Goal: Task Accomplishment & Management: Manage account settings

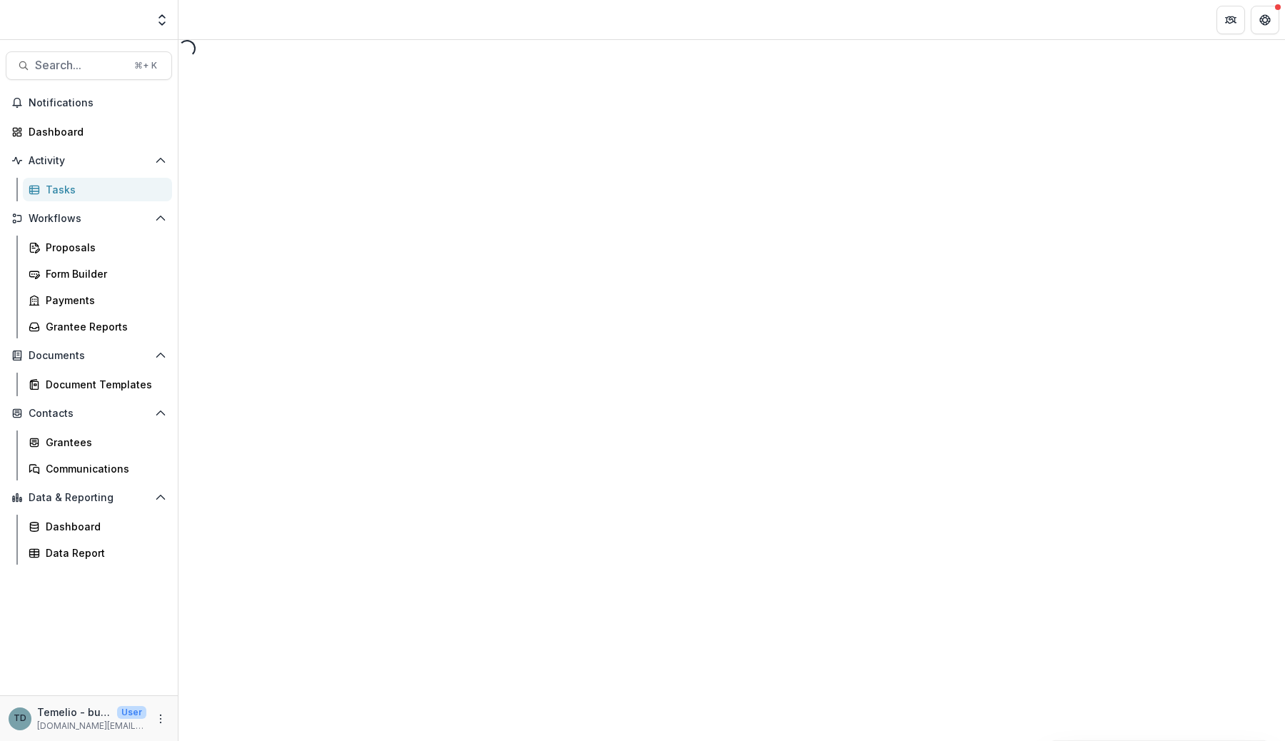
select select "********"
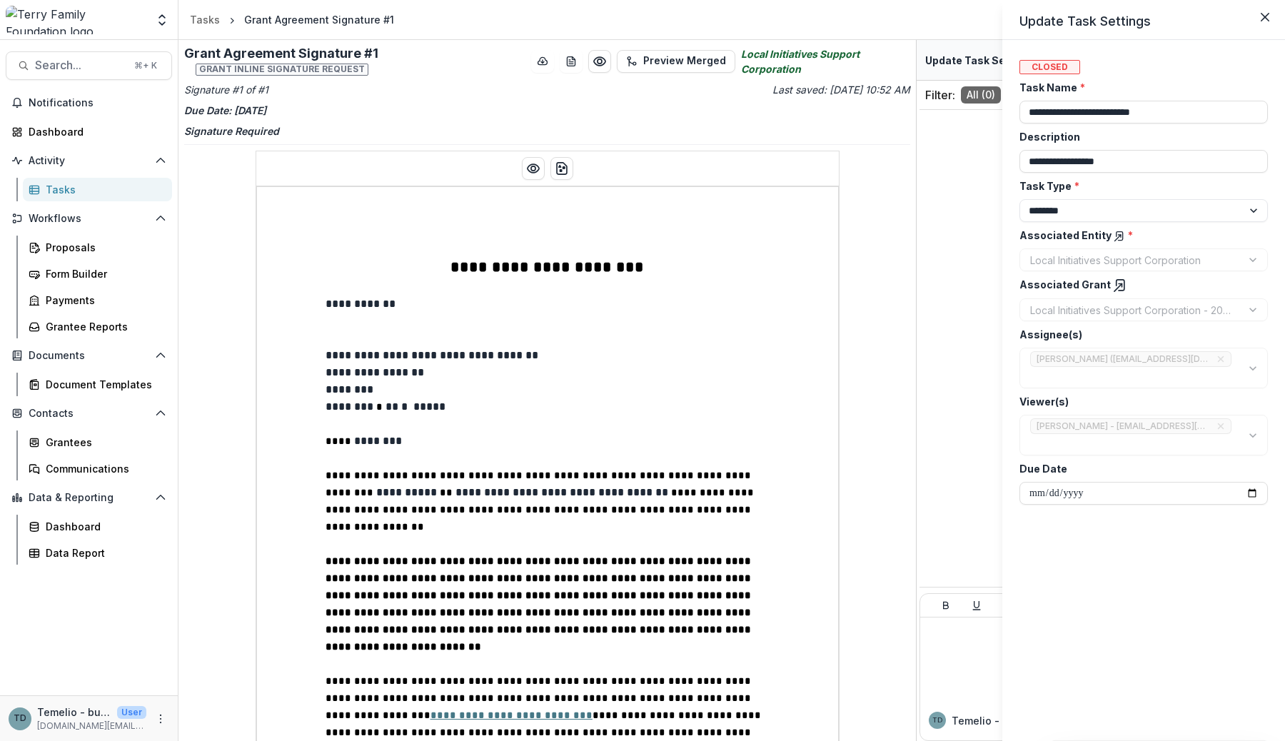
click at [1119, 285] on polyline at bounding box center [1120, 285] width 3 height 3
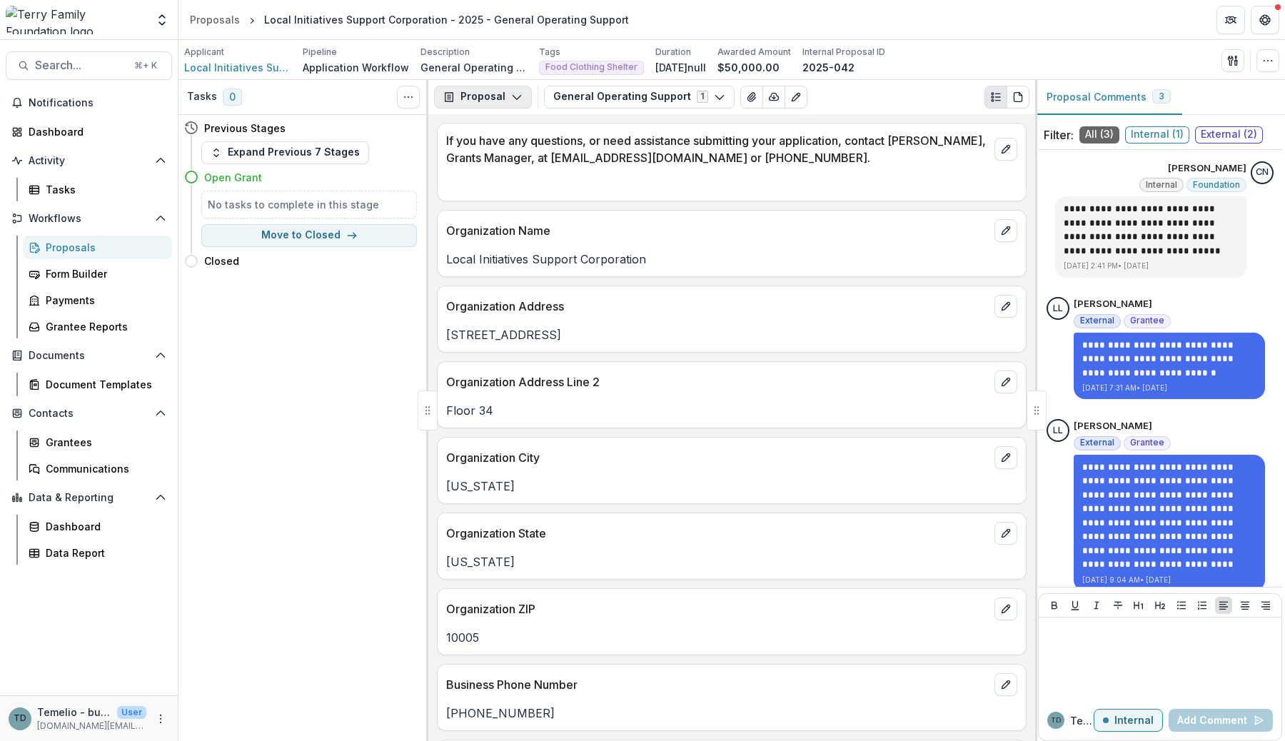
click at [500, 92] on button "Proposal" at bounding box center [483, 97] width 98 height 23
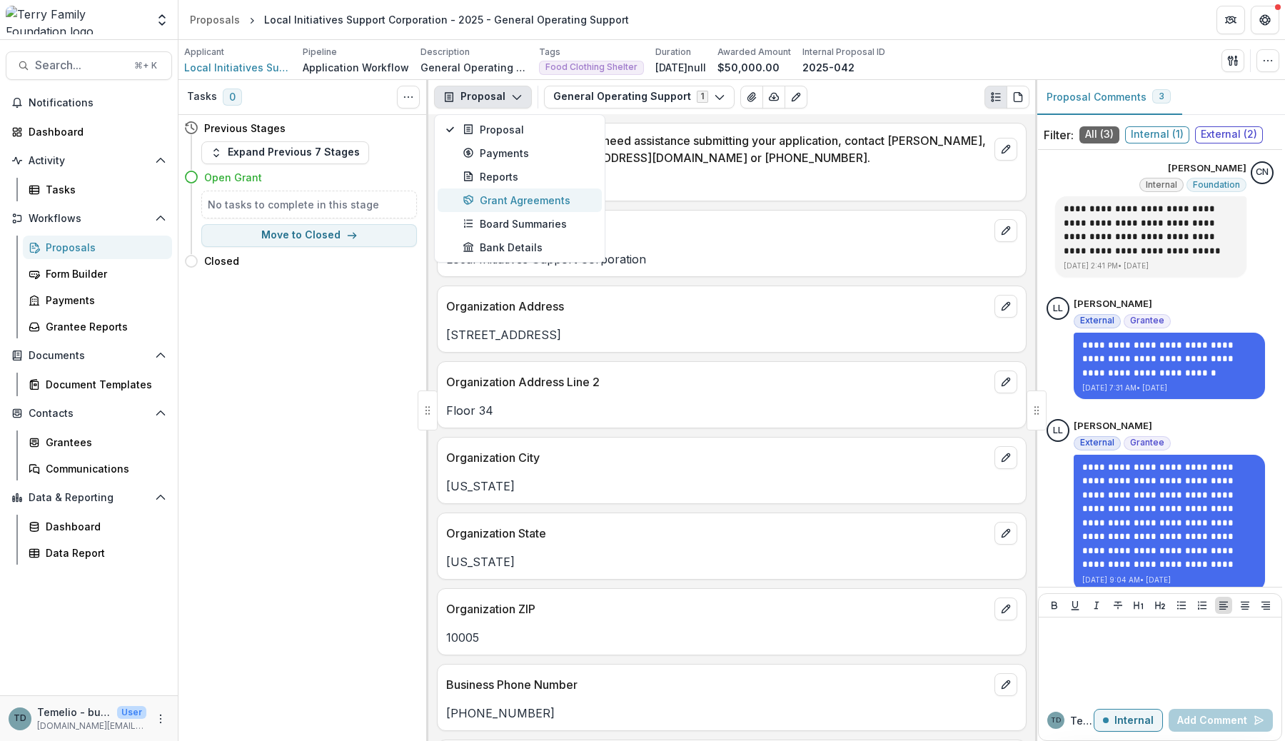
click at [519, 200] on div "Grant Agreements" at bounding box center [528, 200] width 131 height 15
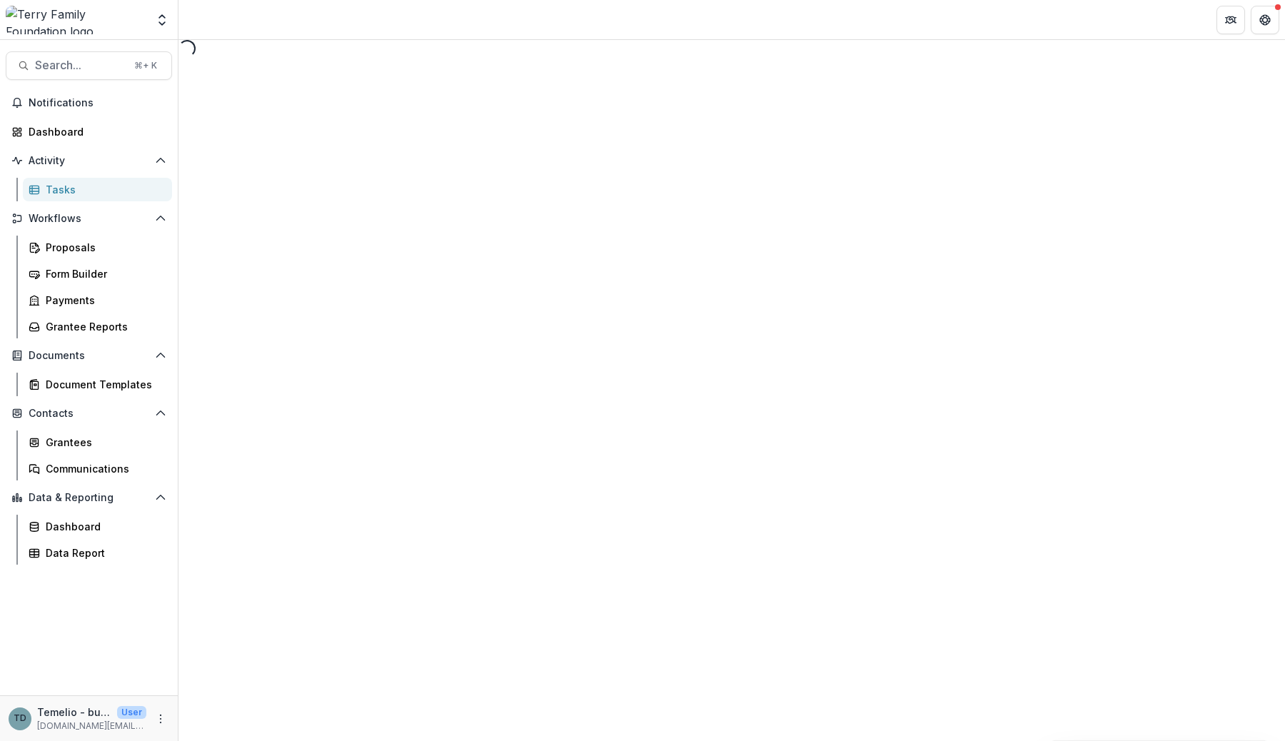
select select "********"
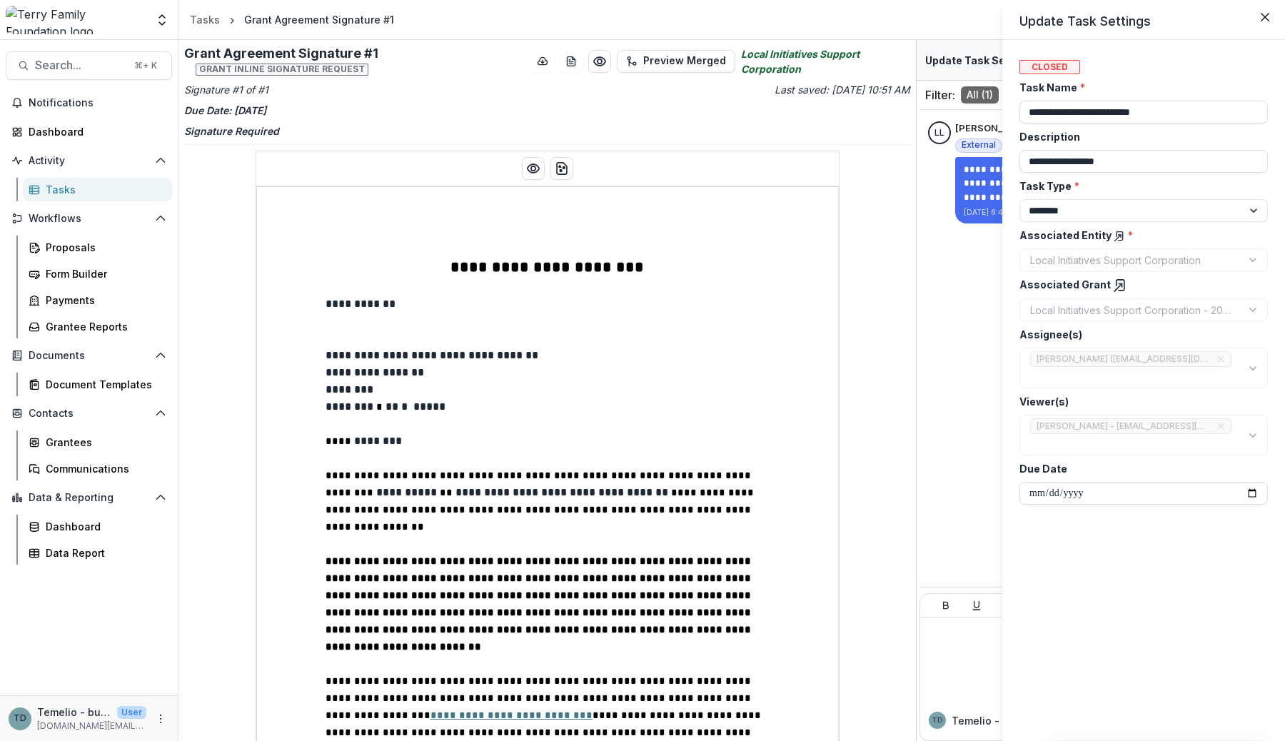
click at [1116, 277] on label "Associated Grant" at bounding box center [1139, 285] width 240 height 16
click at [1264, 16] on icon "Close" at bounding box center [1265, 17] width 9 height 9
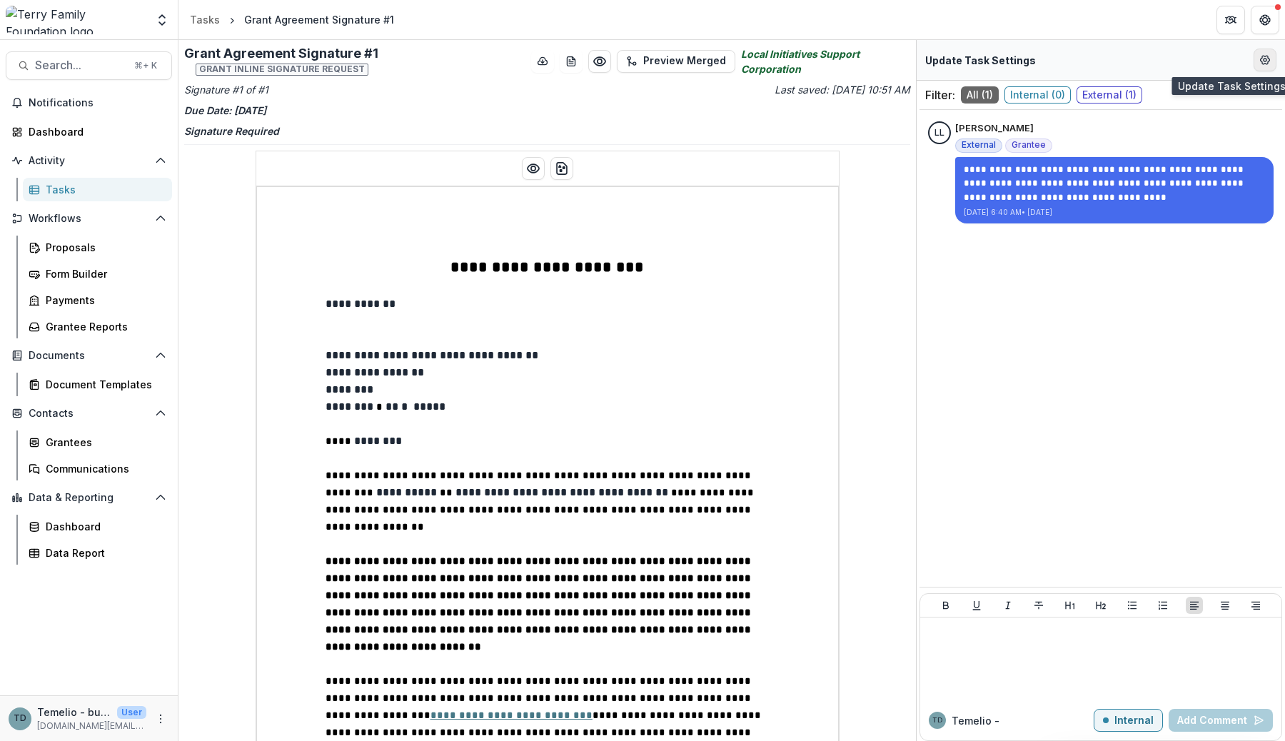
click at [1262, 58] on icon "Edit Form Settings" at bounding box center [1264, 59] width 11 height 11
select select "********"
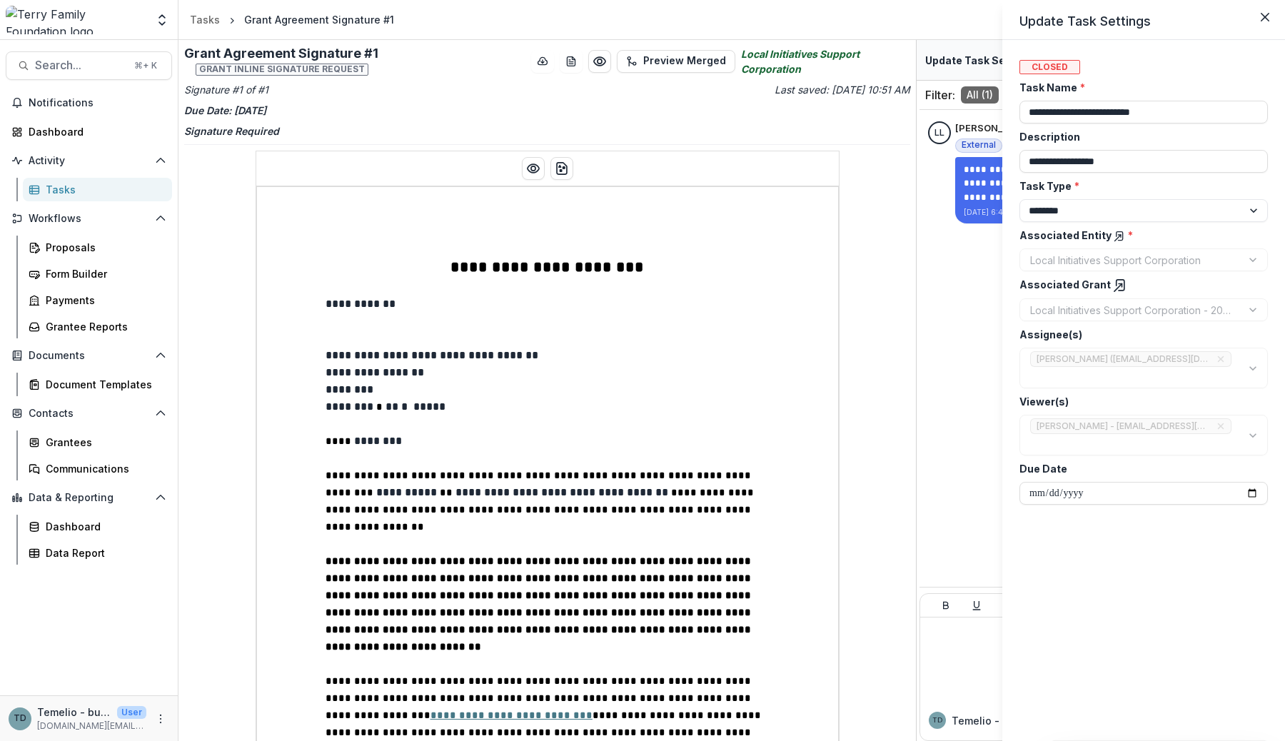
click at [1113, 285] on icon at bounding box center [1120, 285] width 14 height 14
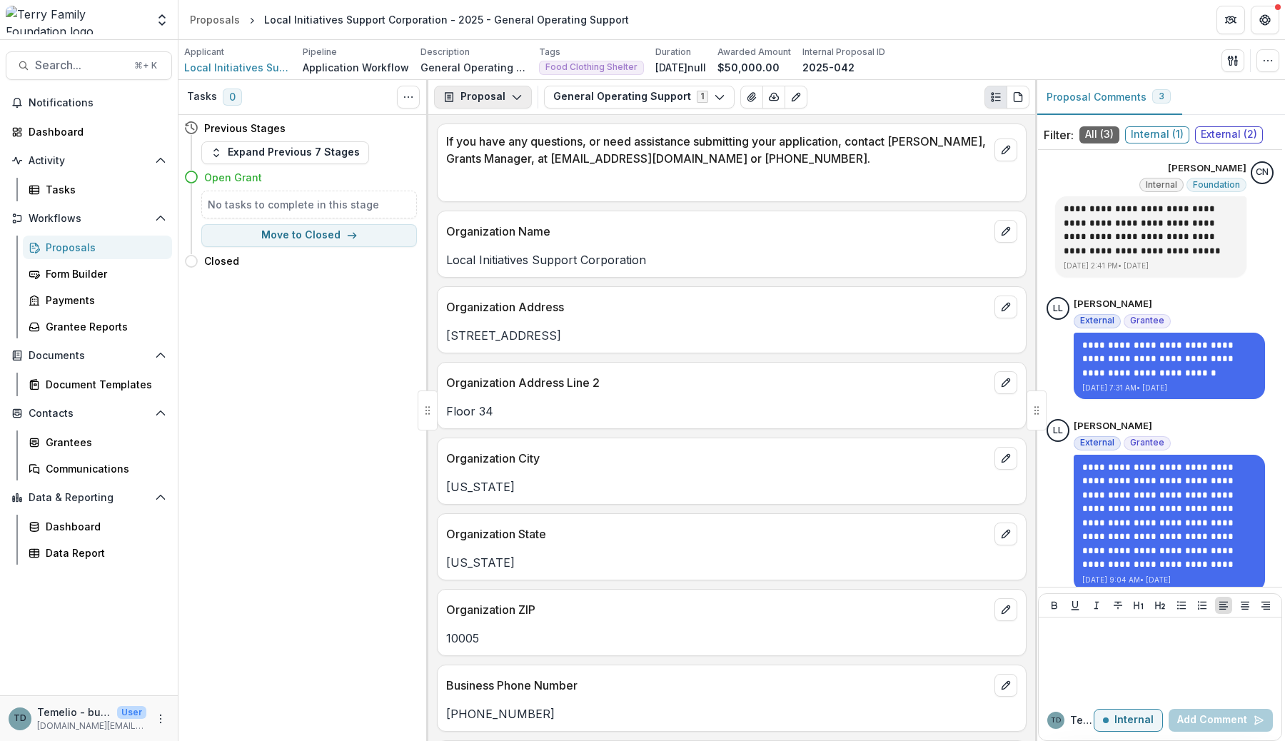
click at [499, 104] on button "Proposal" at bounding box center [483, 97] width 98 height 23
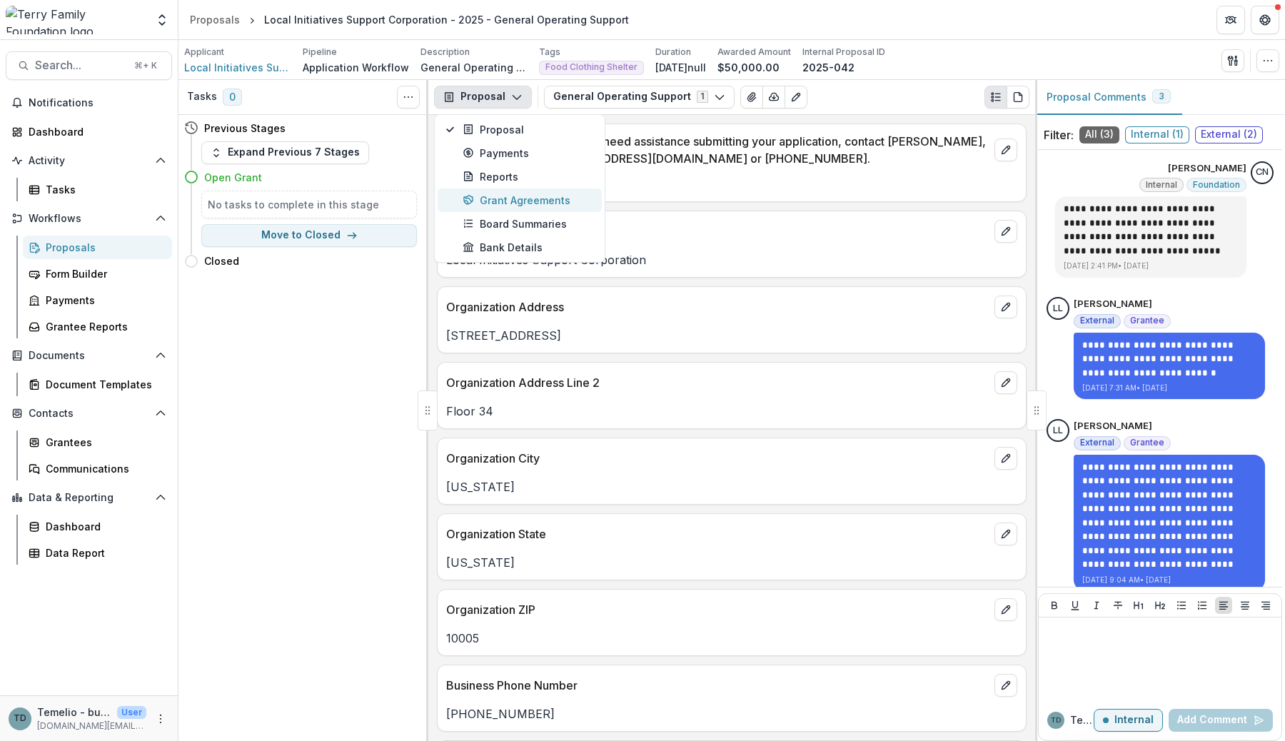
click at [531, 198] on div "Grant Agreements" at bounding box center [528, 200] width 131 height 15
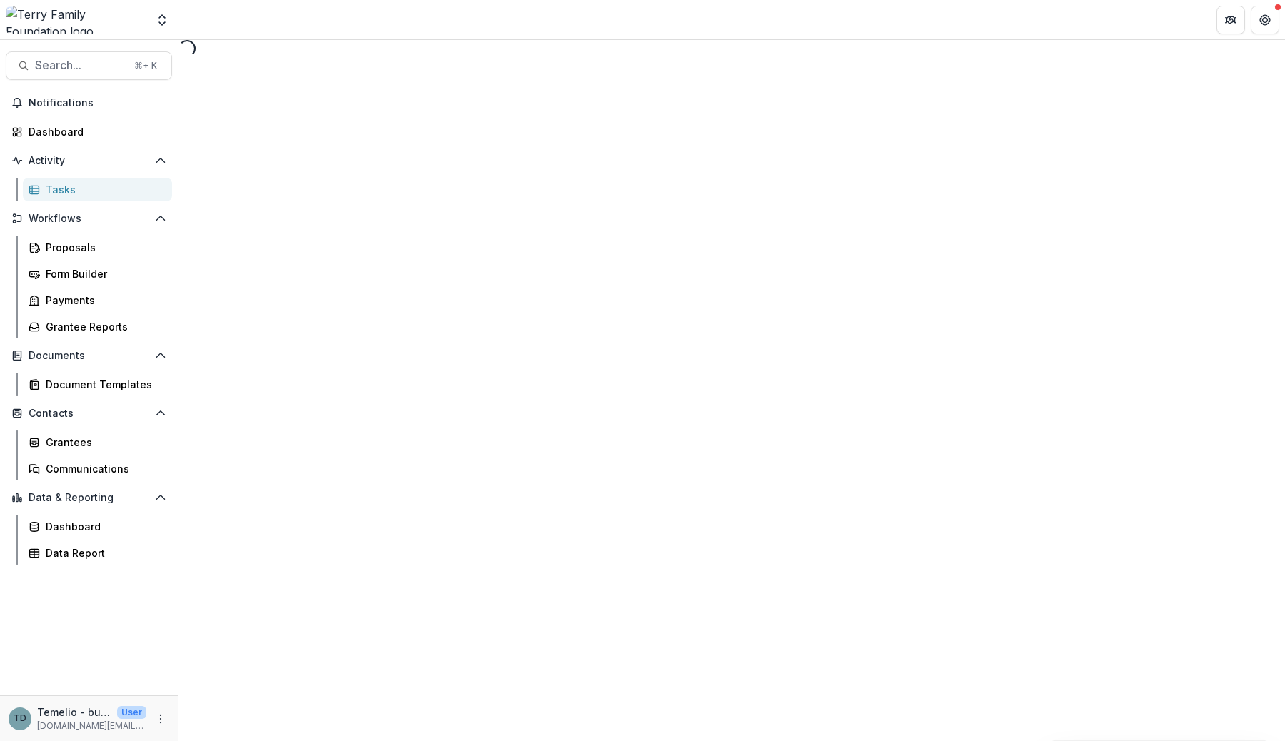
select select "********"
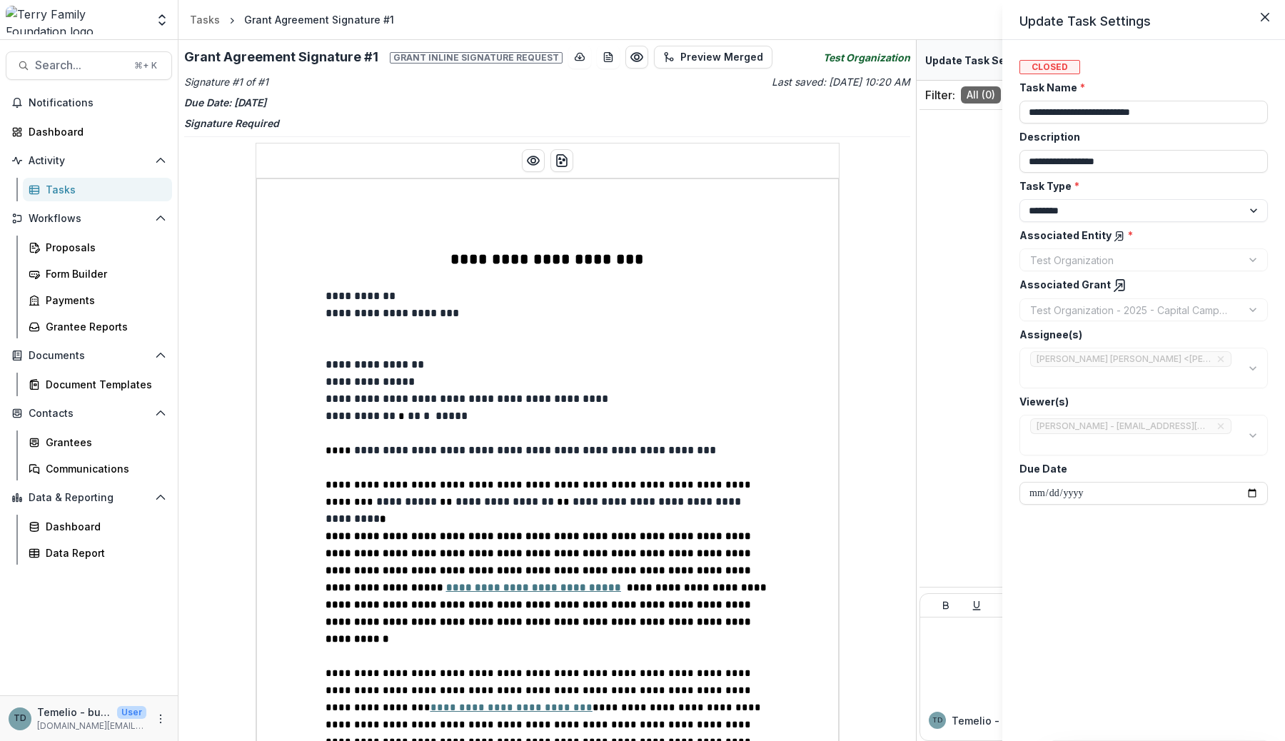
click at [1113, 284] on icon at bounding box center [1120, 285] width 14 height 14
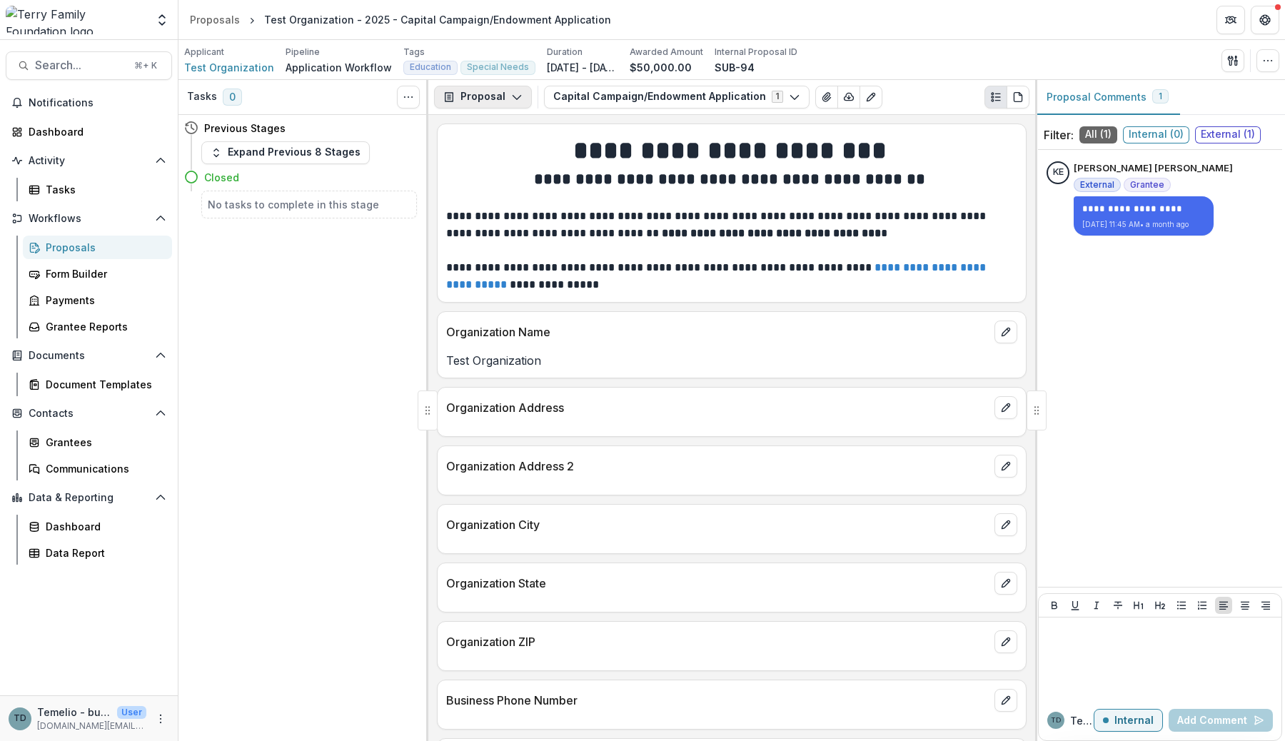
click at [500, 106] on button "Proposal" at bounding box center [483, 97] width 98 height 23
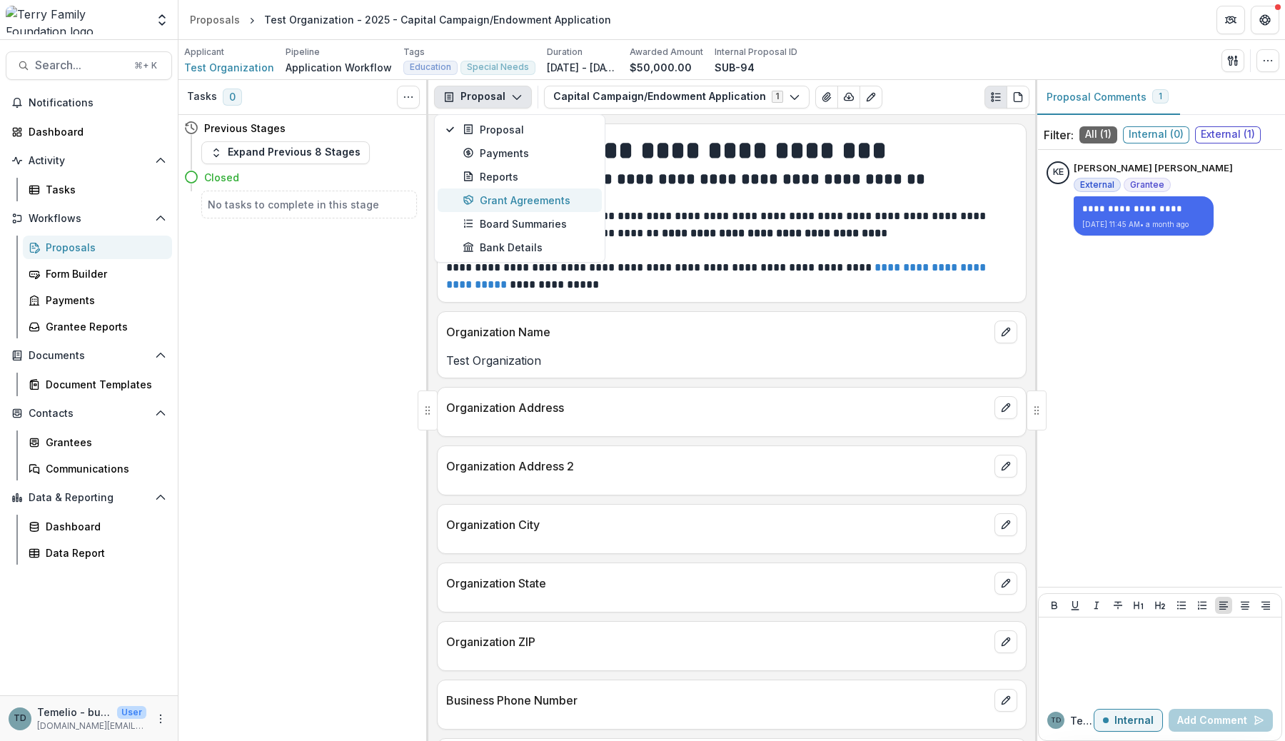
click at [543, 198] on div "Grant Agreements" at bounding box center [528, 200] width 131 height 15
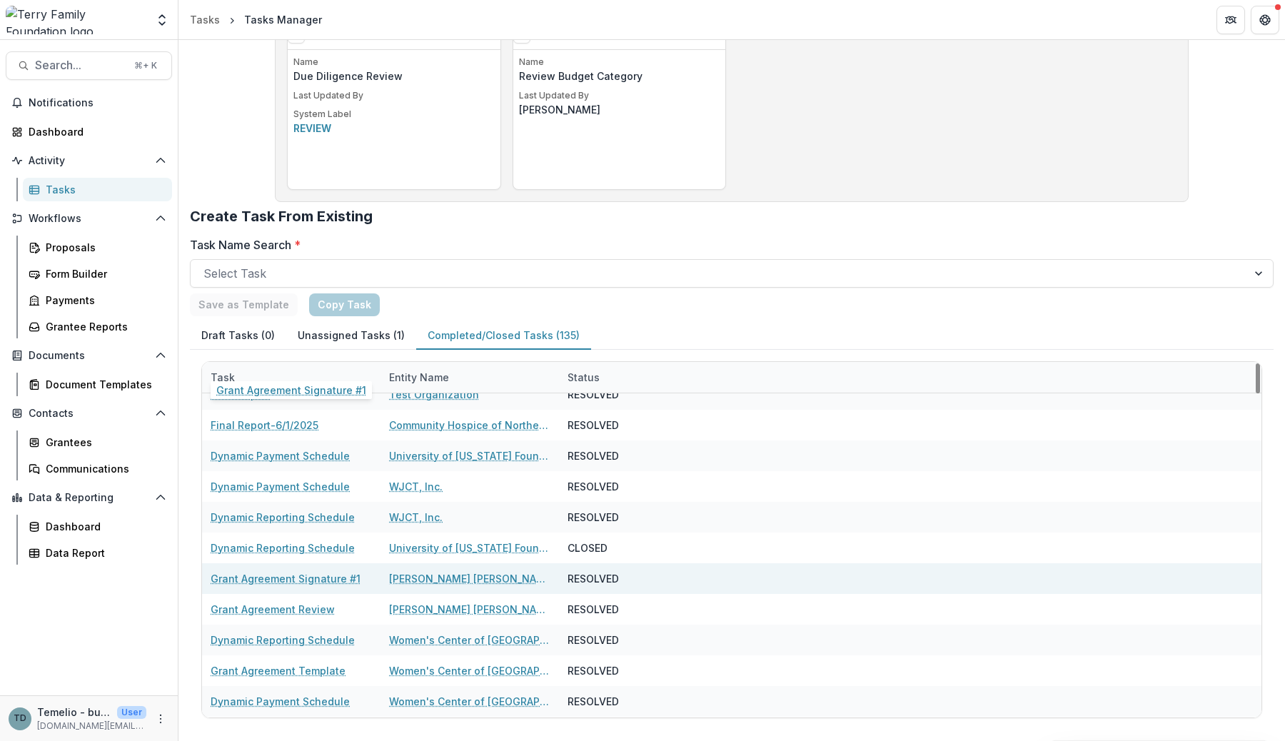
scroll to position [601, 0]
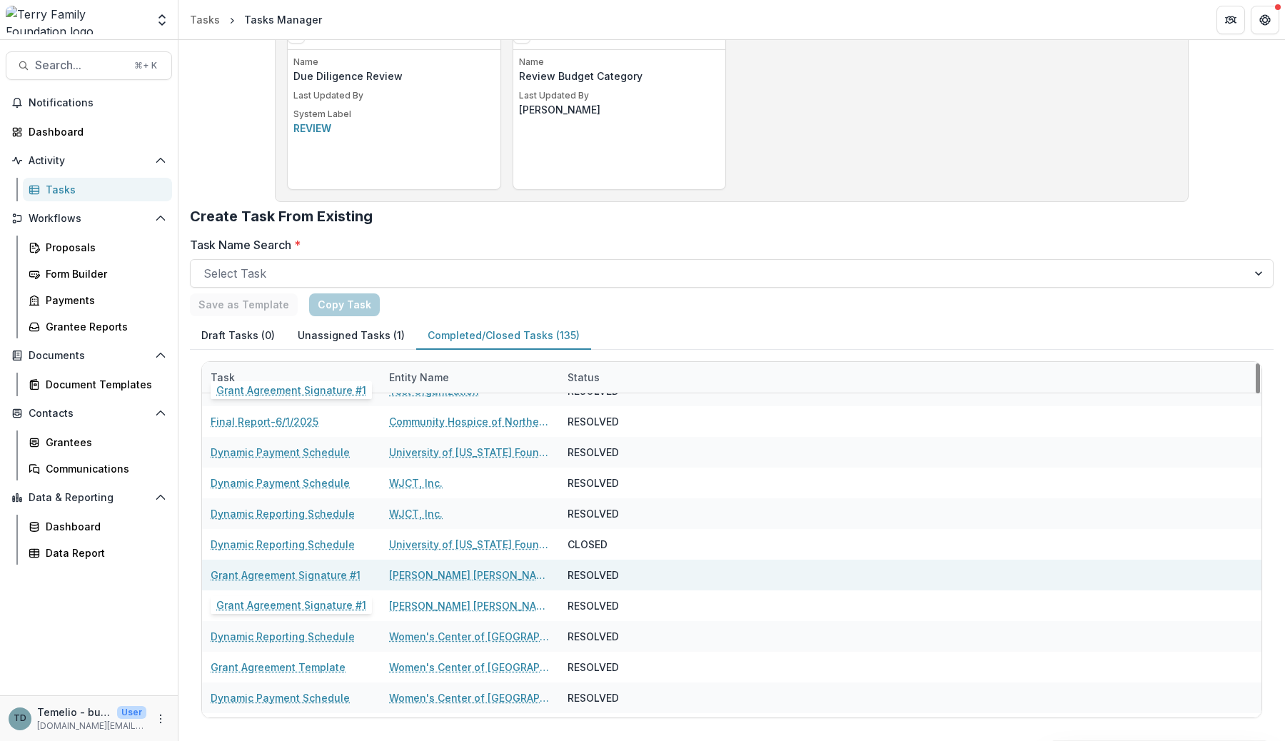
click at [290, 574] on link "Grant Agreement Signature #1" at bounding box center [286, 574] width 150 height 15
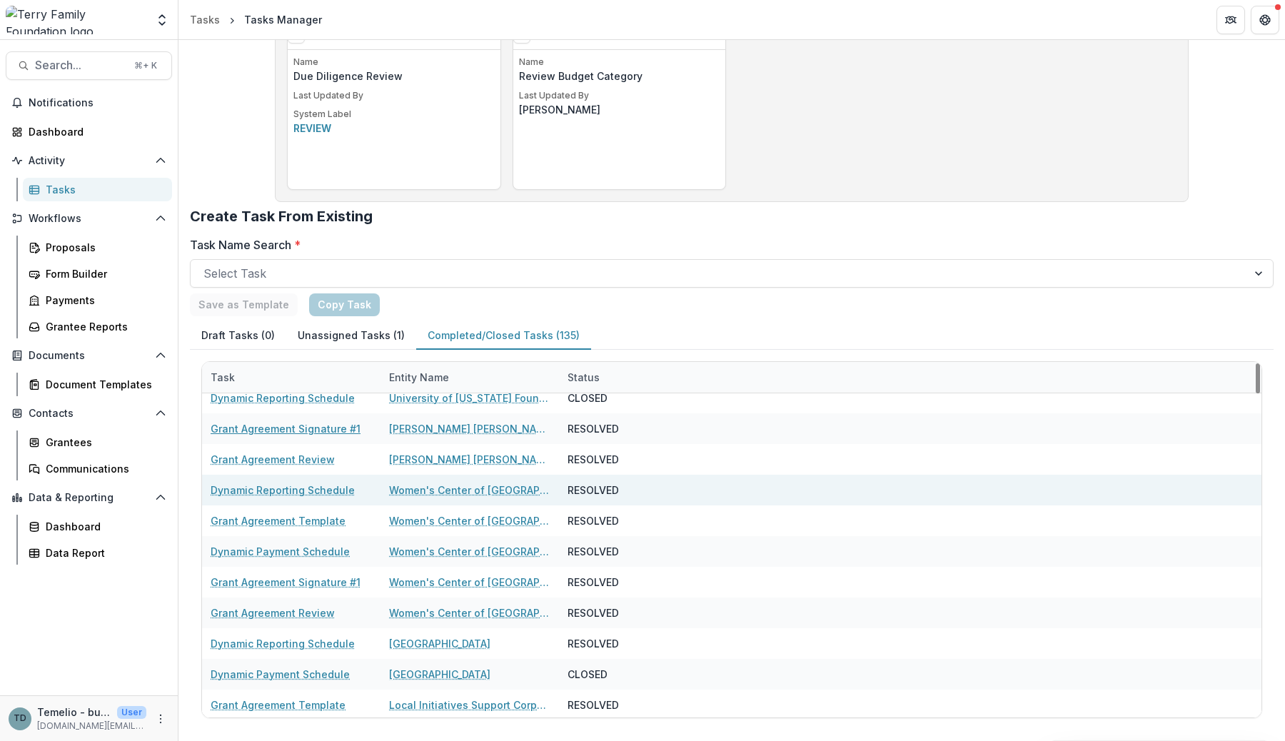
scroll to position [749, 0]
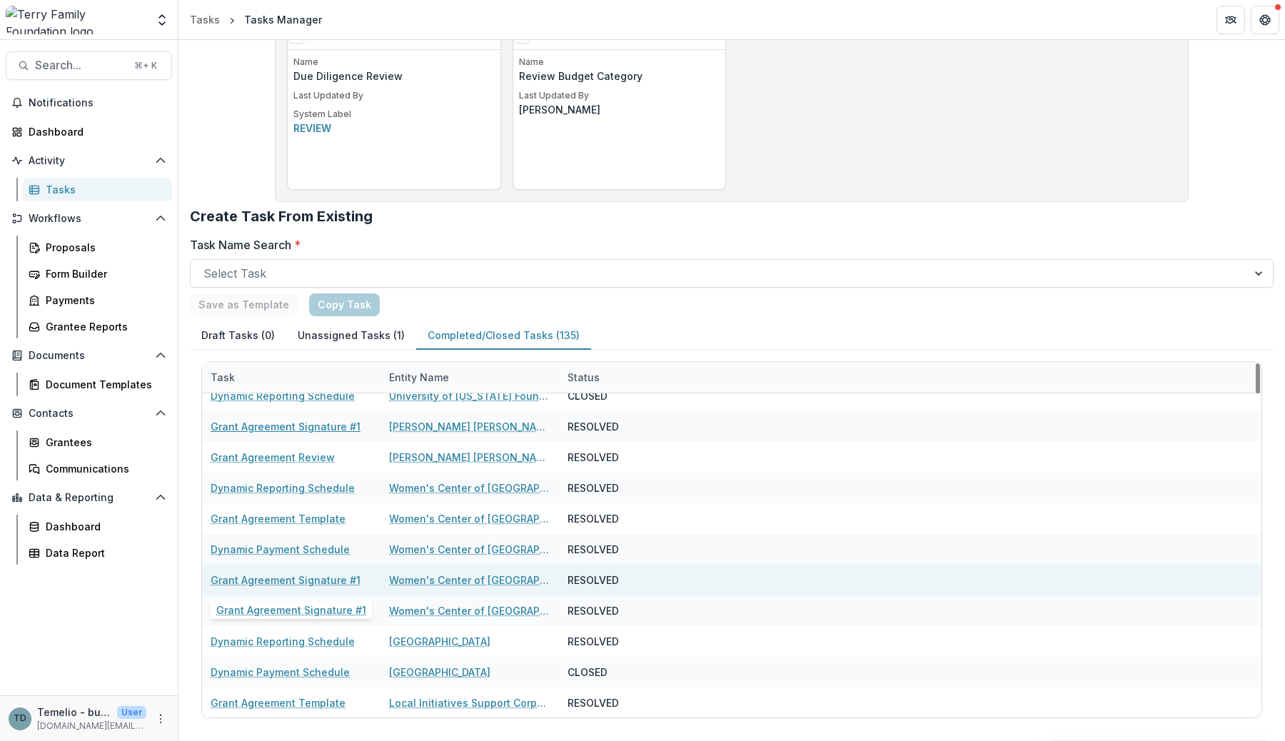
click at [318, 582] on link "Grant Agreement Signature #1" at bounding box center [286, 579] width 150 height 15
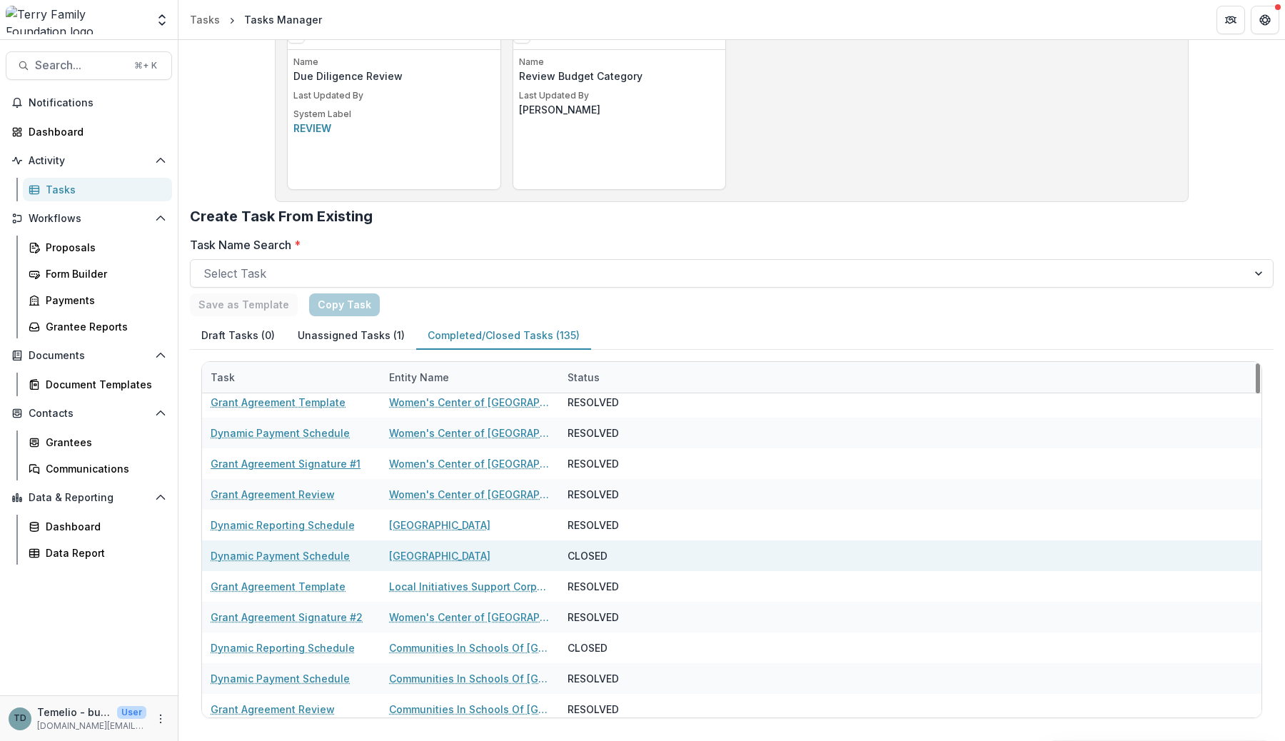
scroll to position [868, 0]
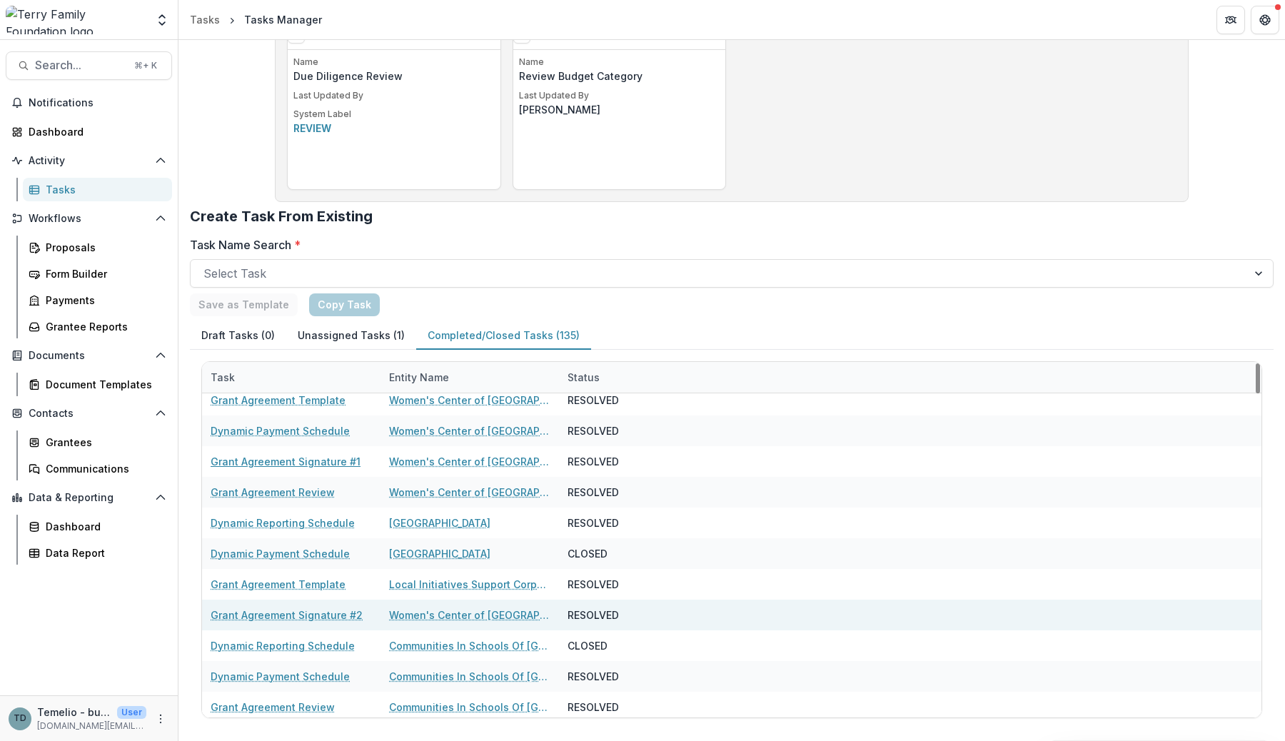
click at [298, 614] on link "Grant Agreement Signature #2" at bounding box center [287, 614] width 152 height 15
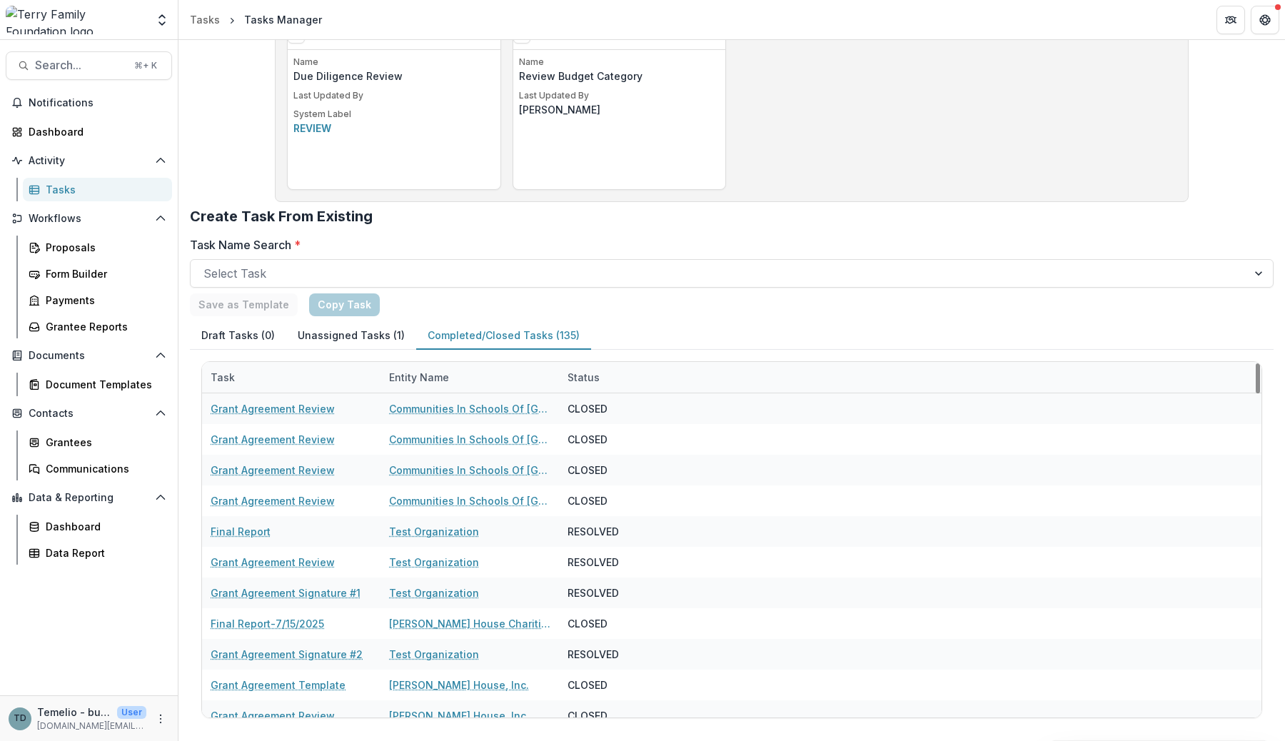
scroll to position [1201, 0]
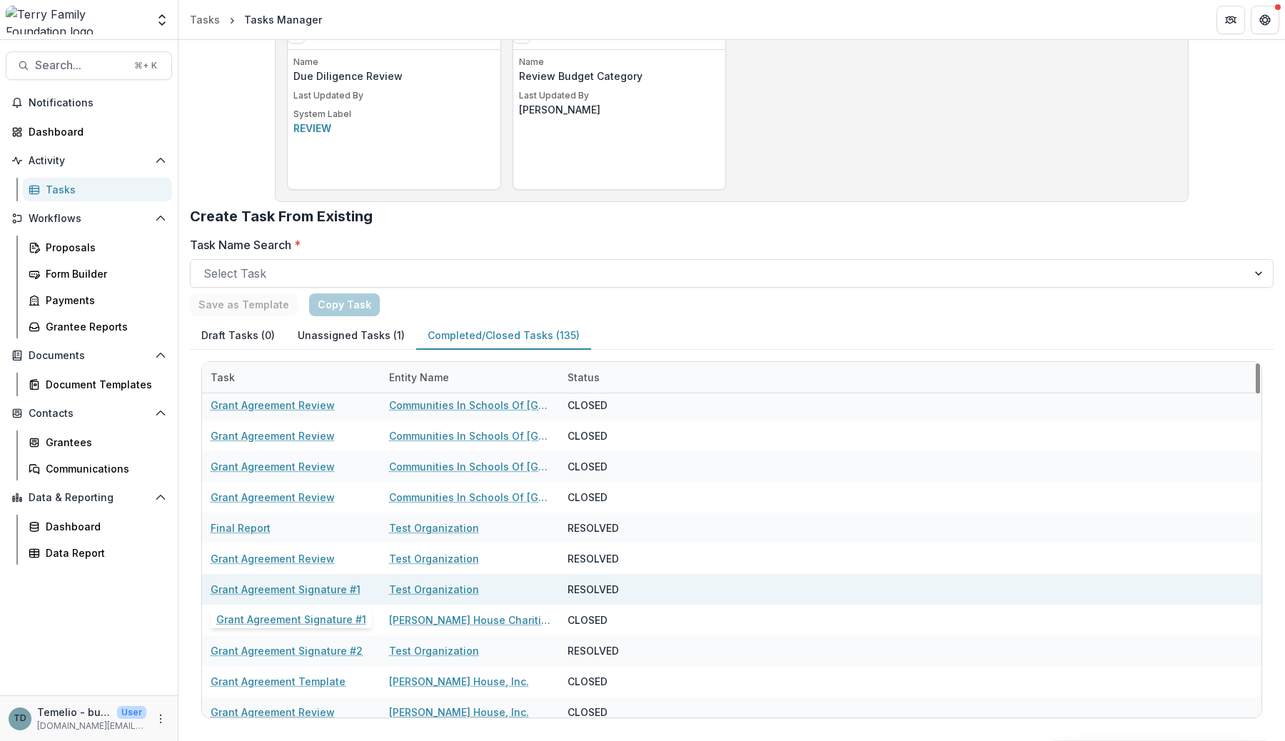
click at [303, 587] on link "Grant Agreement Signature #1" at bounding box center [286, 589] width 150 height 15
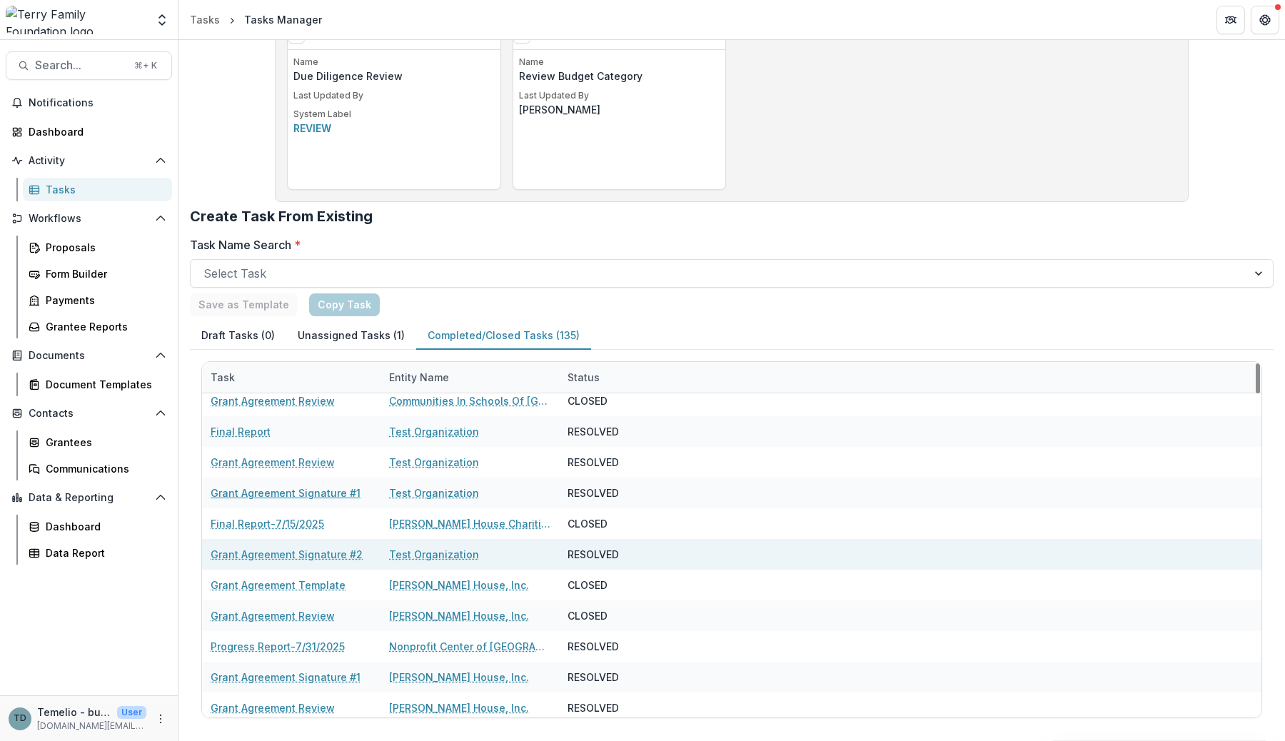
scroll to position [1309, 0]
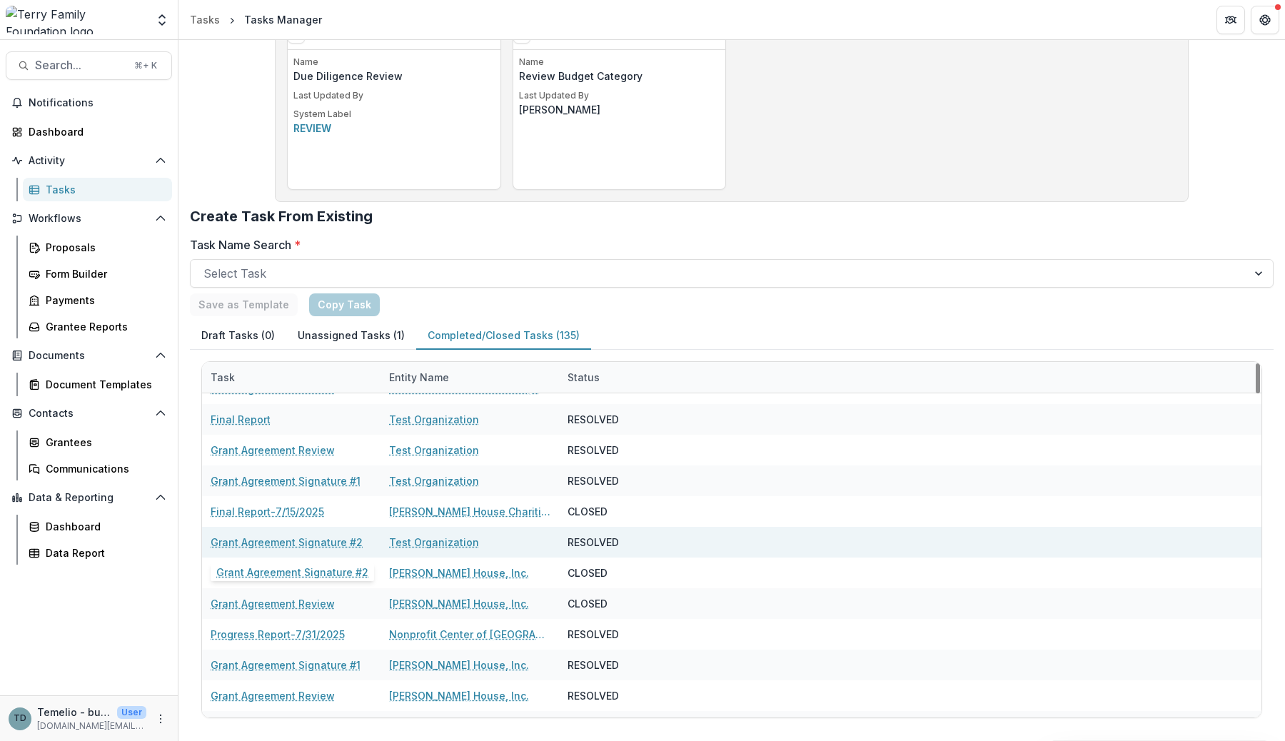
click at [301, 538] on link "Grant Agreement Signature #2" at bounding box center [287, 542] width 152 height 15
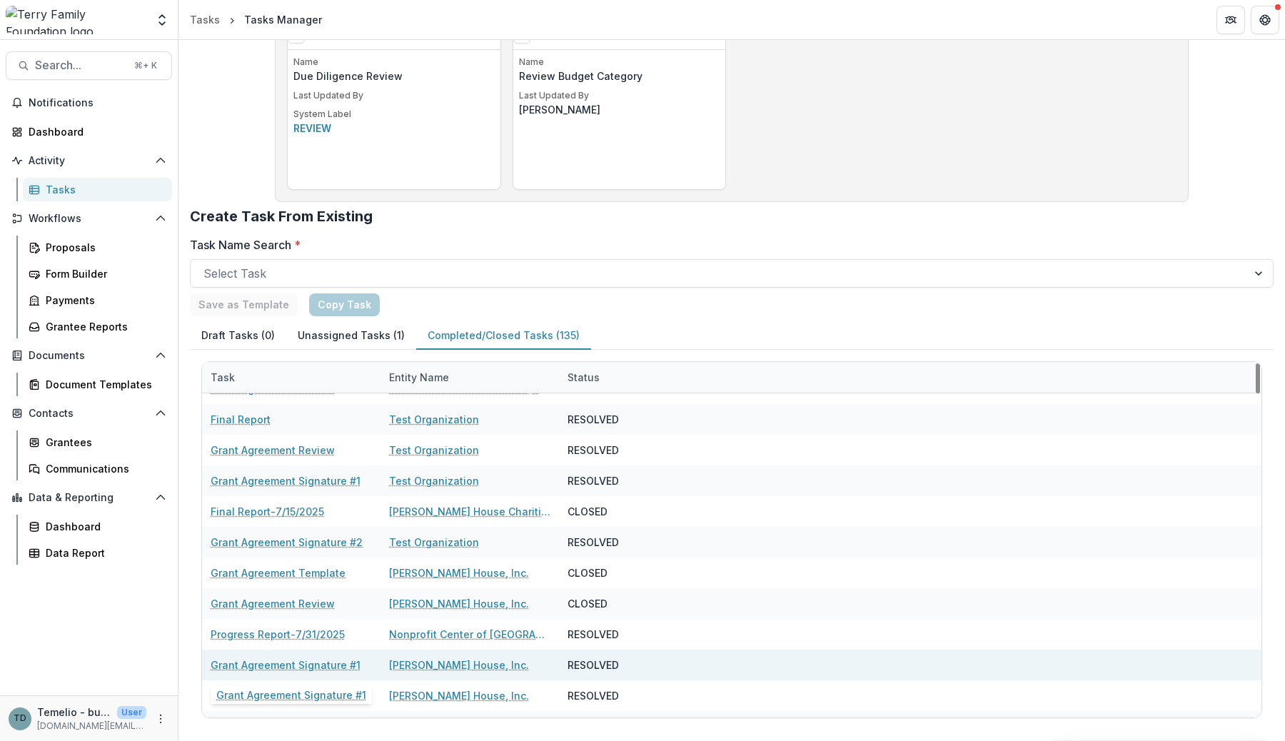
click at [310, 664] on link "Grant Agreement Signature #1" at bounding box center [286, 664] width 150 height 15
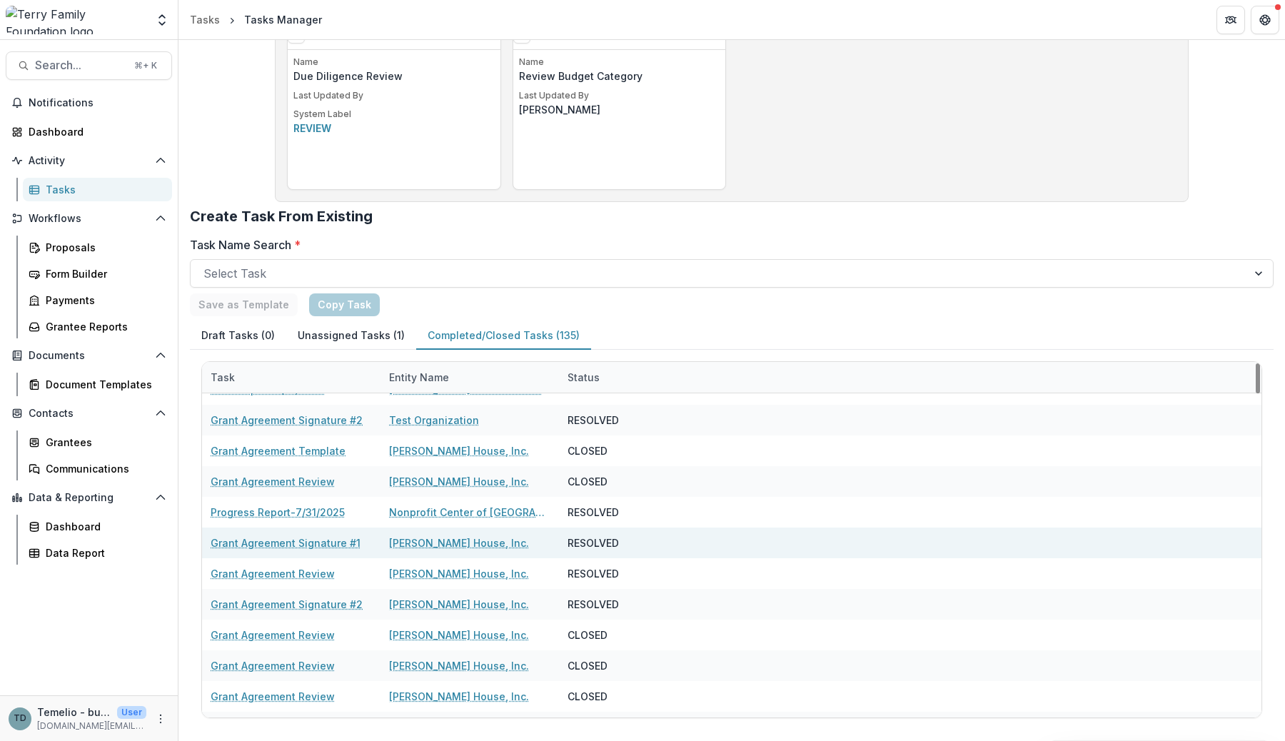
scroll to position [1463, 0]
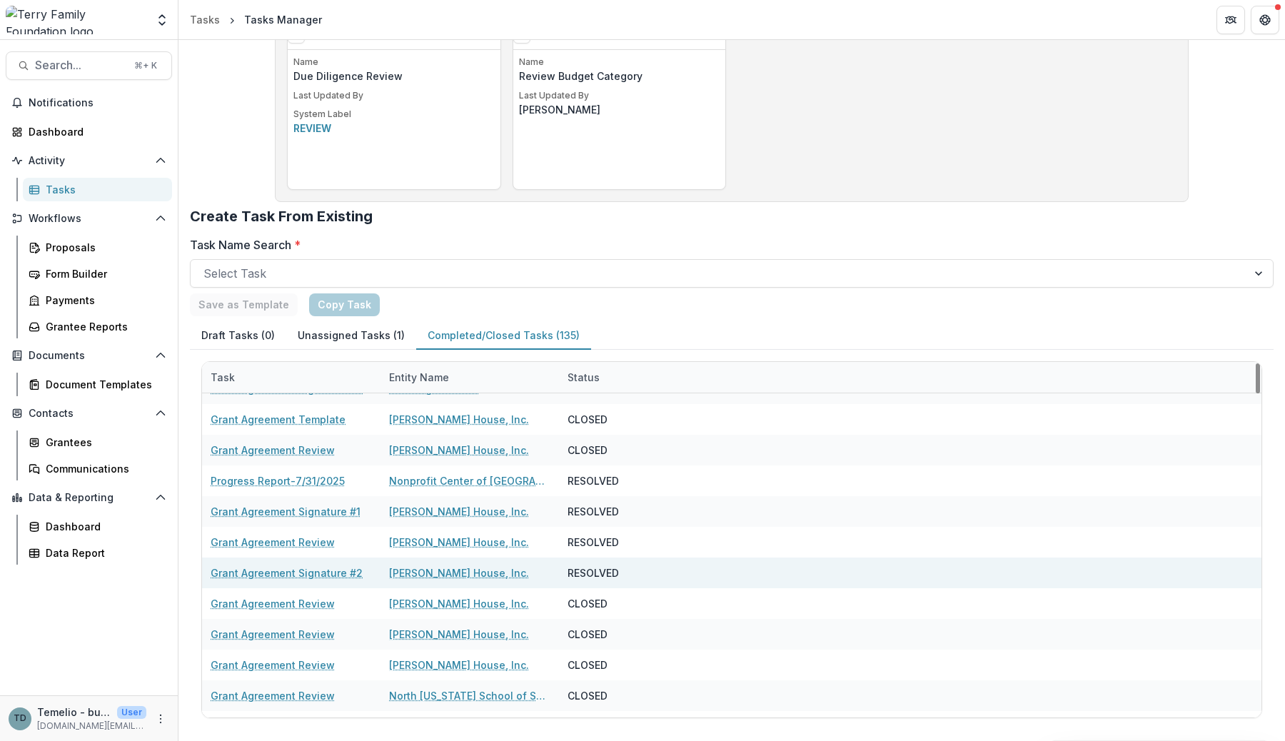
click at [316, 573] on link "Grant Agreement Signature #2" at bounding box center [287, 572] width 152 height 15
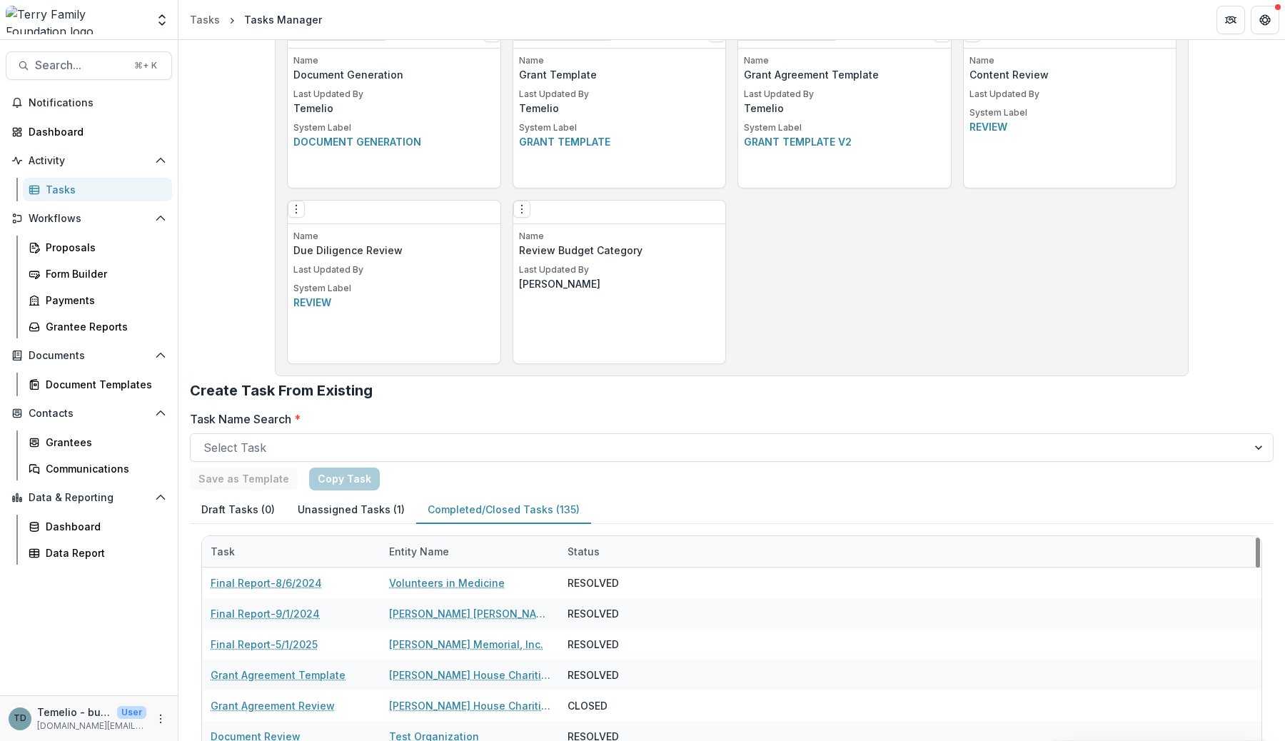
scroll to position [953, 0]
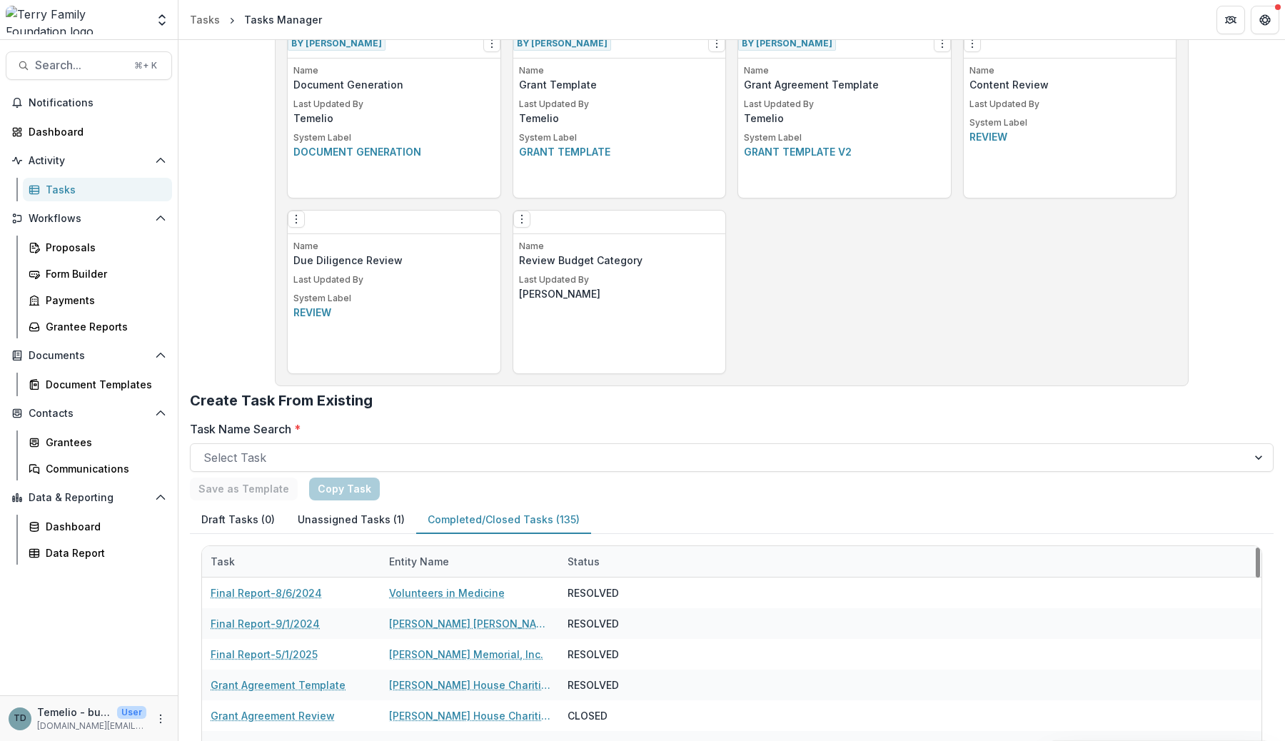
click at [1076, 408] on h2 "Create Task From Existing" at bounding box center [732, 406] width 1084 height 29
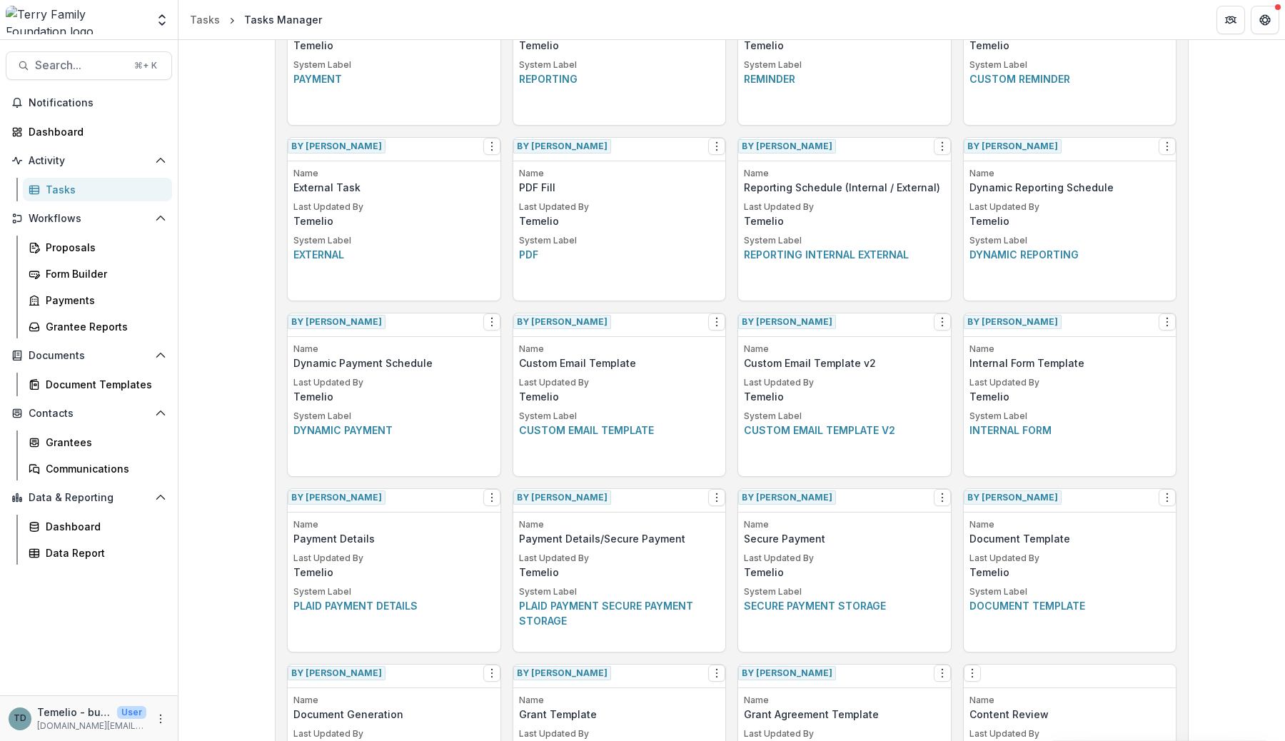
scroll to position [0, 0]
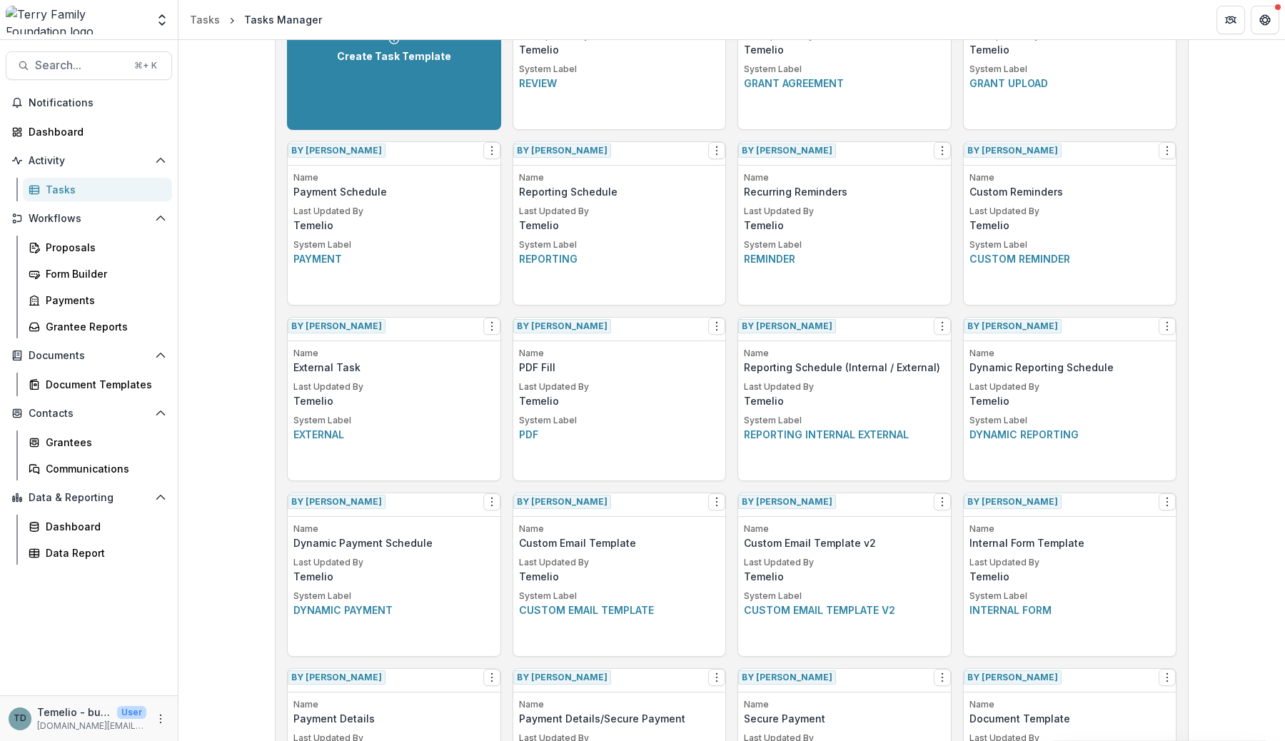
scroll to position [51, 0]
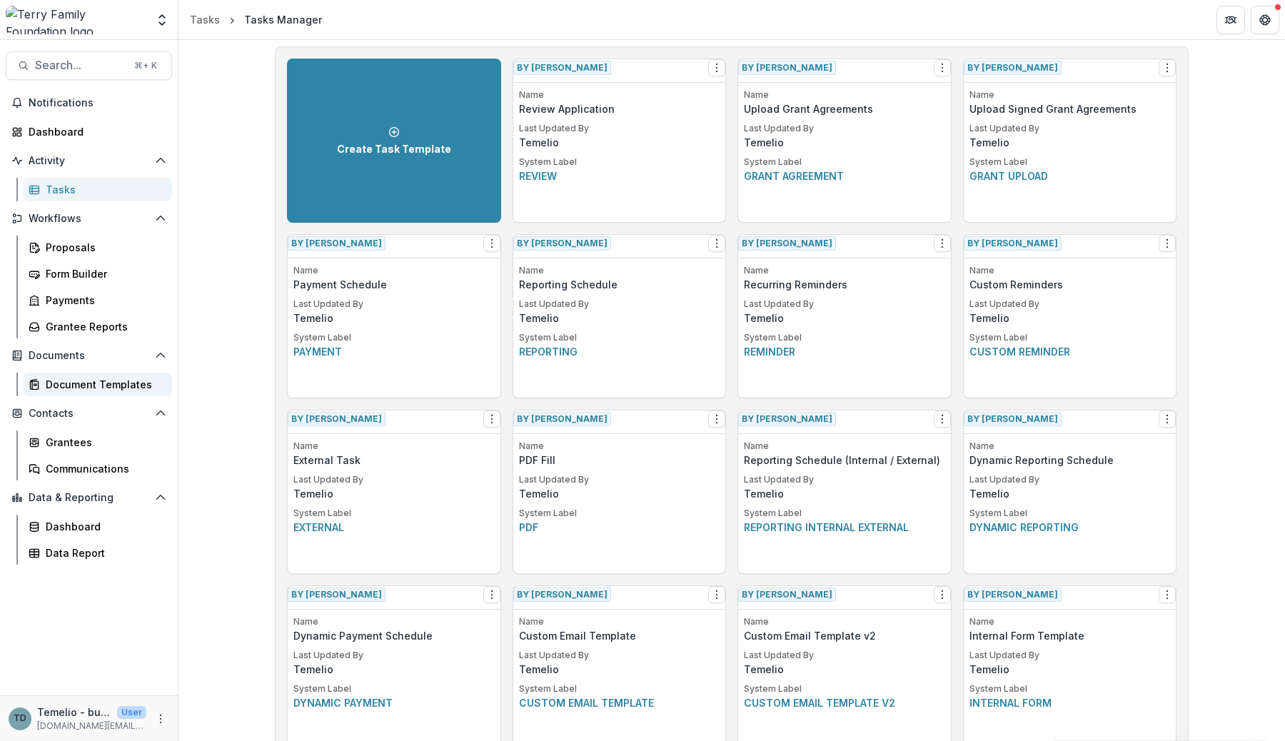
click at [106, 386] on div "Document Templates" at bounding box center [103, 384] width 115 height 15
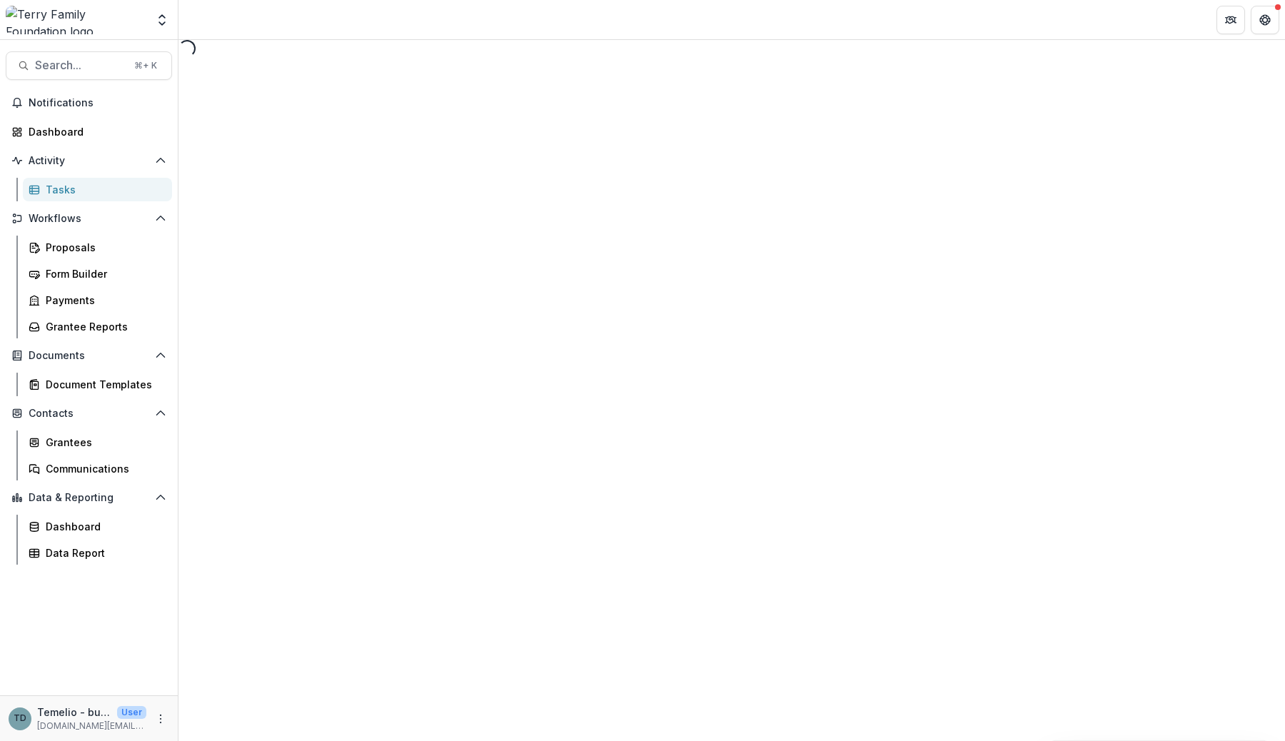
select select "********"
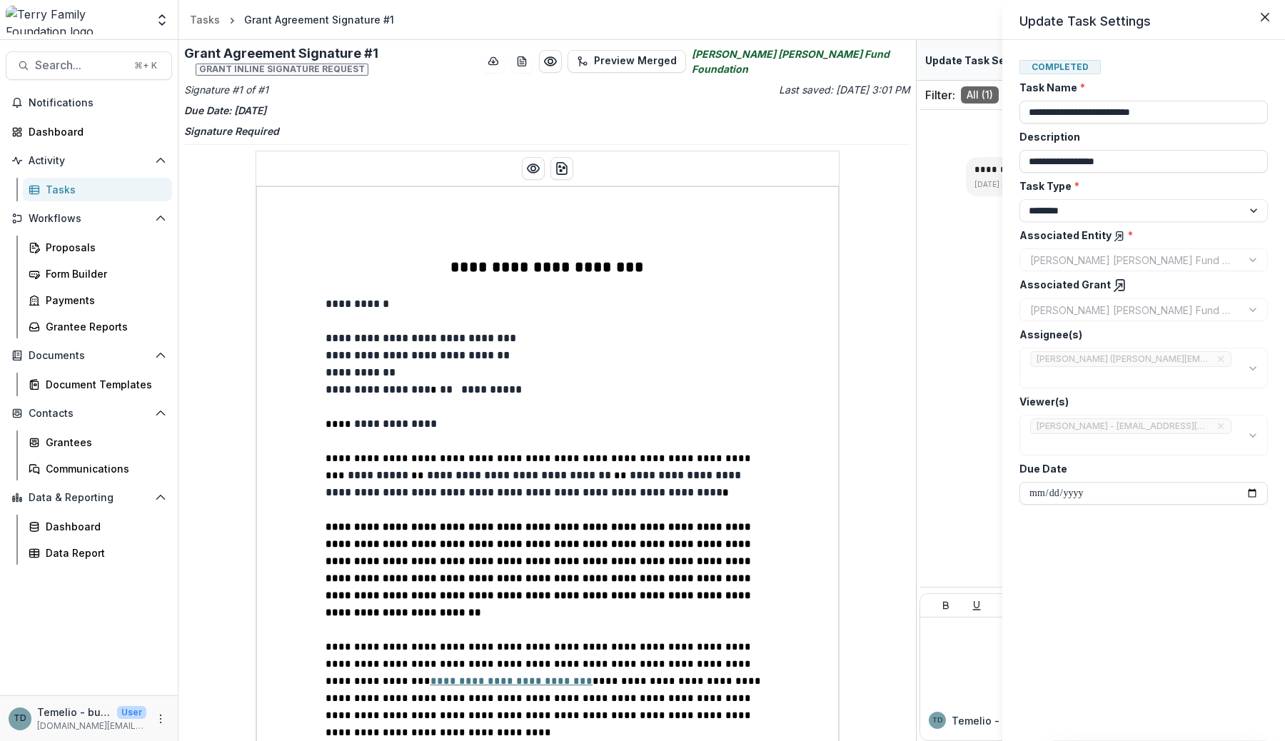
click at [1114, 284] on line at bounding box center [1118, 288] width 8 height 8
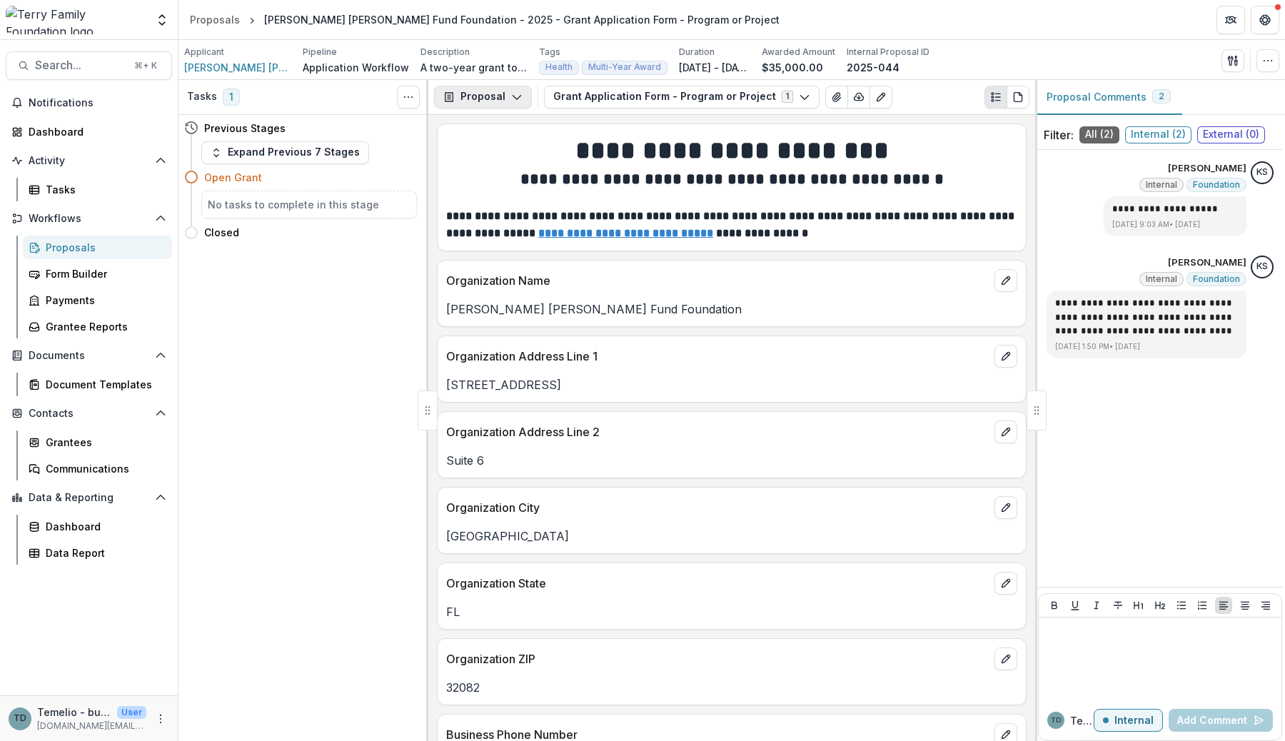
click at [501, 96] on button "Proposal" at bounding box center [483, 97] width 98 height 23
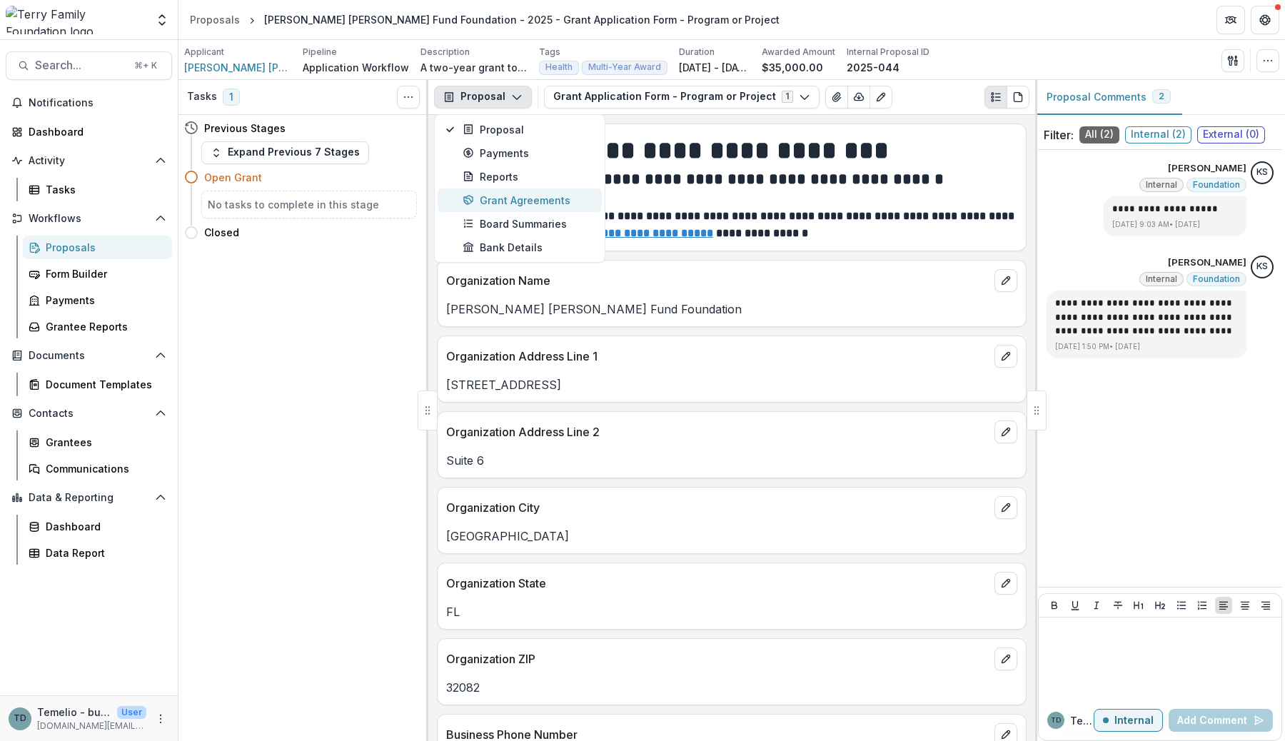
click at [521, 201] on div "Grant Agreements" at bounding box center [528, 200] width 131 height 15
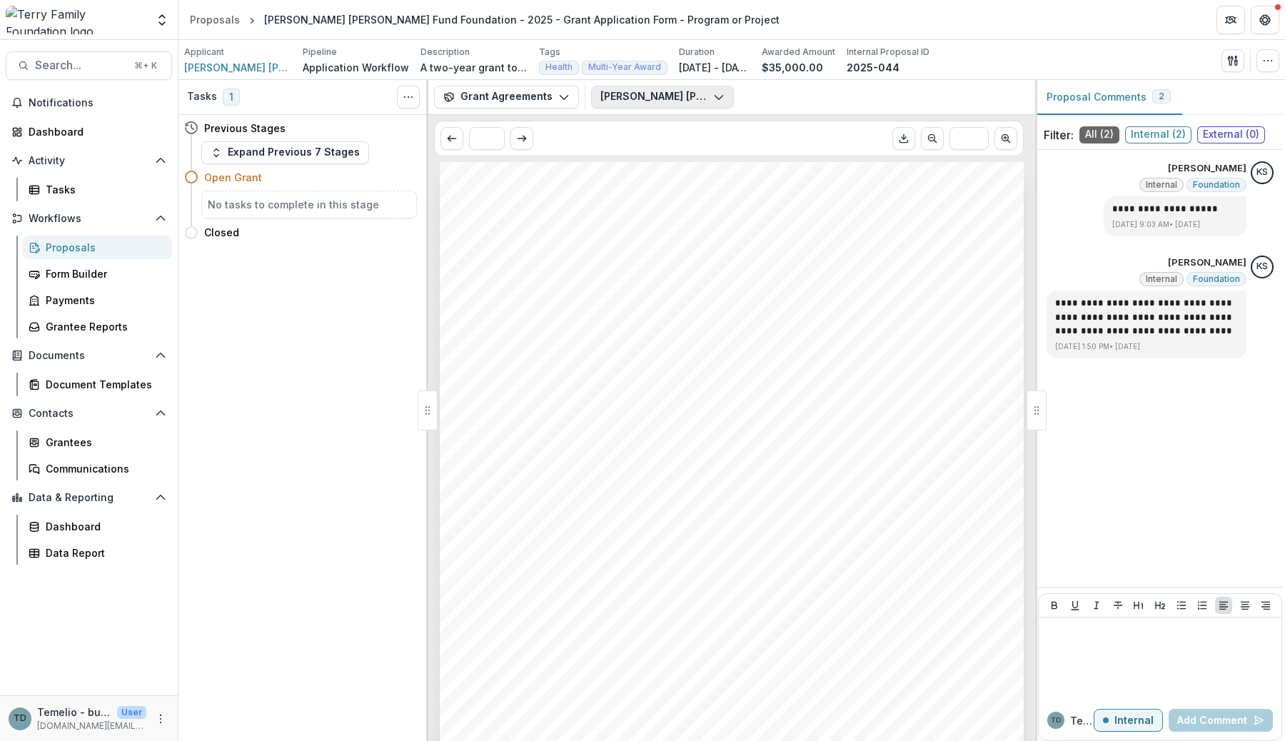
click at [682, 92] on button "Tom Coughlin Jay Fund Foundation - Grant Agreement - 2025-06-02.pdf" at bounding box center [662, 97] width 143 height 23
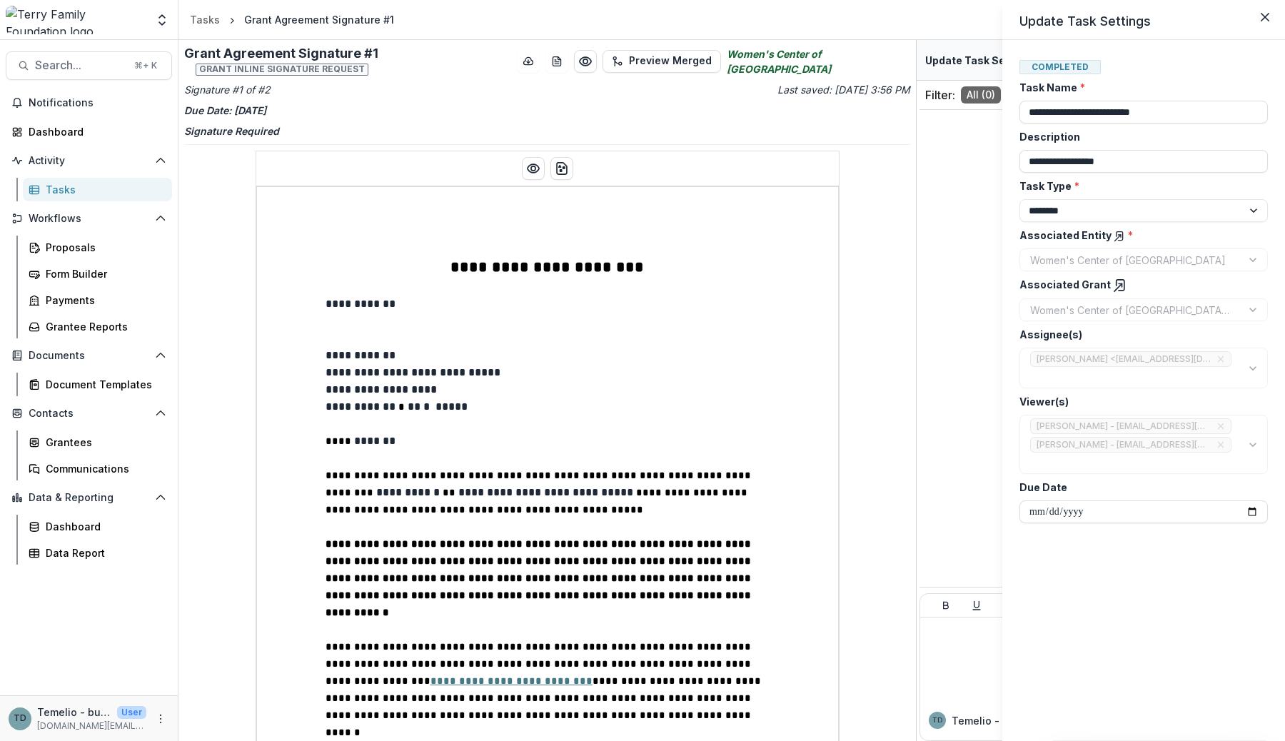
click at [1114, 288] on icon at bounding box center [1120, 285] width 14 height 14
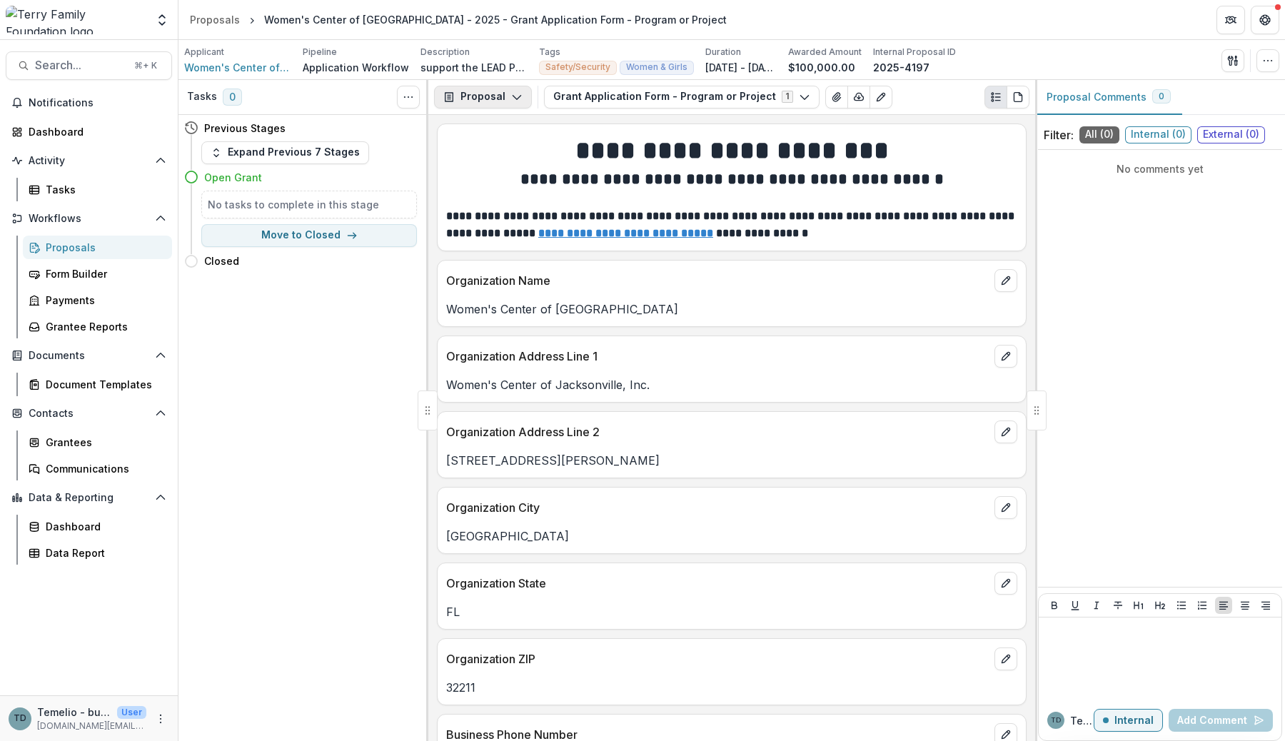
click at [483, 96] on button "Proposal" at bounding box center [483, 97] width 98 height 23
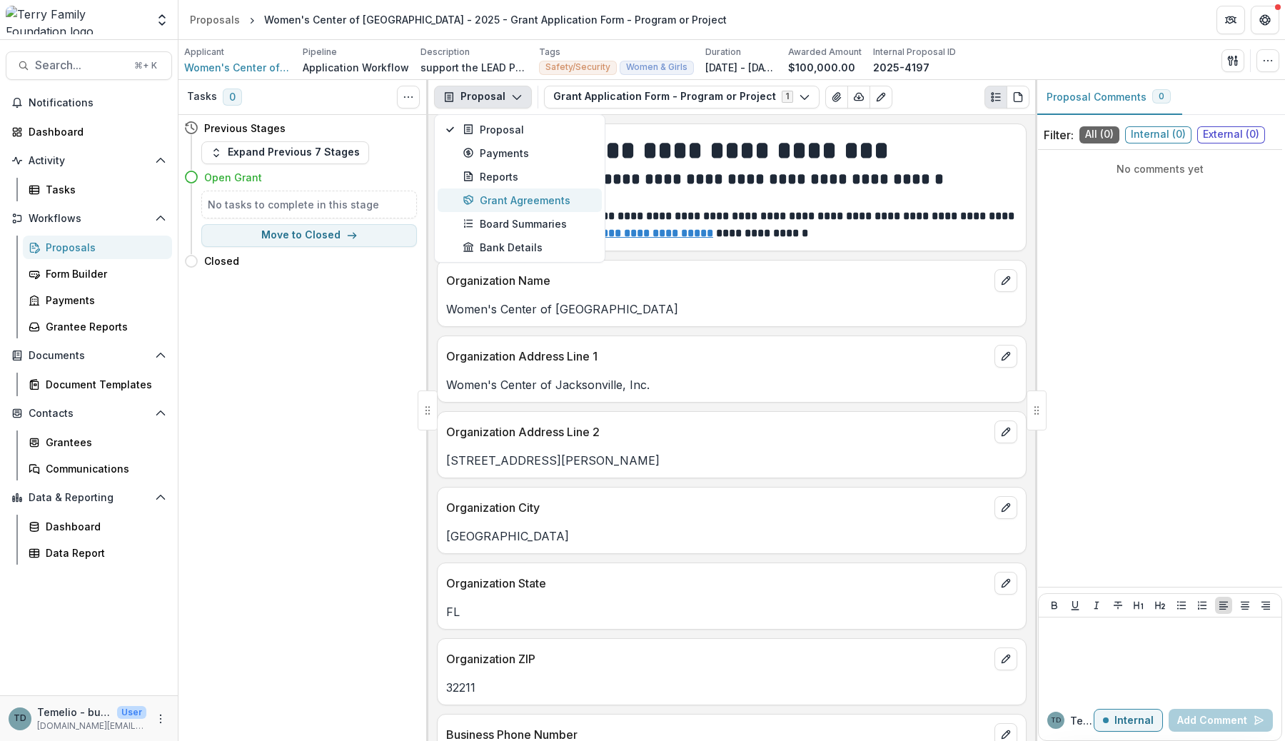
click at [525, 195] on div "Grant Agreements" at bounding box center [528, 200] width 131 height 15
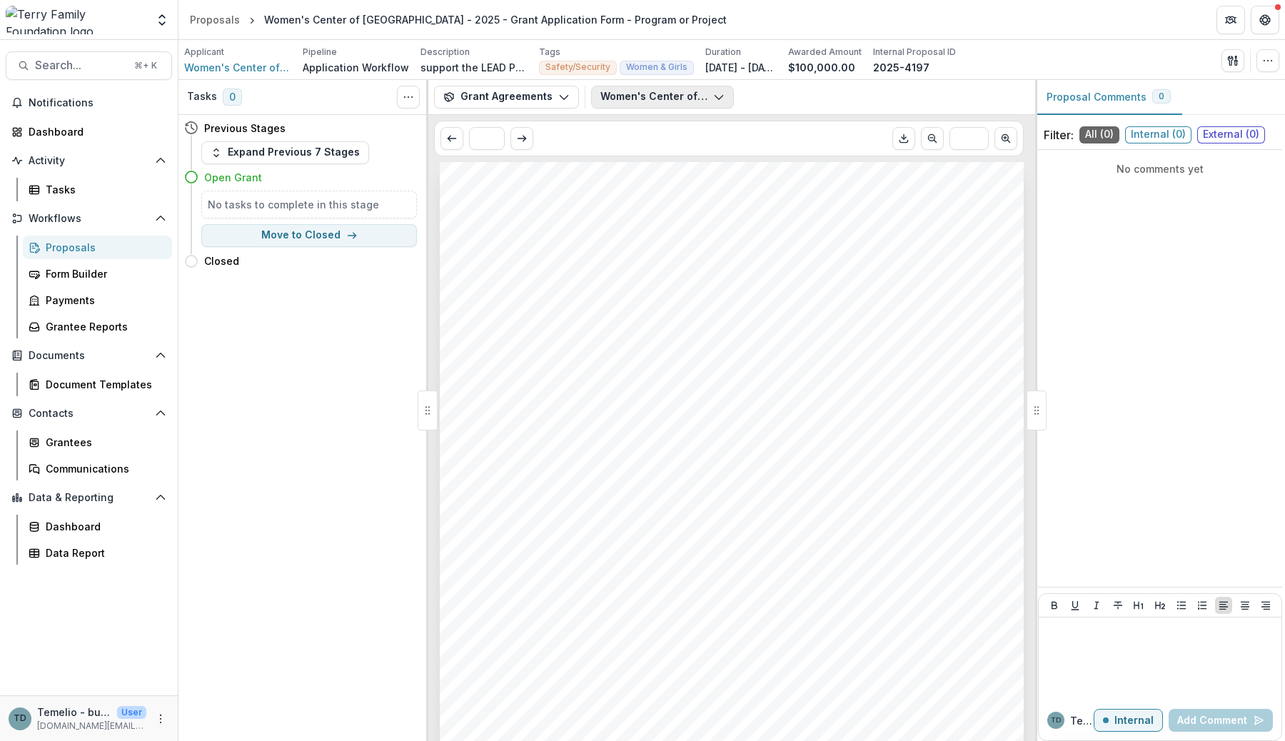
click at [670, 100] on button "Women's Center of Jacksonville - Grant Agreement - [DATE].pdf" at bounding box center [662, 97] width 143 height 23
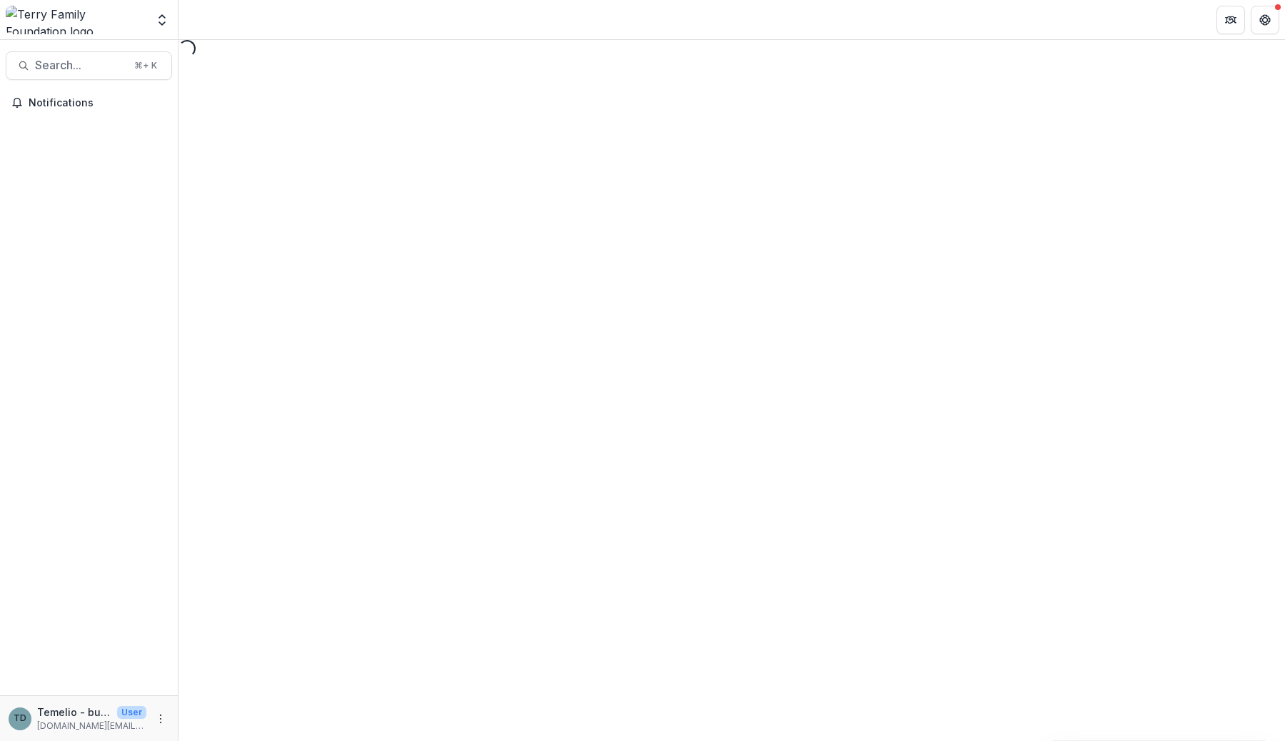
select select "********"
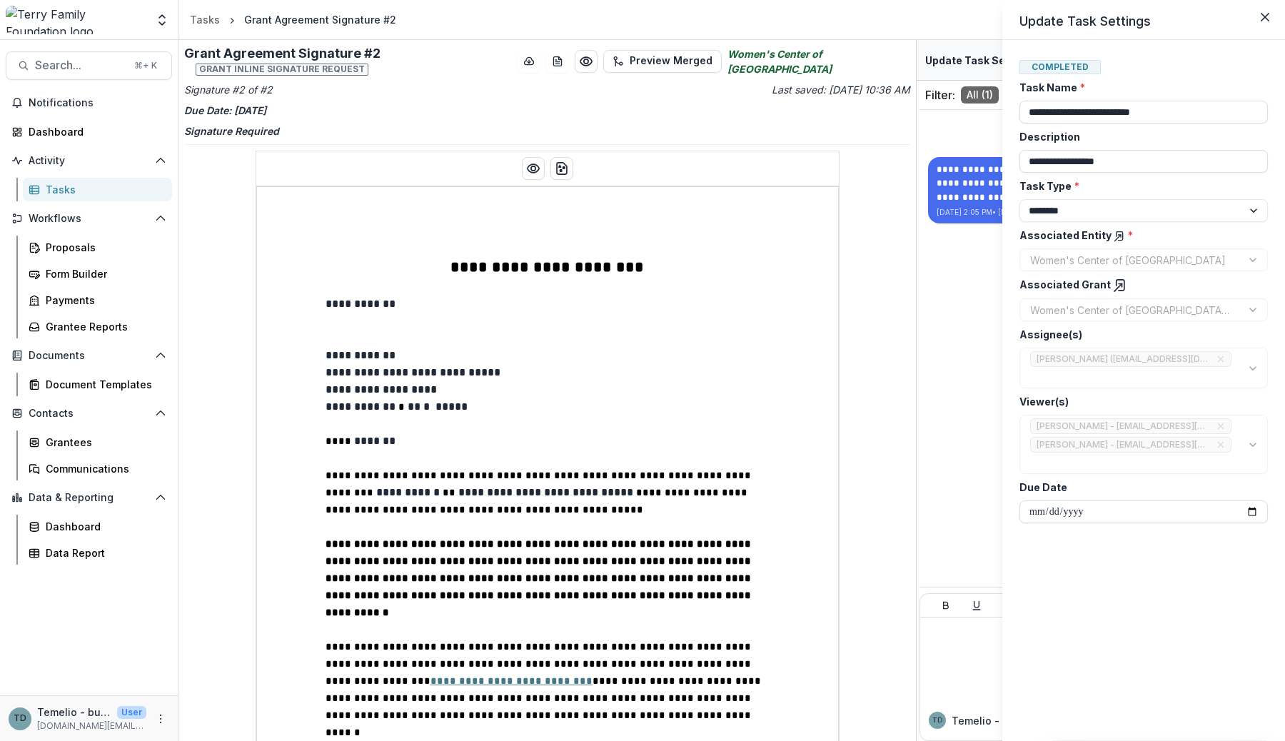
click at [1114, 286] on icon at bounding box center [1120, 285] width 14 height 14
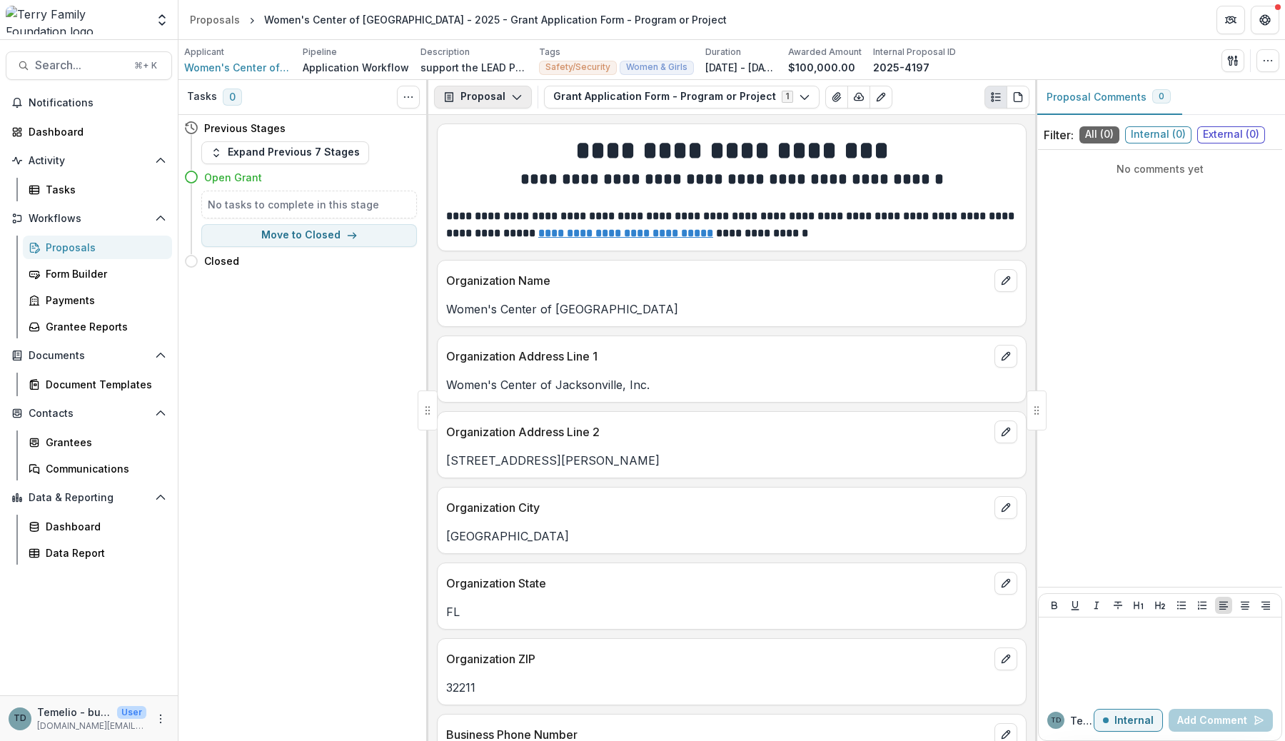
click at [508, 92] on button "Proposal" at bounding box center [483, 97] width 98 height 23
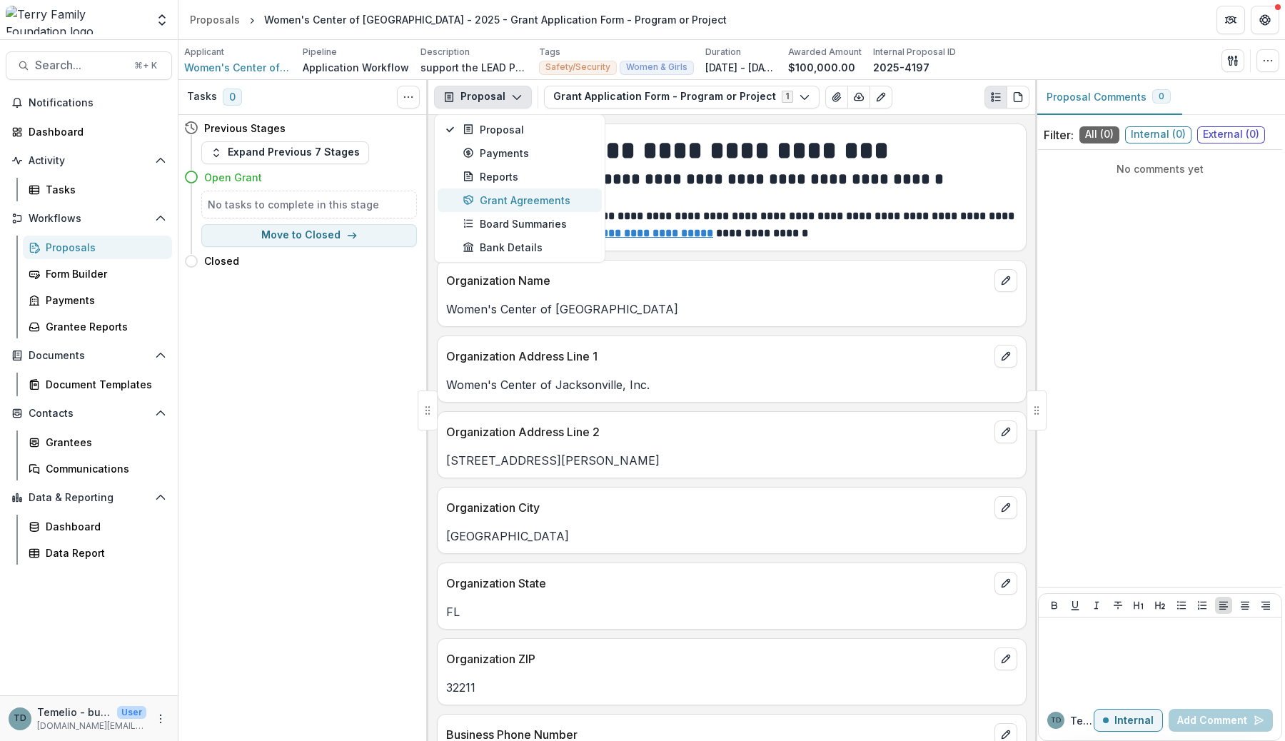
click at [519, 201] on div "Grant Agreements" at bounding box center [528, 200] width 131 height 15
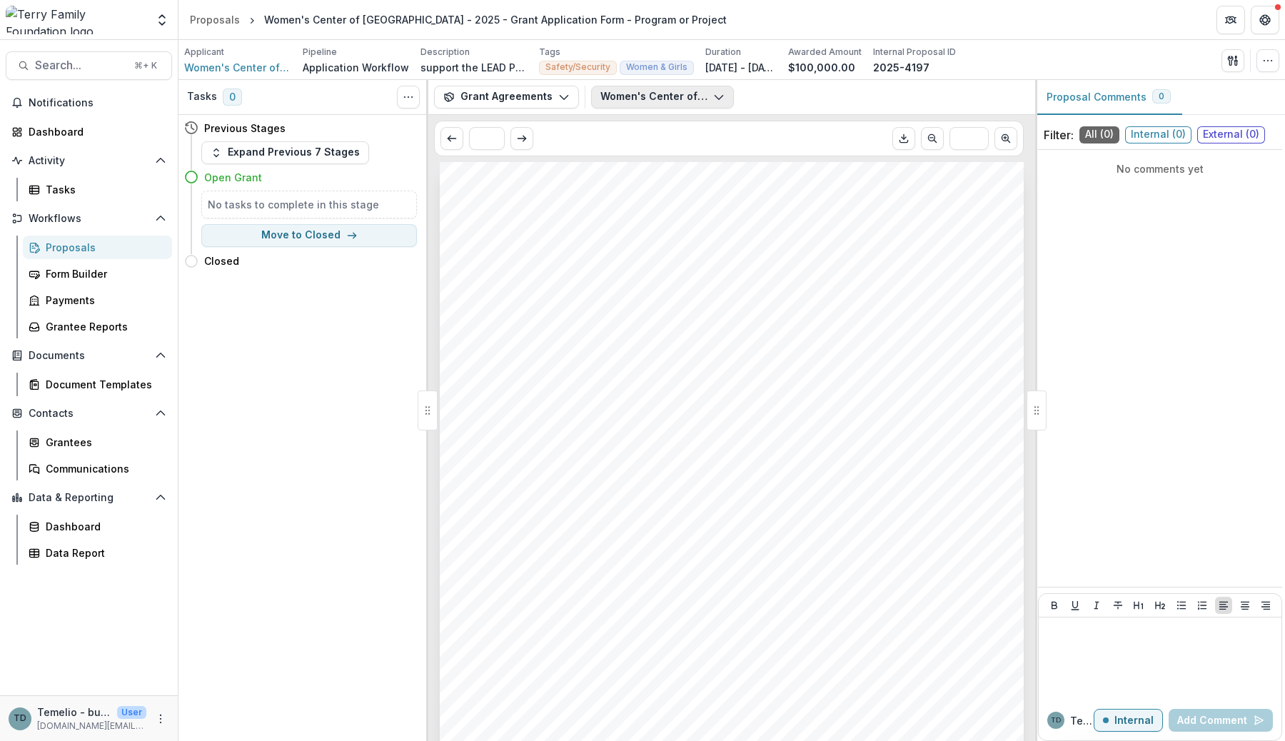
click at [682, 101] on button "Women's Center of Jacksonville - Grant Agreement - [DATE].pdf" at bounding box center [662, 97] width 143 height 23
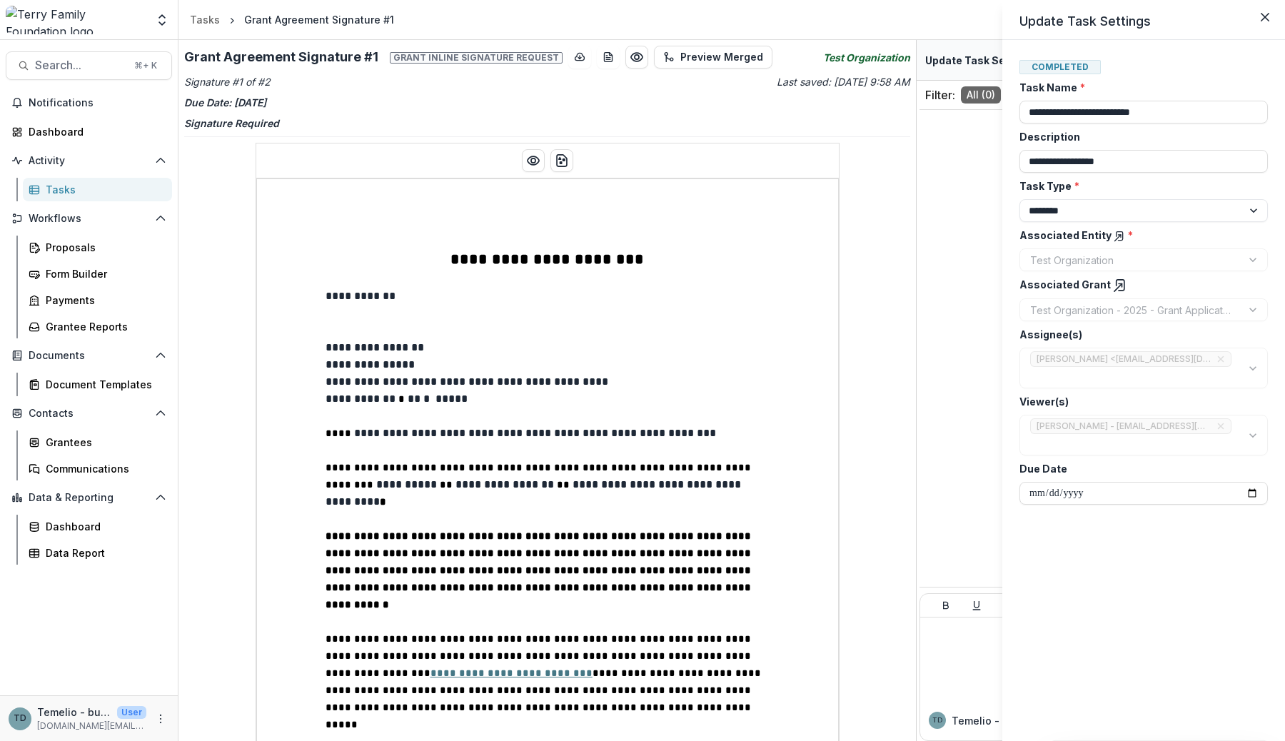
click at [1117, 283] on icon at bounding box center [1120, 285] width 8 height 11
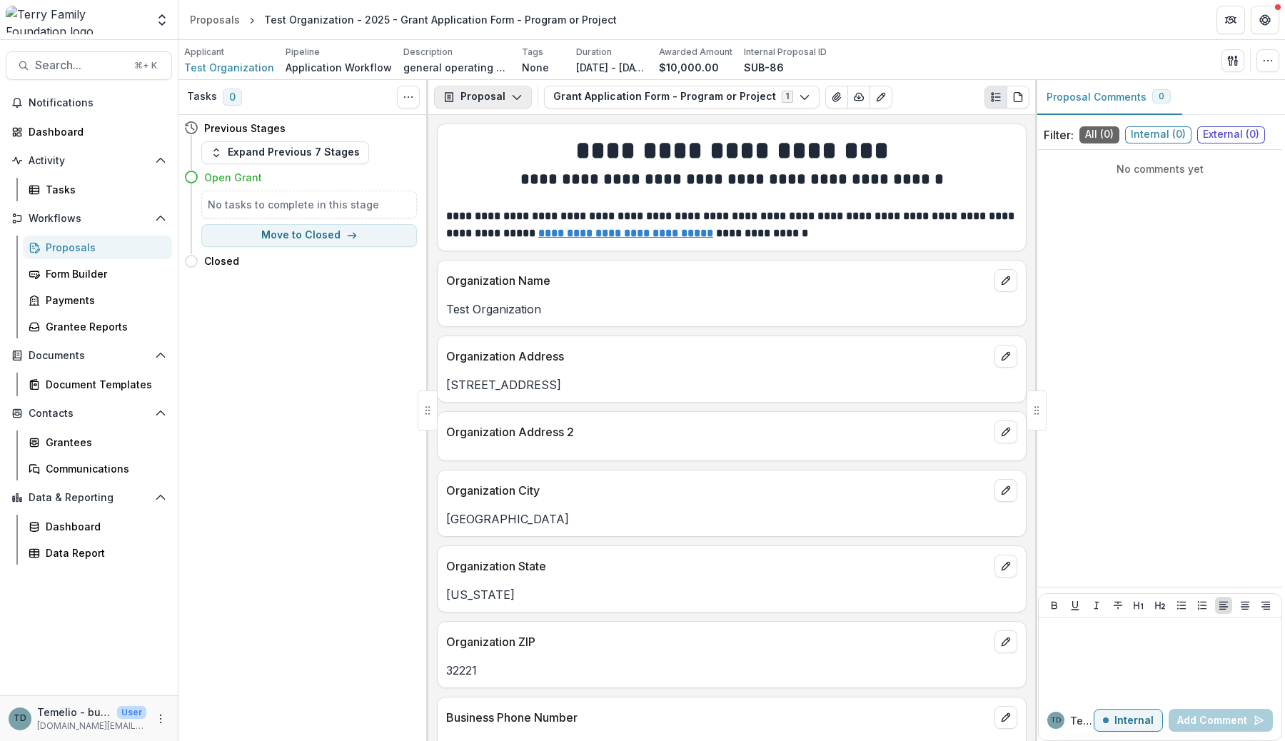
click at [485, 97] on button "Proposal" at bounding box center [483, 97] width 98 height 23
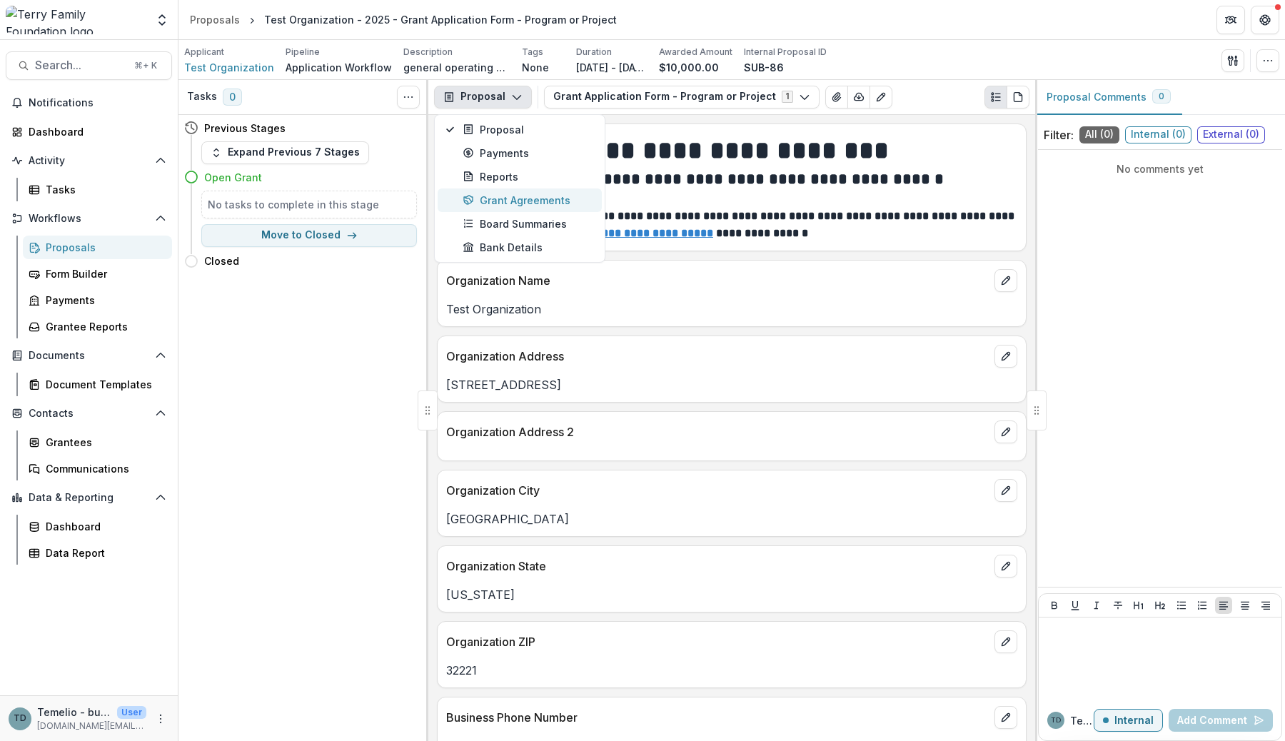
click at [508, 205] on div "Grant Agreements" at bounding box center [528, 200] width 131 height 15
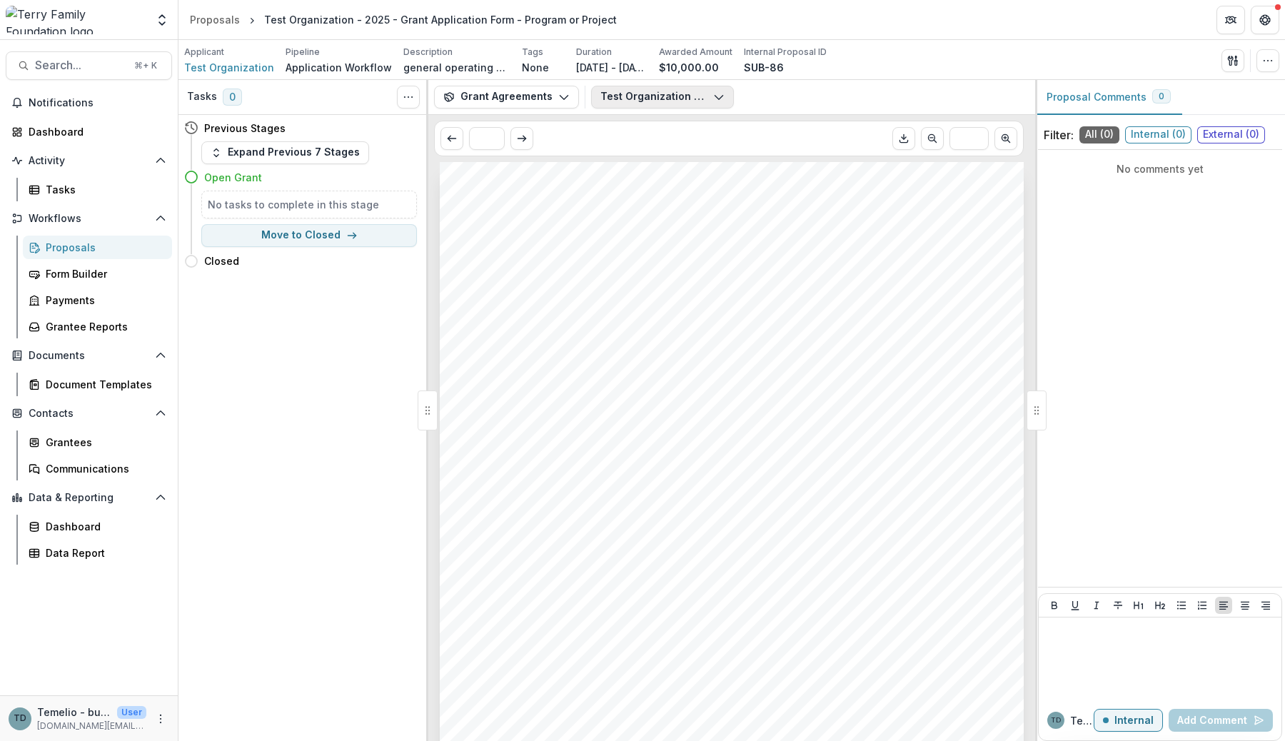
click at [658, 96] on button "Test Organization - Grant Agreement - [DATE].pdf" at bounding box center [662, 97] width 143 height 23
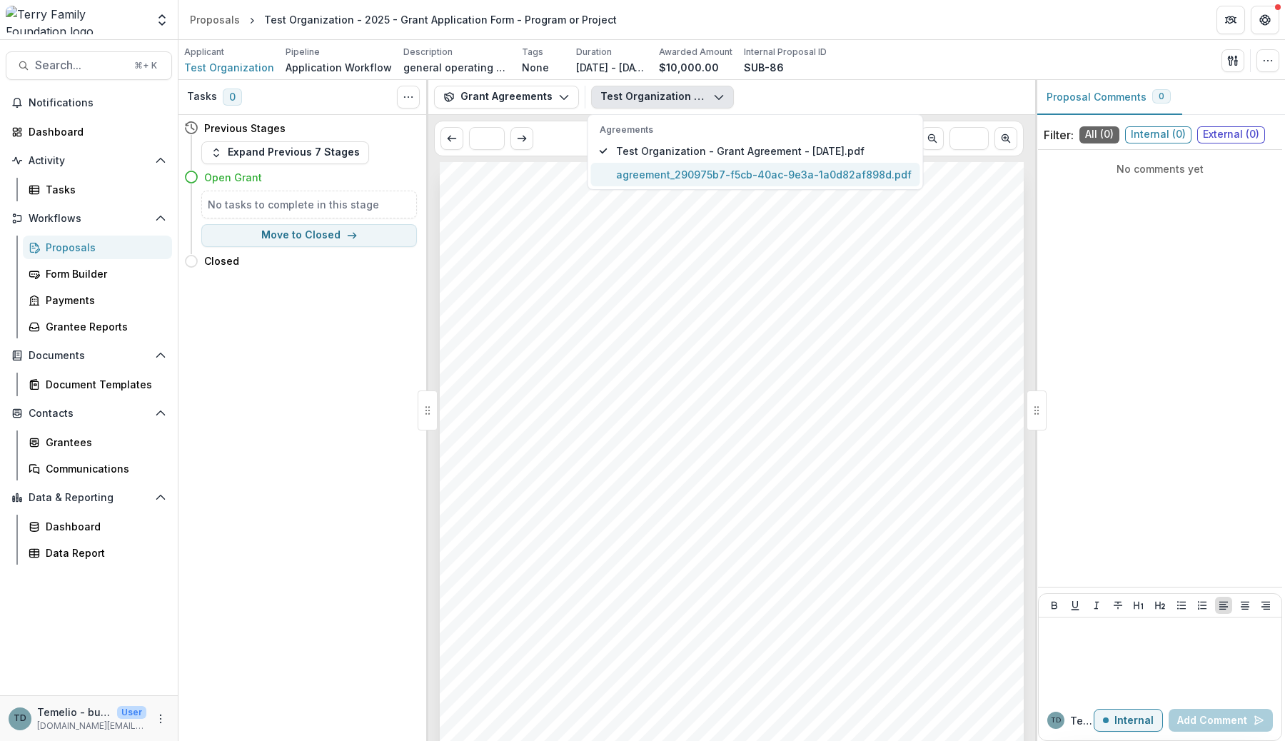
click at [652, 175] on span "agreement_290975b7-f5cb-40ac-9e3a-1a0d82af898d.pdf" at bounding box center [764, 174] width 296 height 15
click at [673, 151] on span "Test Organization - Grant Agreement - [DATE].pdf" at bounding box center [764, 150] width 296 height 15
click at [811, 86] on div "Test Organization - Grant Agreement - [DATE].pdf Agreements Test Organization -…" at bounding box center [810, 97] width 438 height 23
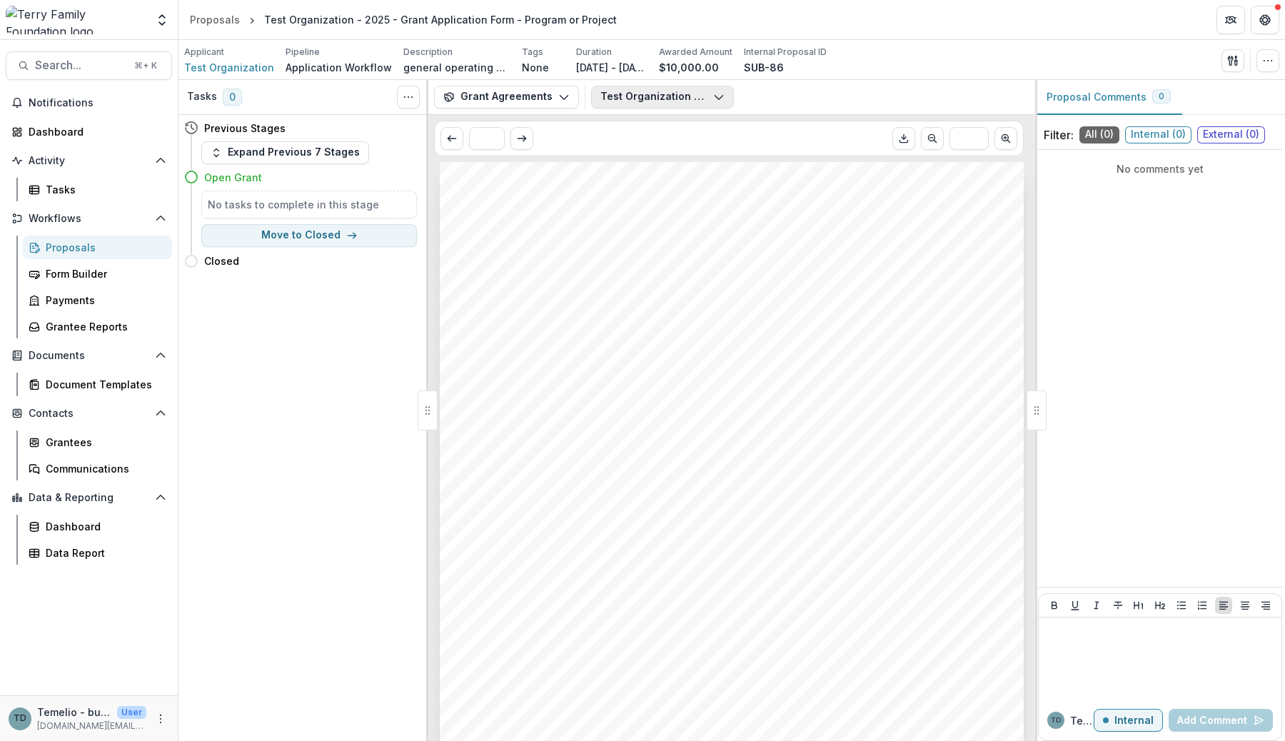
click at [657, 100] on button "Test Organization - Grant Agreement - [DATE].pdf" at bounding box center [662, 97] width 143 height 23
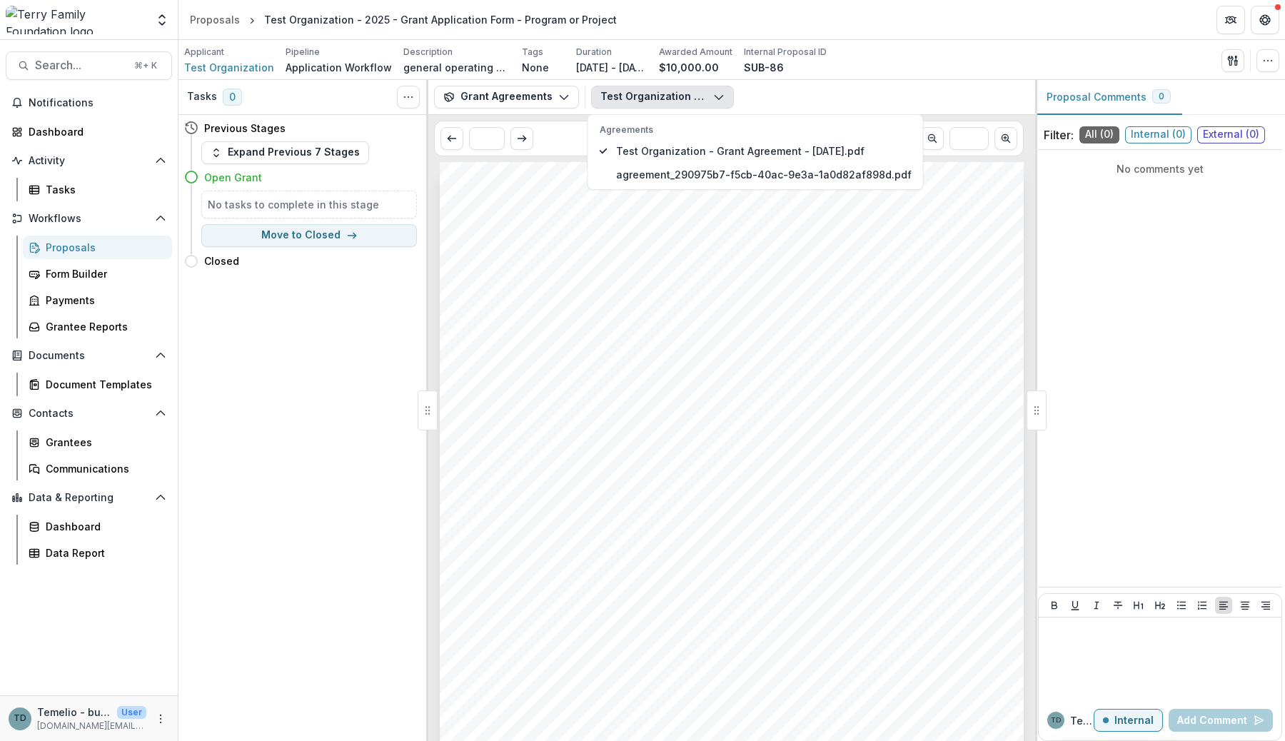
click at [685, 98] on button "Test Organization - Grant Agreement - [DATE].pdf" at bounding box center [662, 97] width 143 height 23
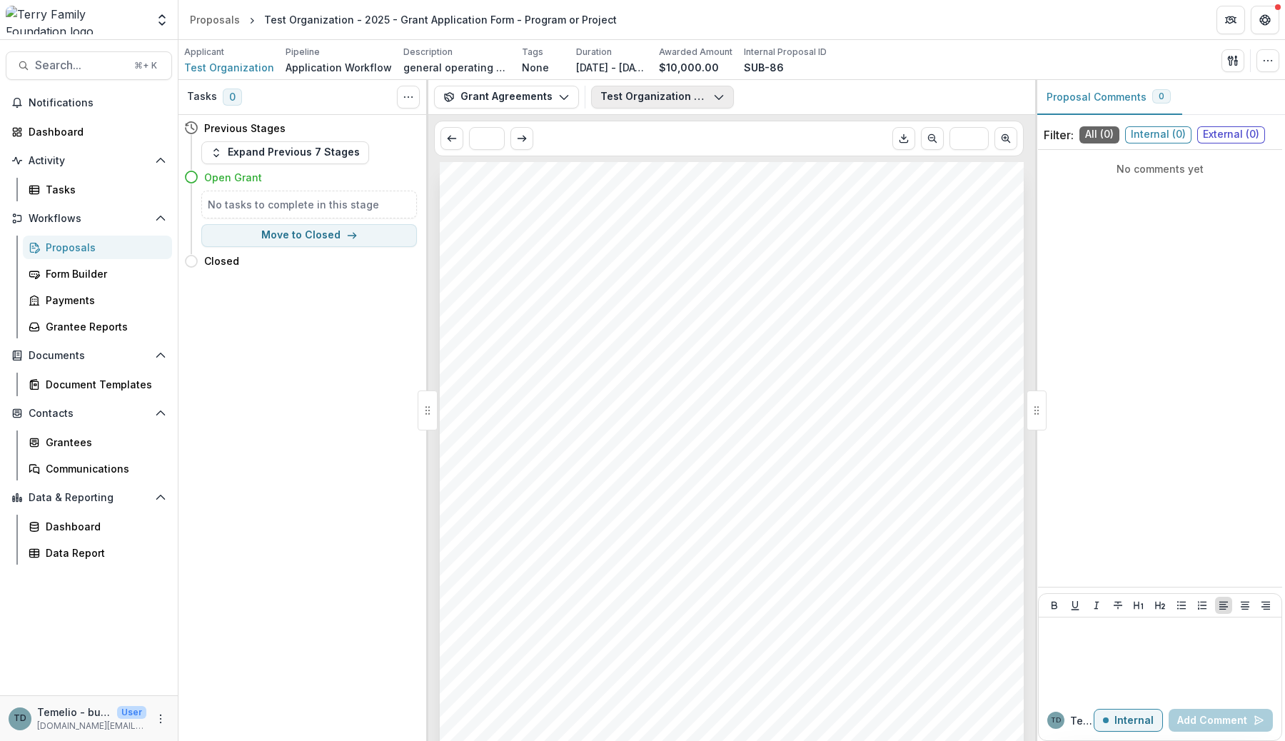
click at [700, 97] on button "Test Organization - Grant Agreement - [DATE].pdf" at bounding box center [662, 97] width 143 height 23
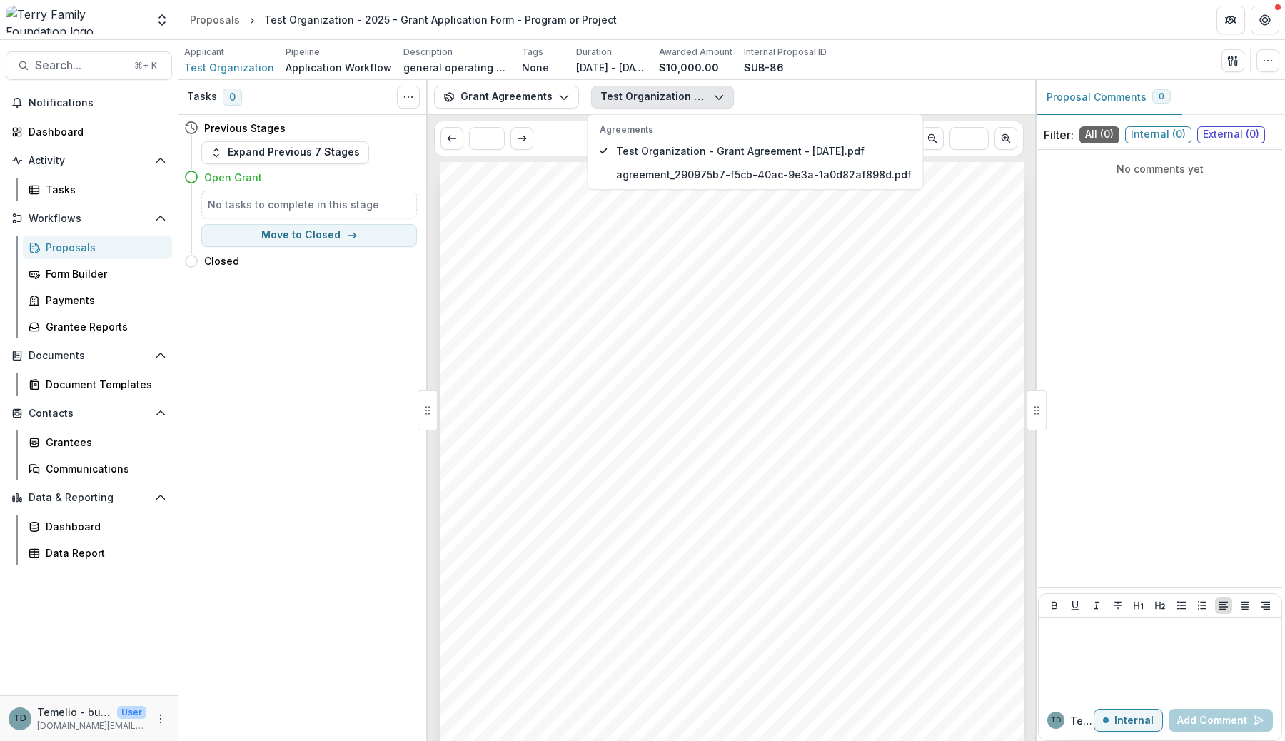
click at [768, 92] on div "Test Organization - Grant Agreement - [DATE].pdf Agreements Test Organization -…" at bounding box center [810, 97] width 438 height 23
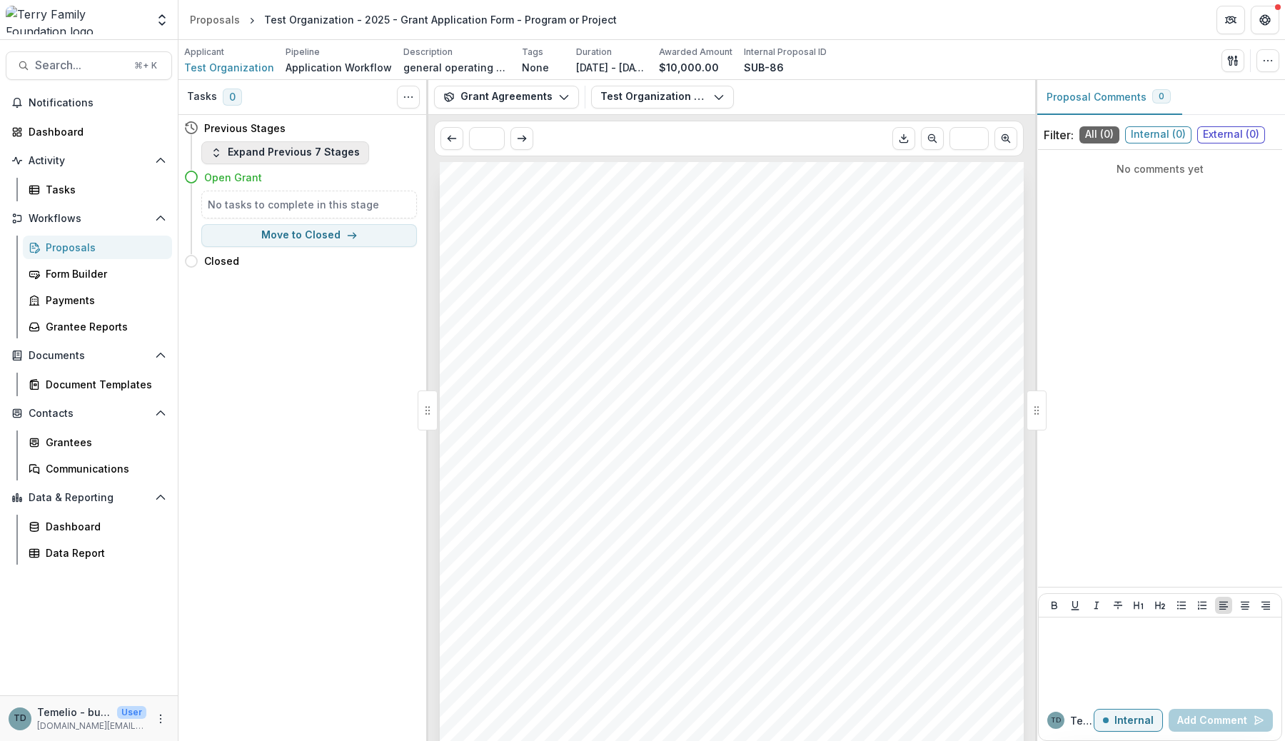
click at [302, 146] on button "Expand Previous 7 Stages" at bounding box center [285, 152] width 168 height 23
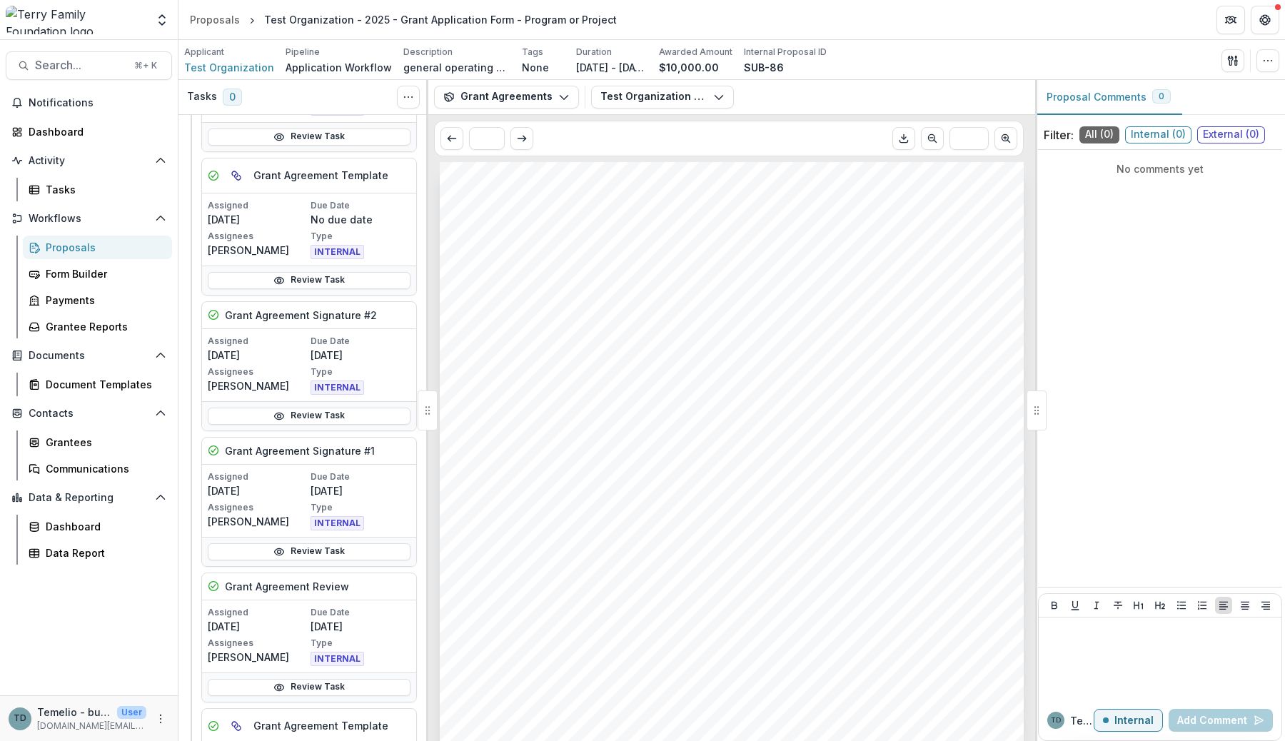
scroll to position [841, 0]
click at [295, 415] on link "Review Task" at bounding box center [309, 414] width 203 height 17
click at [302, 545] on link "Review Task" at bounding box center [309, 550] width 203 height 17
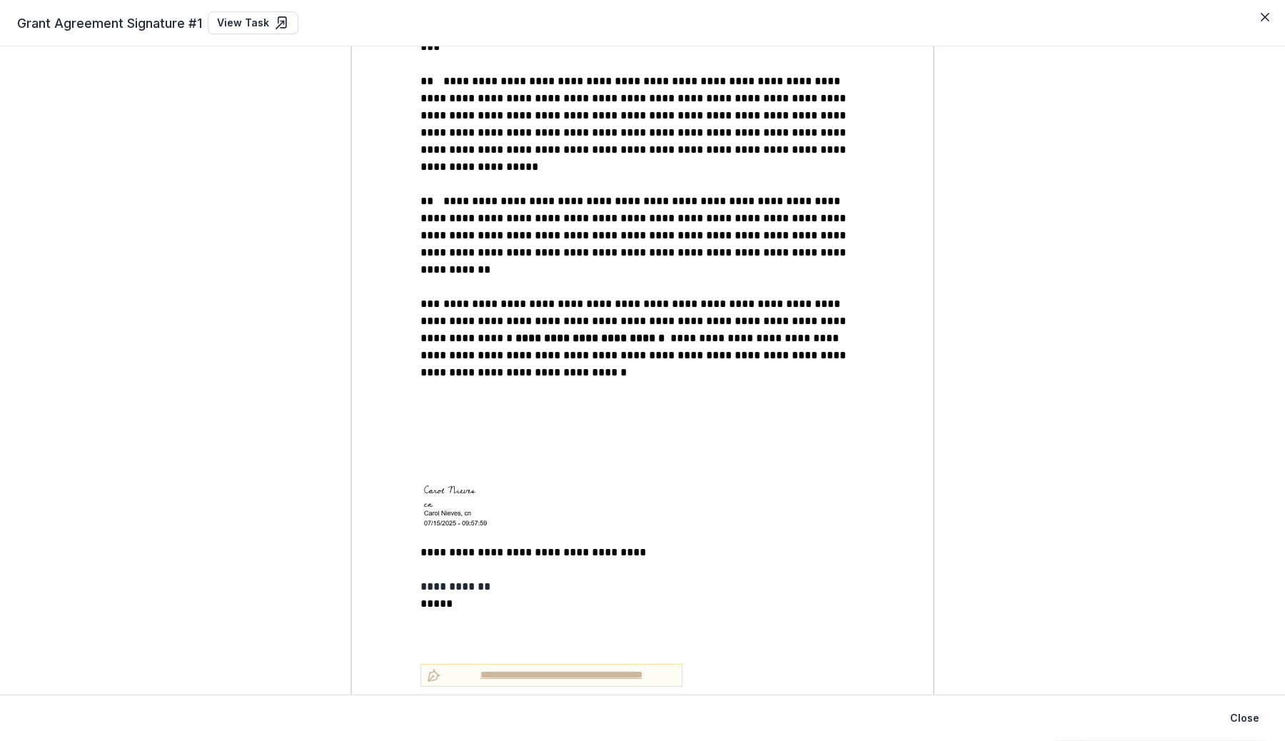
scroll to position [1757, 0]
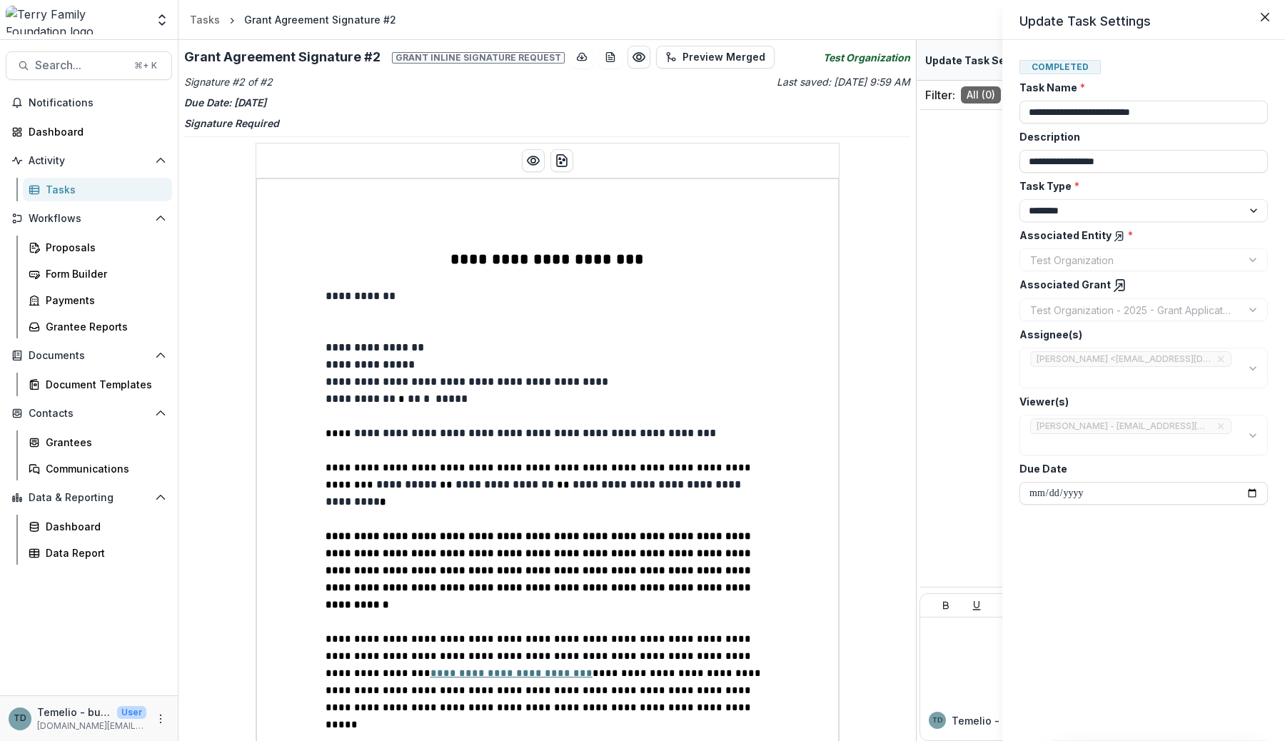
click at [1119, 284] on polyline at bounding box center [1120, 285] width 3 height 3
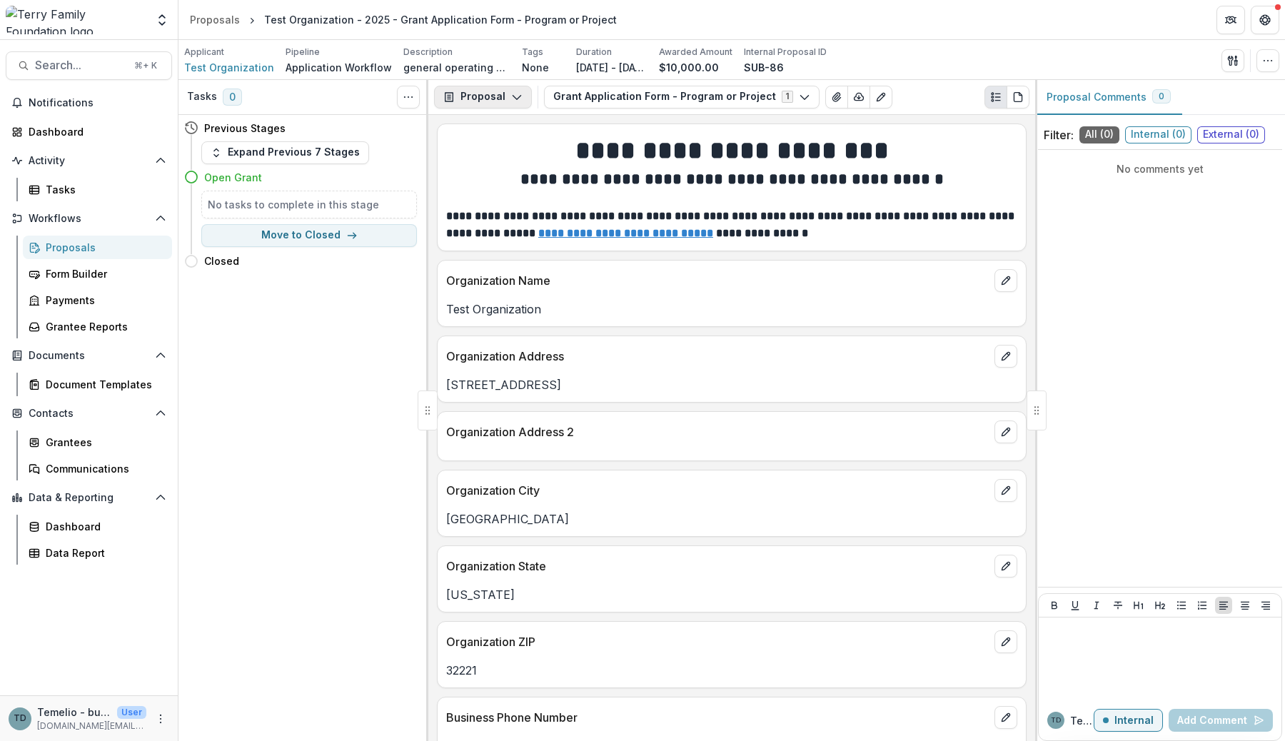
click at [503, 97] on button "Proposal" at bounding box center [483, 97] width 98 height 23
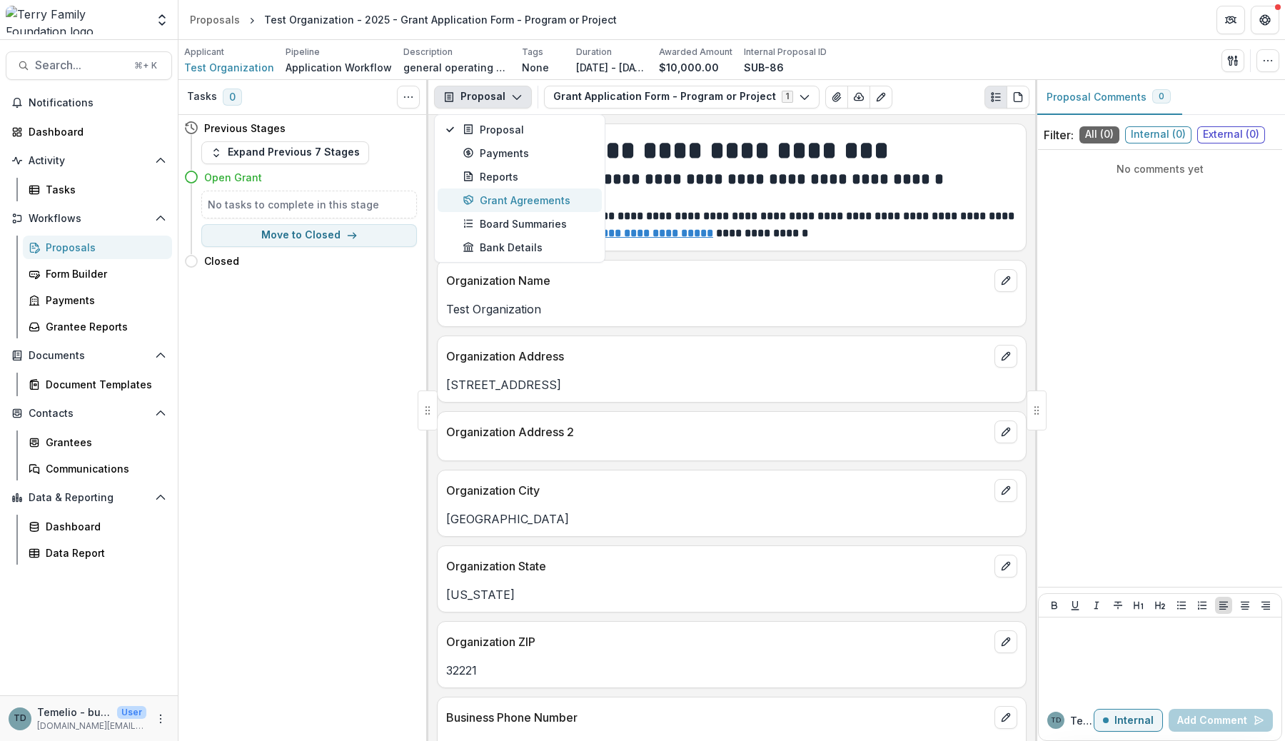
click at [512, 199] on div "Grant Agreements" at bounding box center [528, 200] width 131 height 15
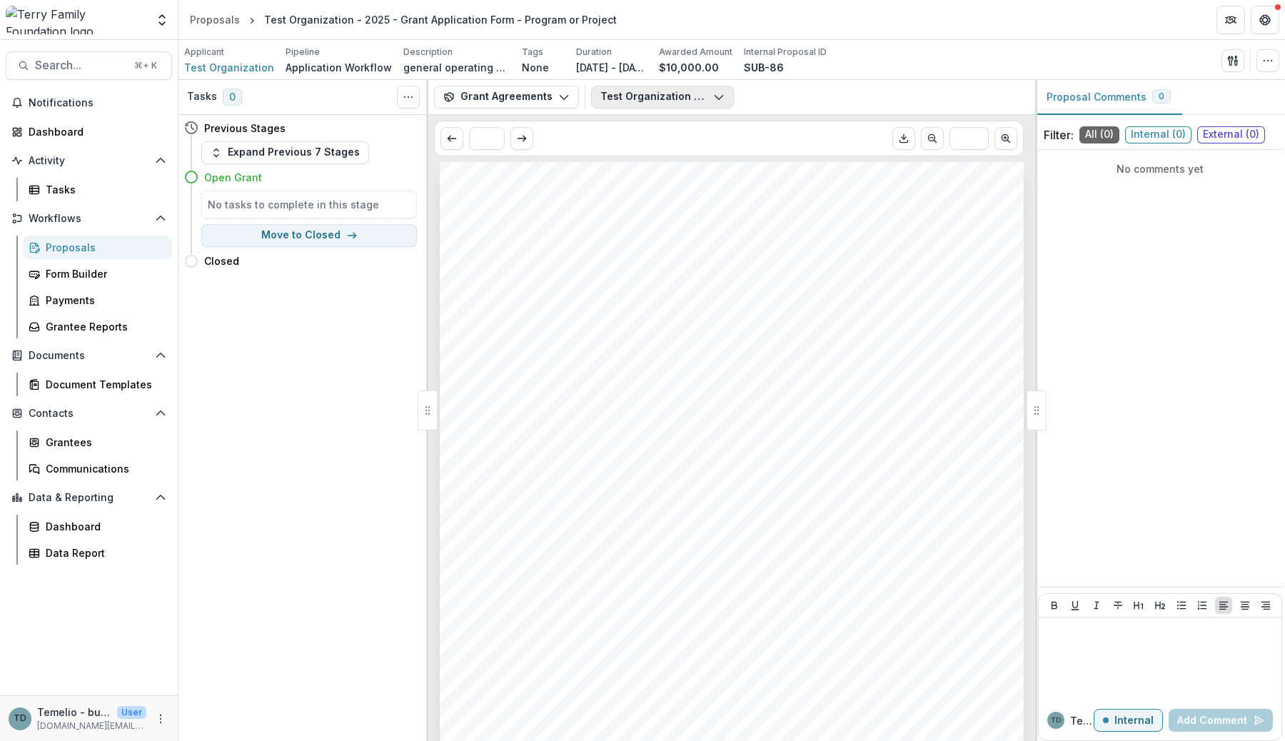
click at [670, 99] on button "Test Organization - Grant Agreement - [DATE].pdf" at bounding box center [662, 97] width 143 height 23
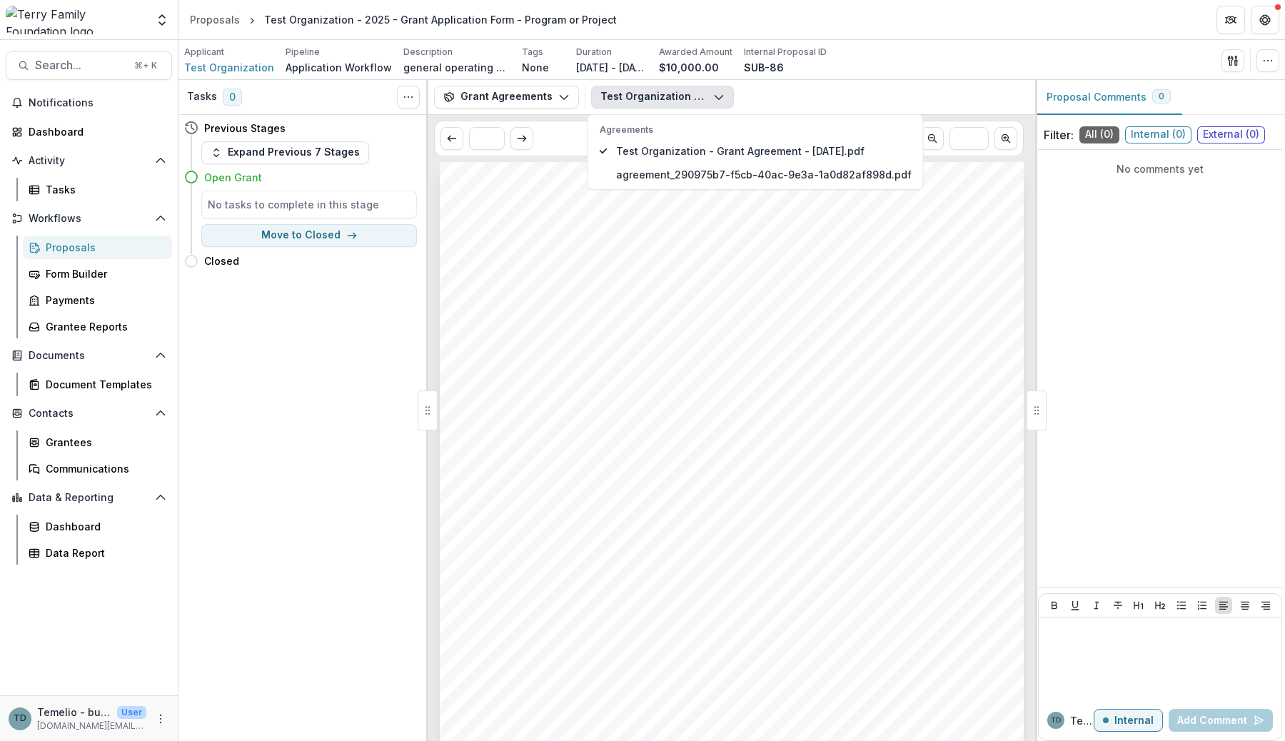
click at [801, 86] on div "Test Organization - Grant Agreement - 2025-07-15.pdf Agreements Test Organizati…" at bounding box center [810, 97] width 438 height 23
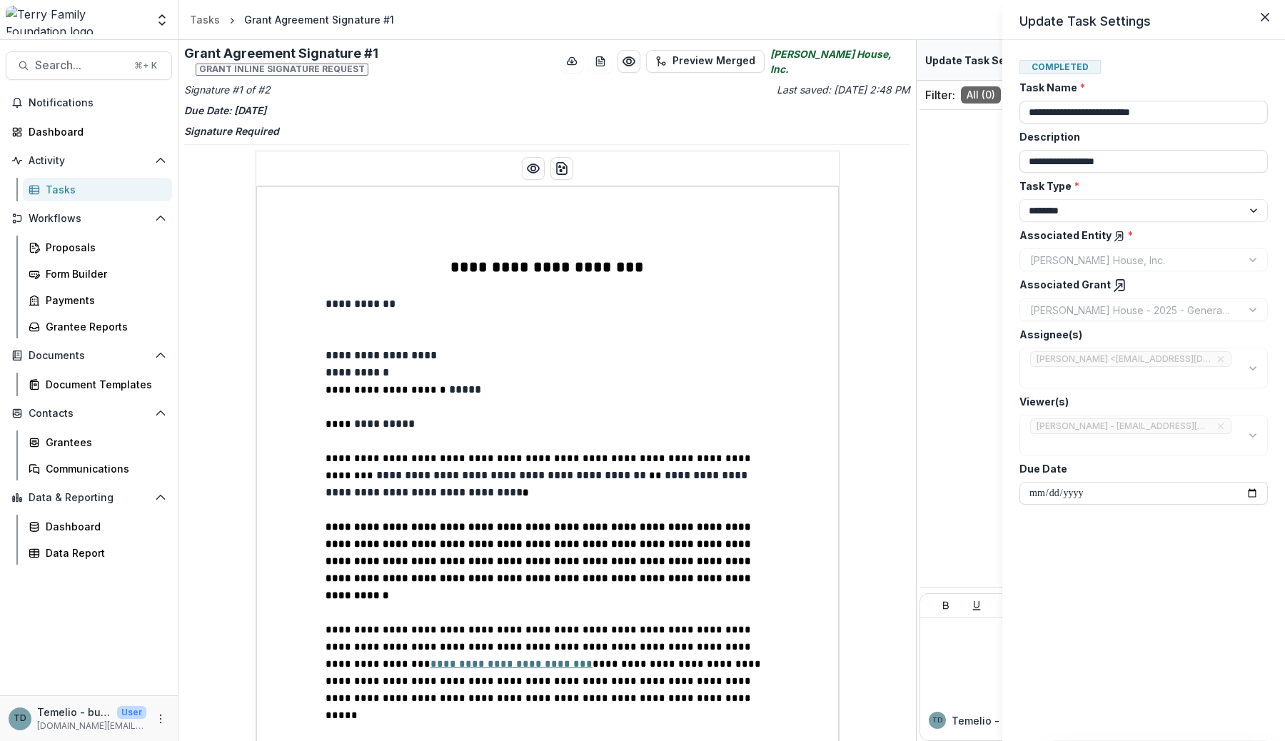
click at [1114, 285] on line at bounding box center [1118, 288] width 8 height 8
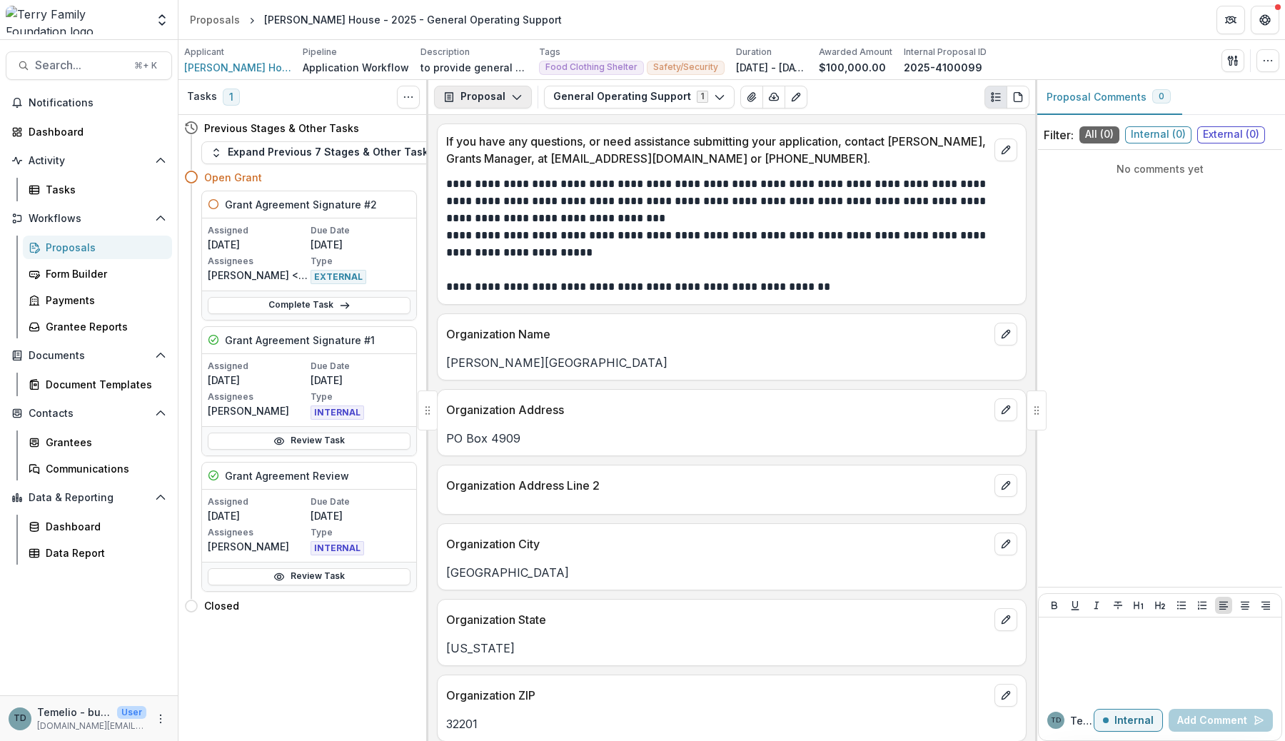
click at [488, 92] on button "Proposal" at bounding box center [483, 97] width 98 height 23
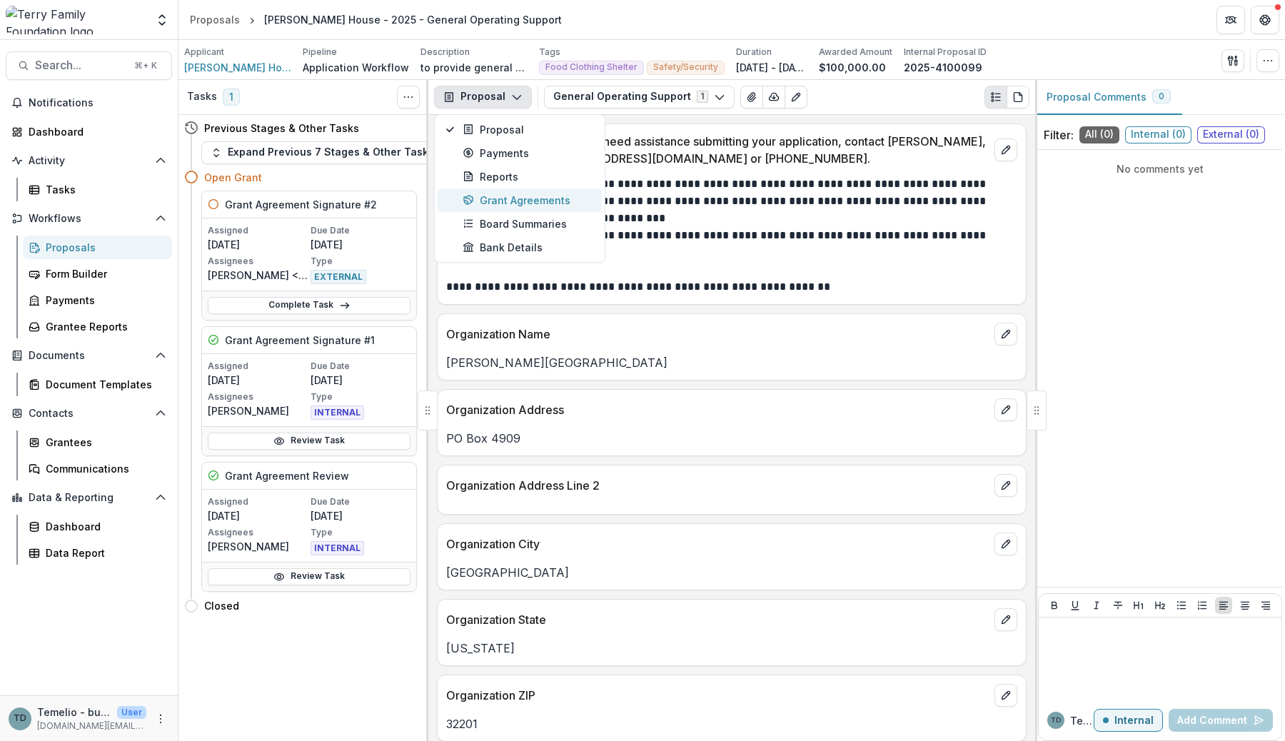
click at [505, 201] on div "Grant Agreements" at bounding box center [528, 200] width 131 height 15
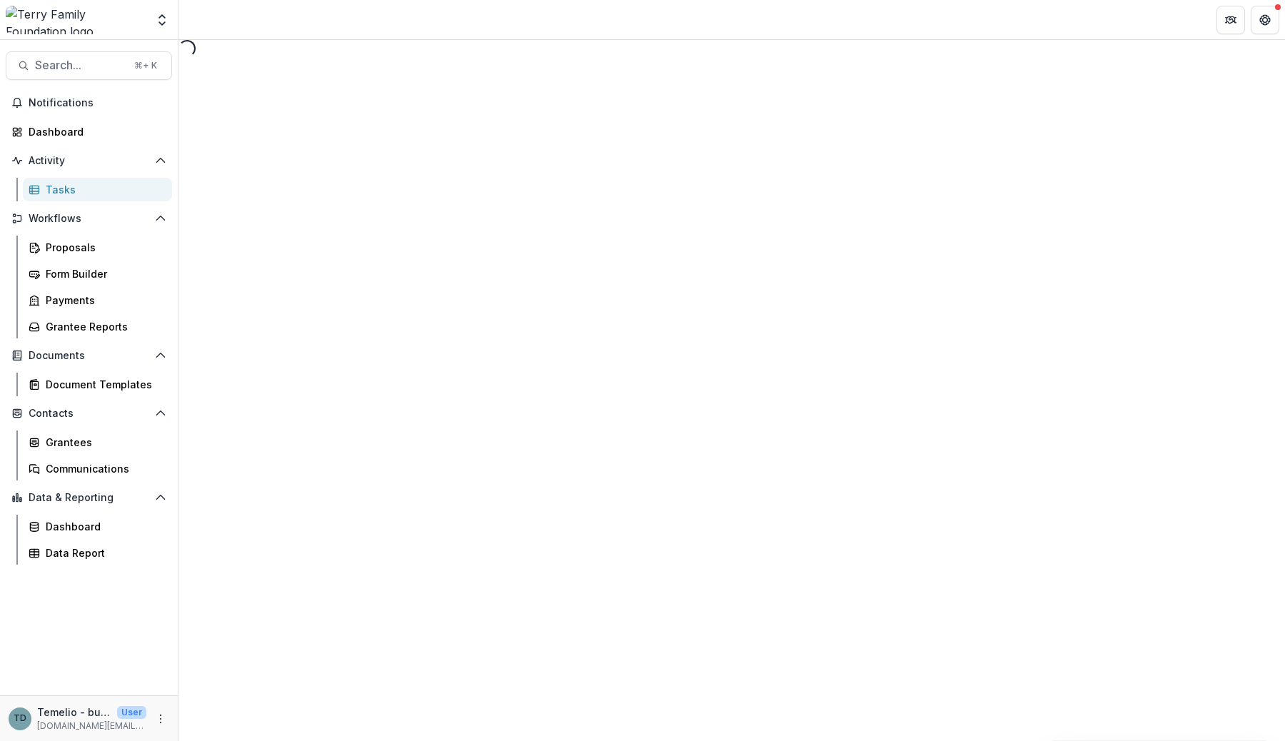
select select "********"
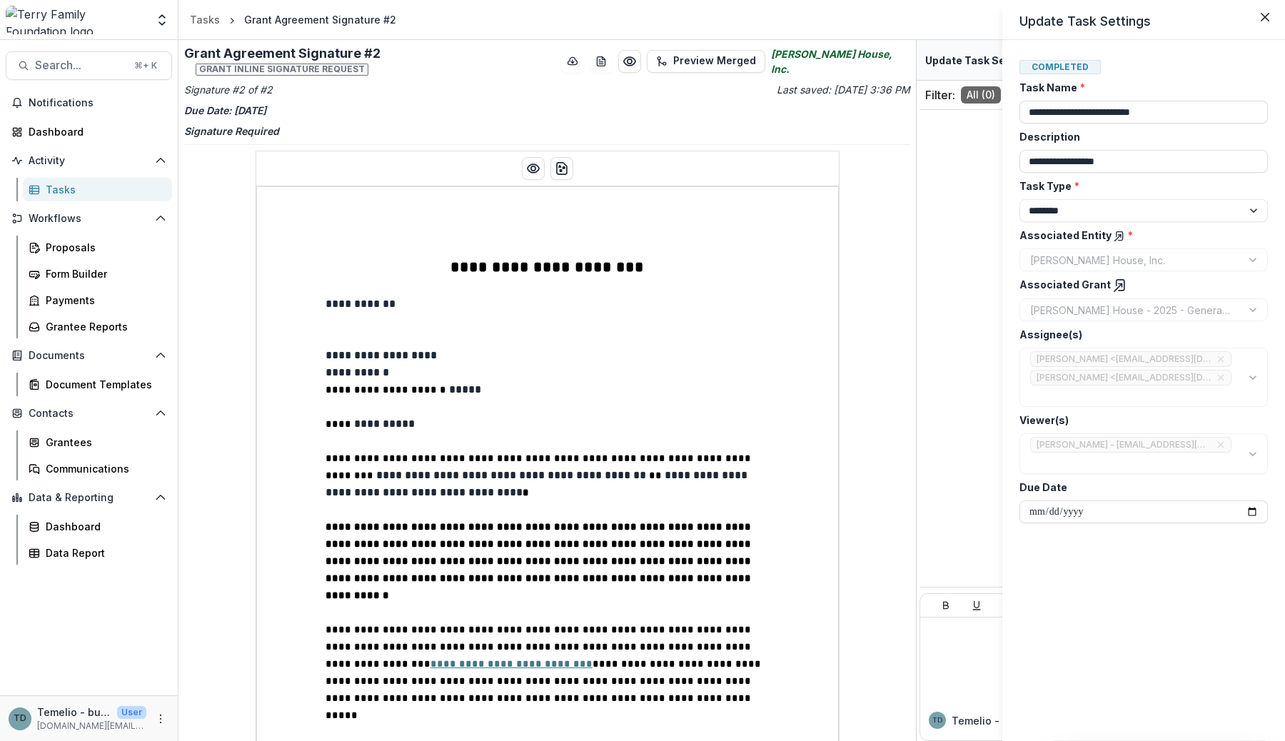
click at [1119, 287] on polyline at bounding box center [1120, 285] width 3 height 3
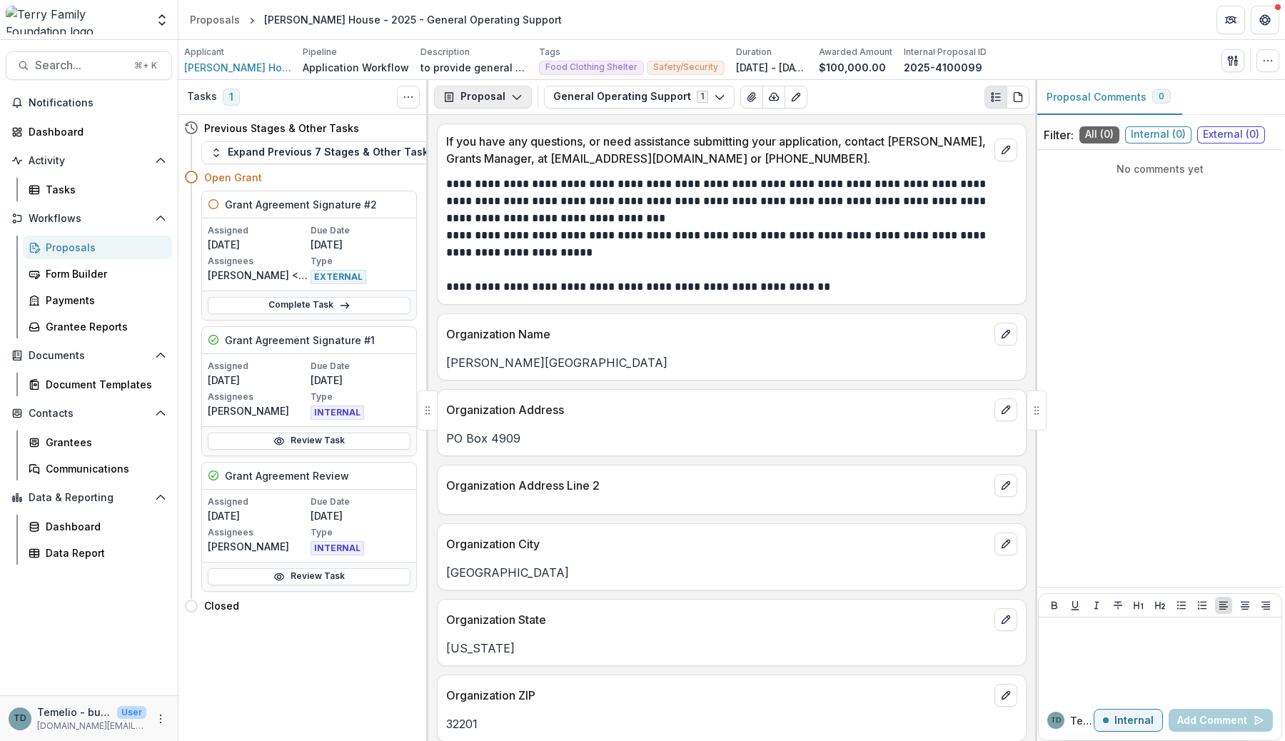
click at [491, 95] on button "Proposal" at bounding box center [483, 97] width 98 height 23
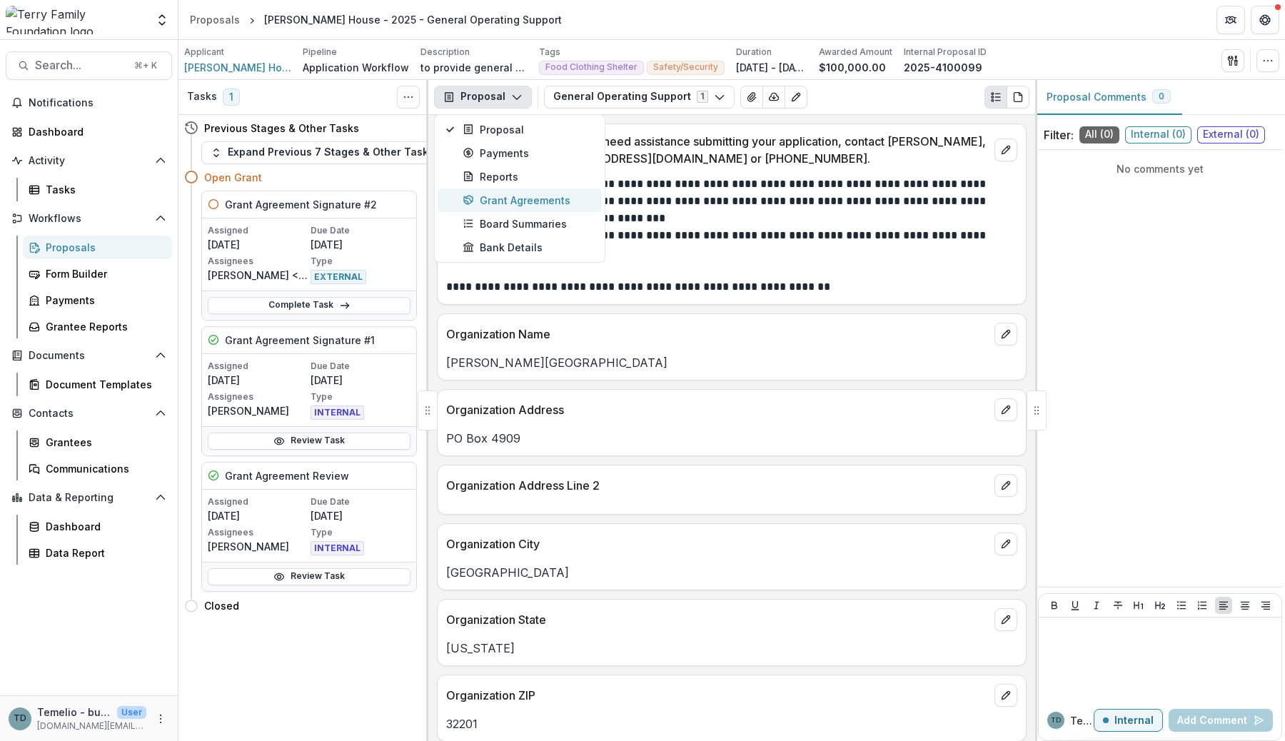
click at [509, 199] on div "Grant Agreements" at bounding box center [528, 200] width 131 height 15
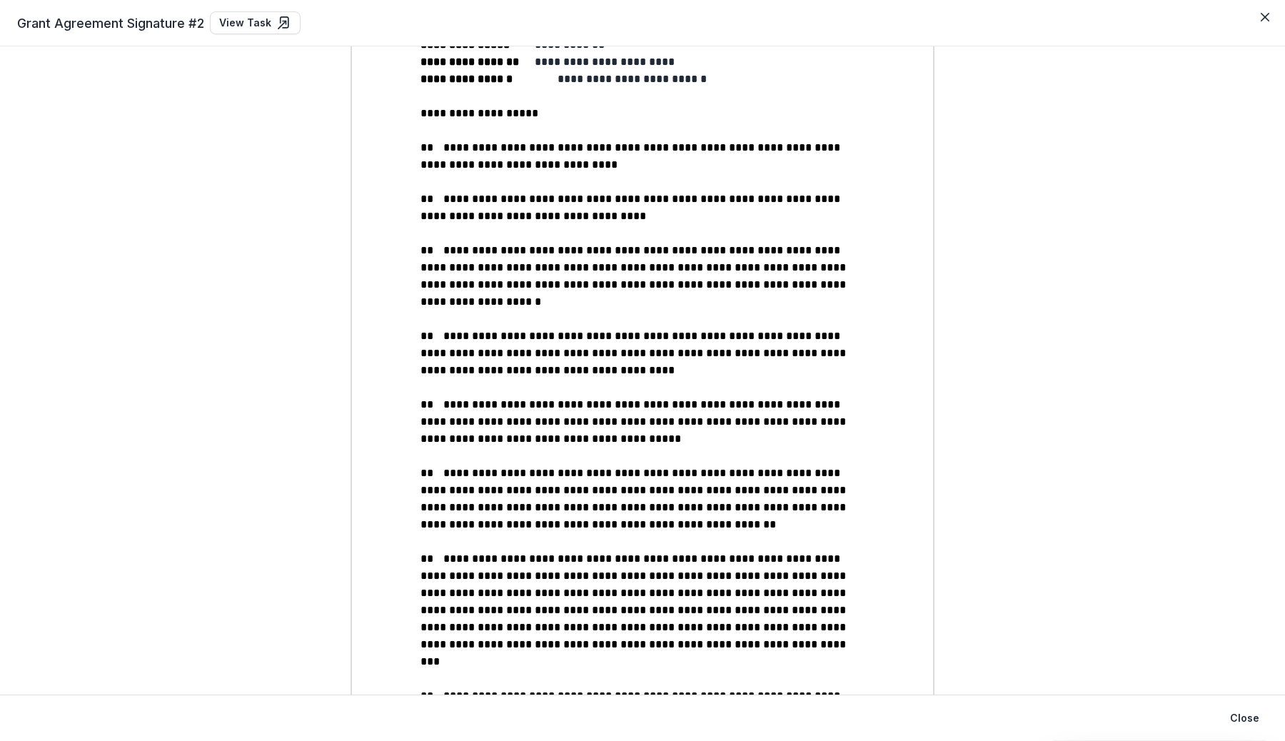
scroll to position [1777, 0]
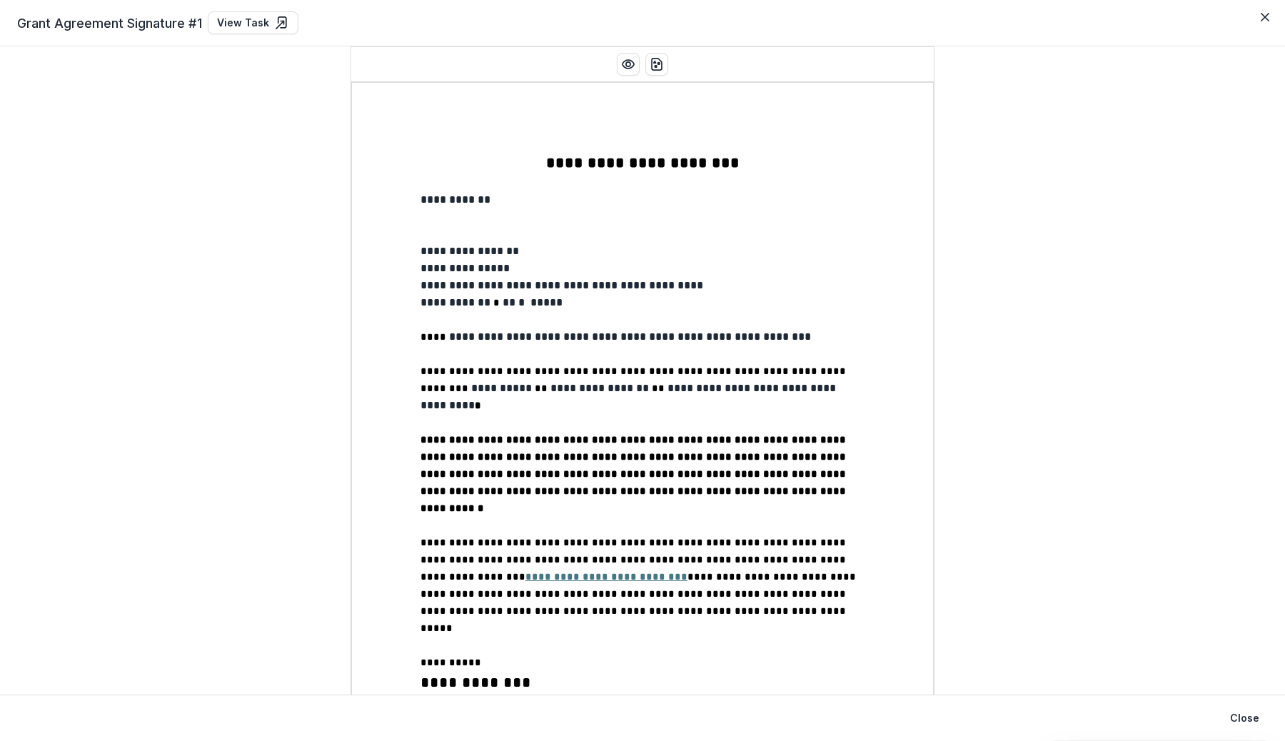
scroll to position [841, 0]
click at [279, 24] on icon at bounding box center [282, 23] width 14 height 14
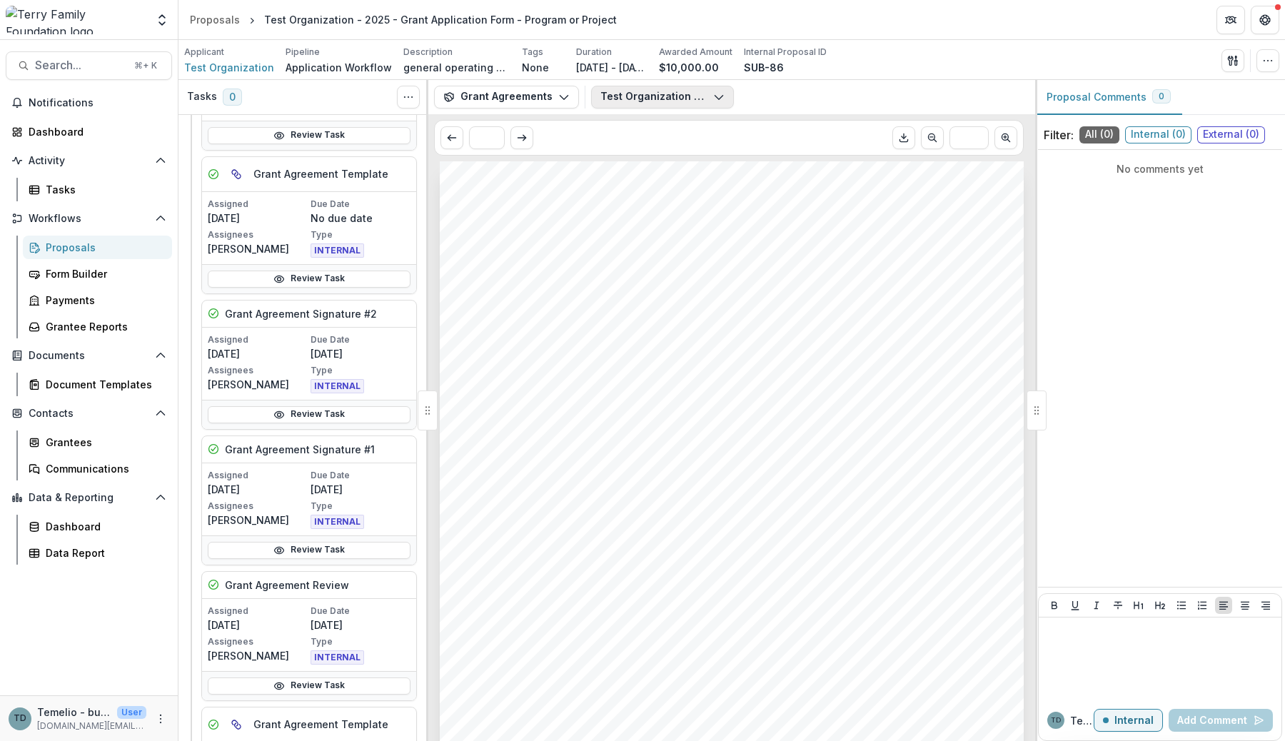
click at [694, 92] on button "Test Organization - Grant Agreement - [DATE].pdf" at bounding box center [662, 97] width 143 height 23
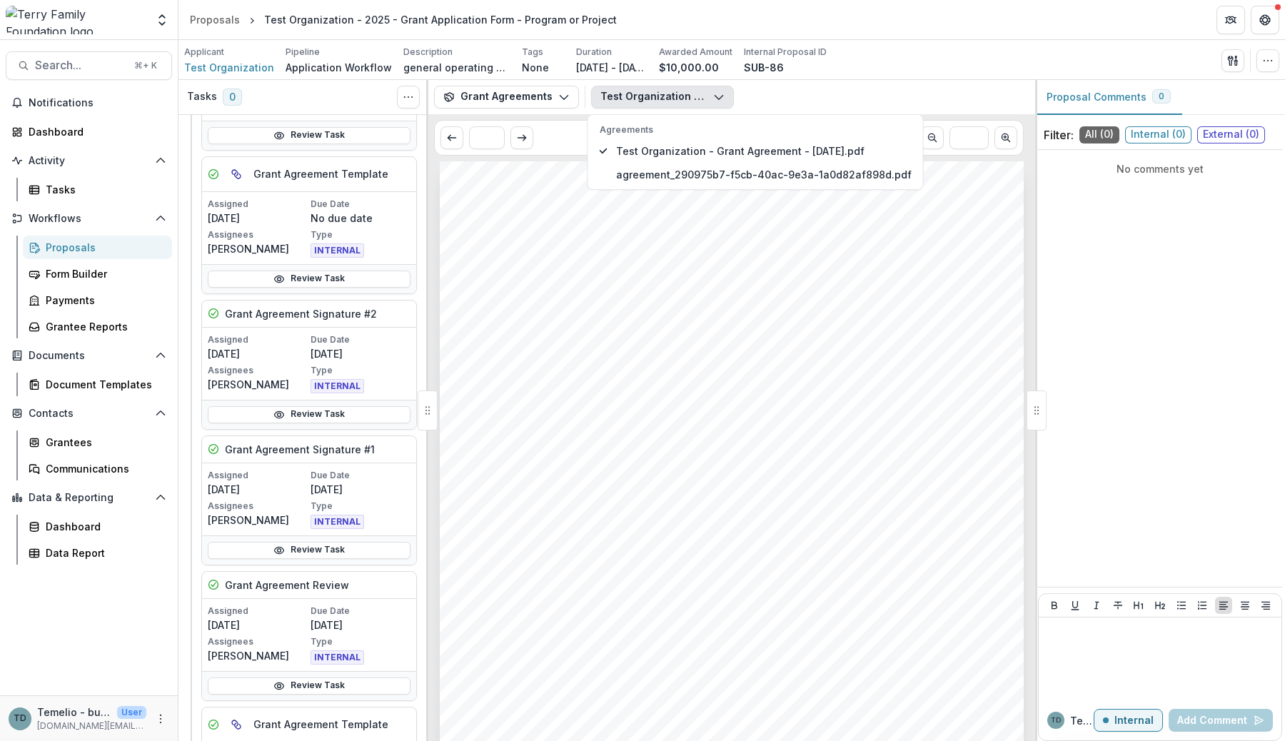
click at [785, 90] on div "Test Organization - Grant Agreement - [DATE].pdf Agreements Test Organization -…" at bounding box center [810, 97] width 438 height 23
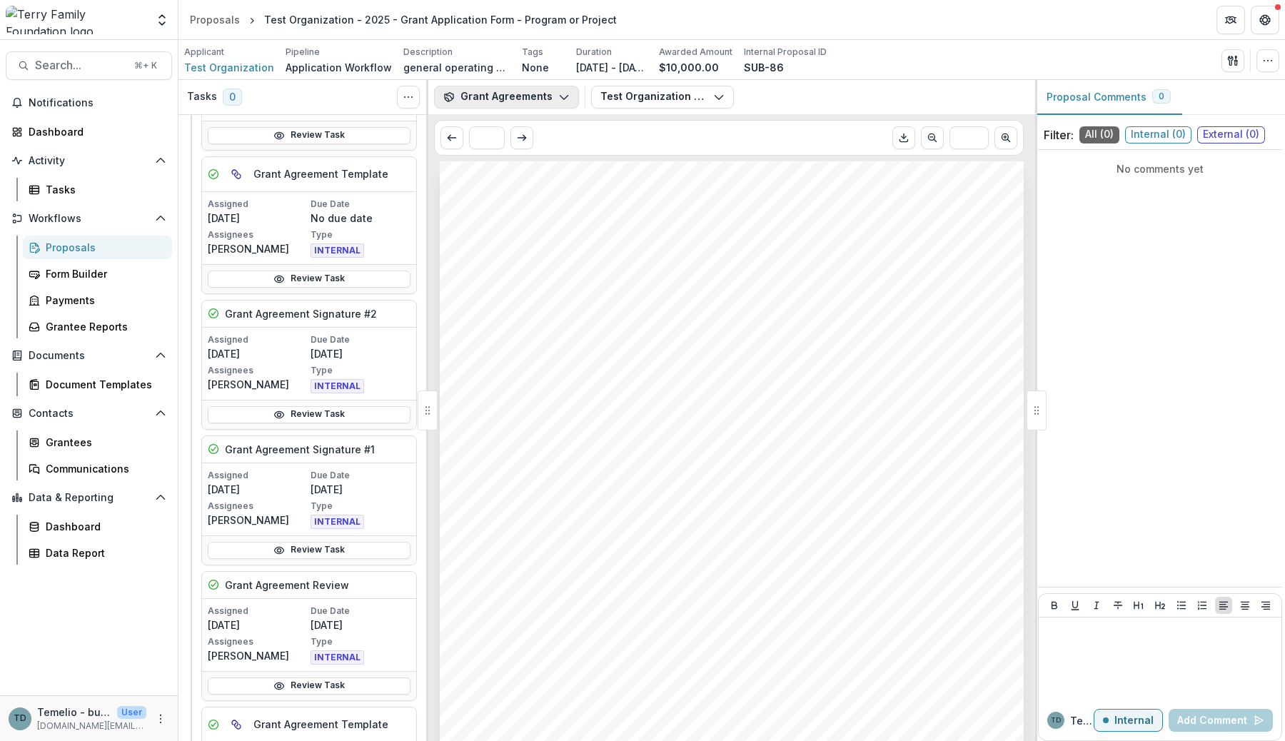
click at [535, 99] on button "Grant Agreements" at bounding box center [506, 97] width 145 height 23
click at [531, 99] on button "Grant Agreements" at bounding box center [506, 97] width 145 height 23
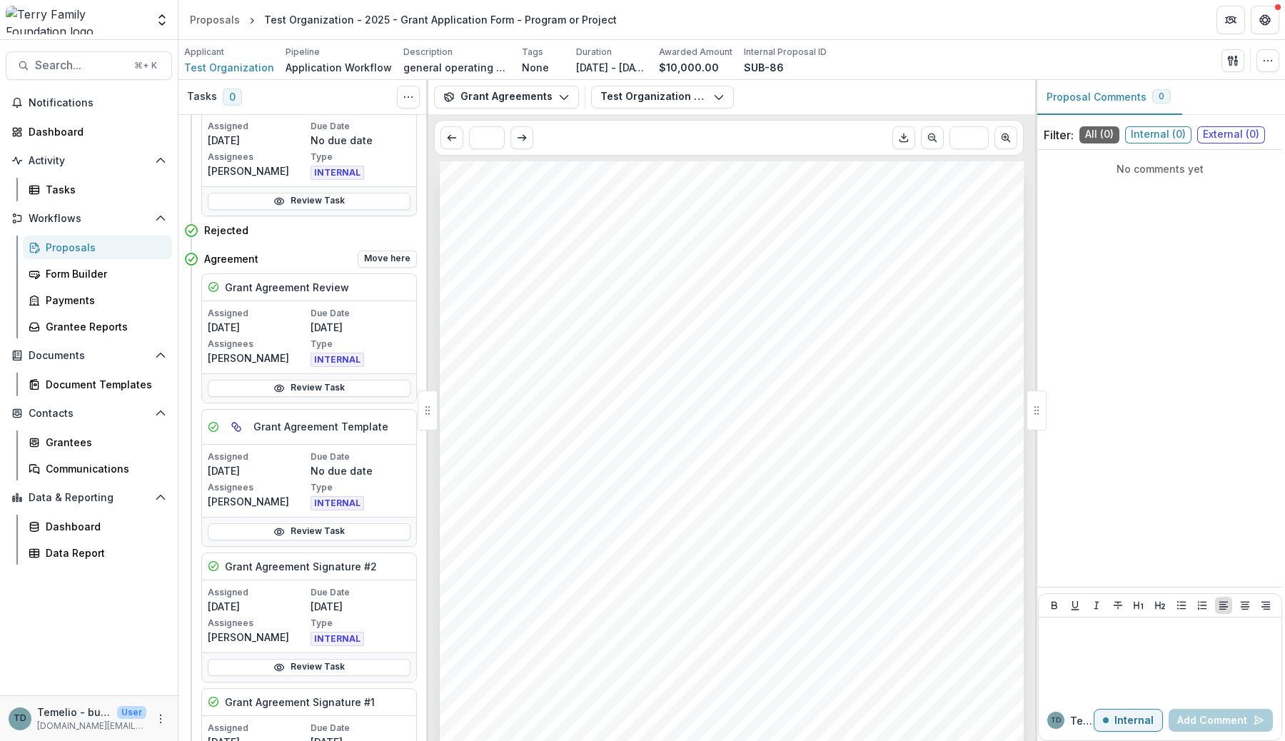
scroll to position [579, 0]
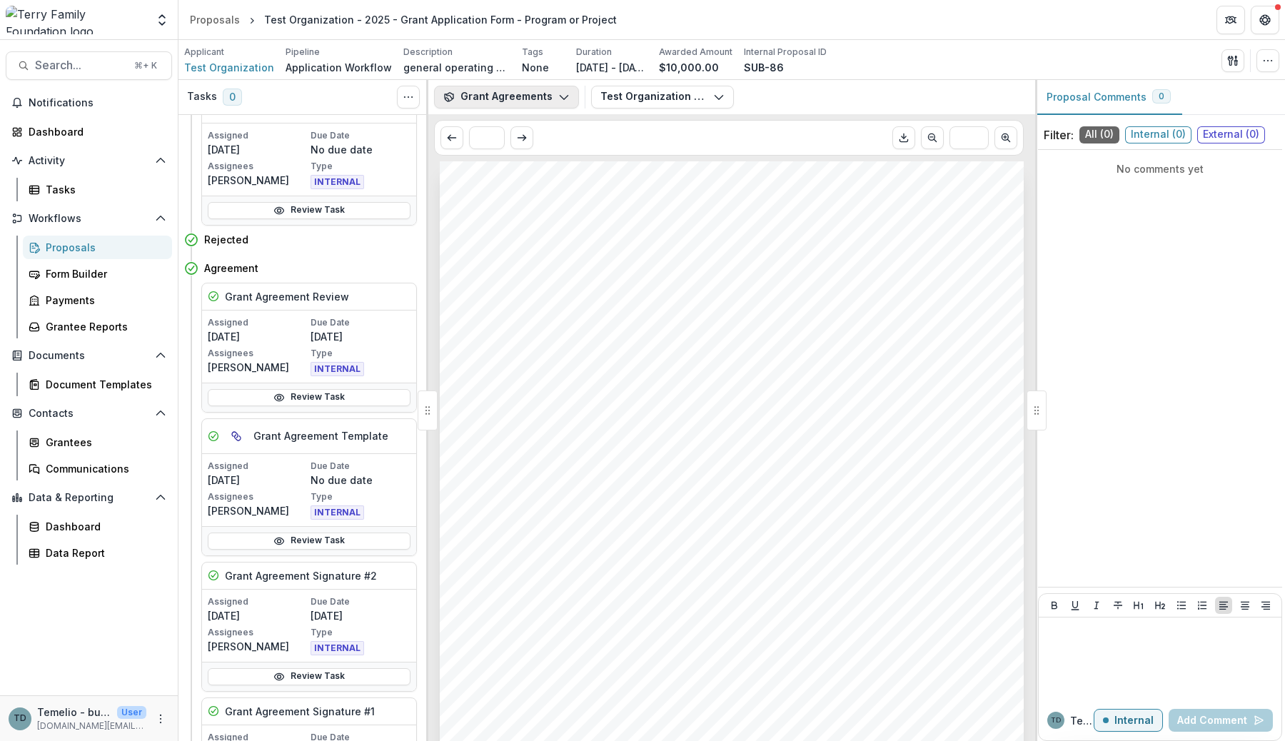
click at [522, 97] on button "Grant Agreements" at bounding box center [506, 97] width 145 height 23
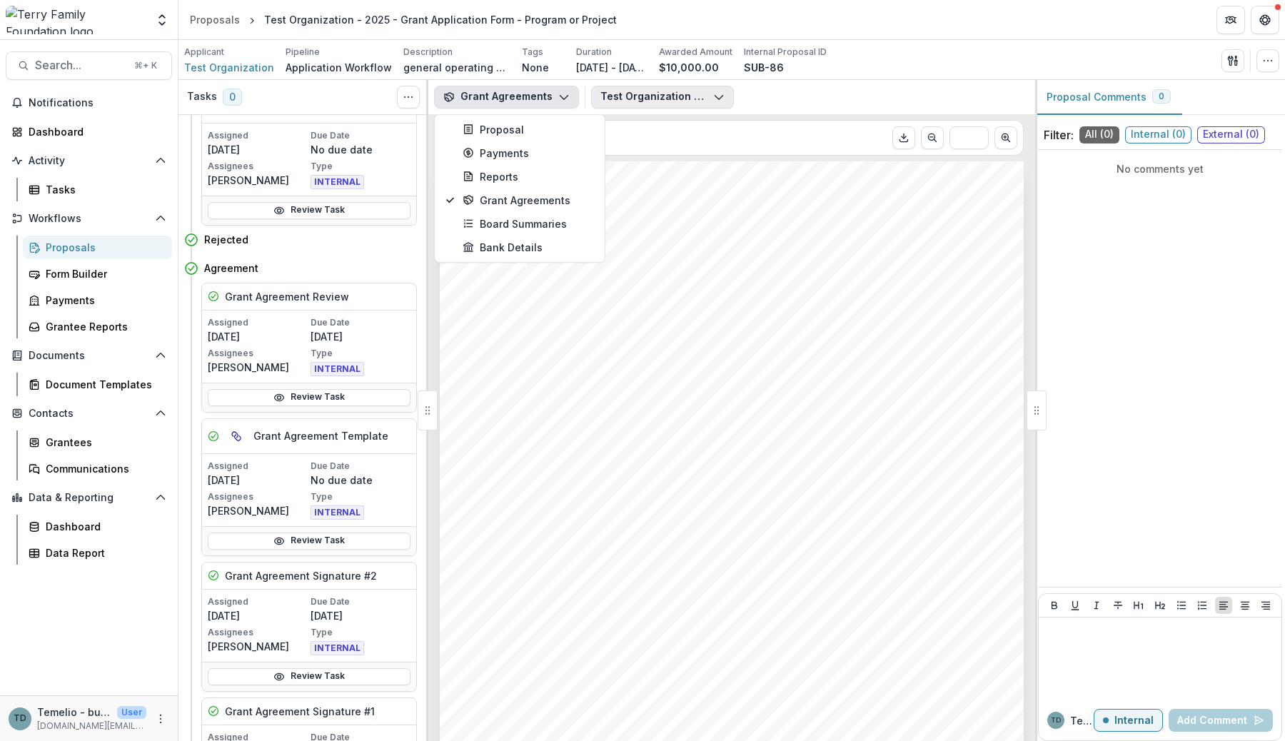
click at [637, 93] on button "Test Organization - Grant Agreement - [DATE].pdf" at bounding box center [662, 97] width 143 height 23
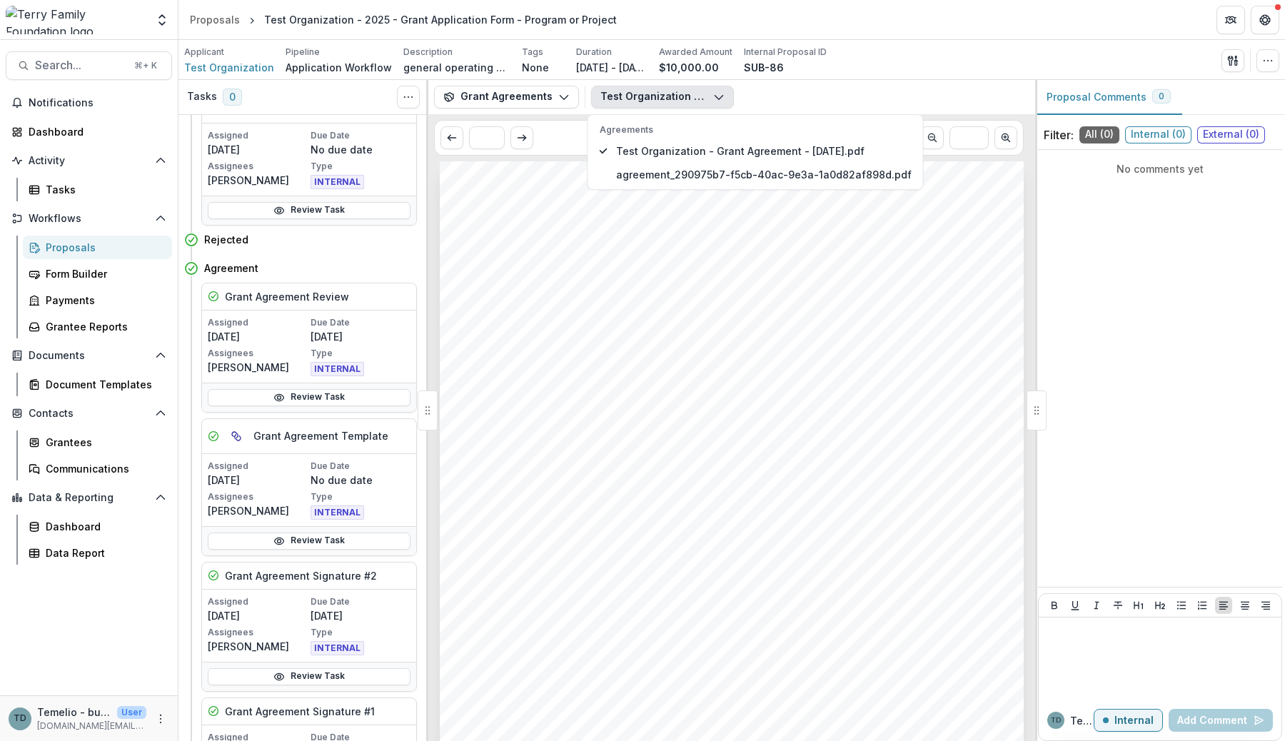
click at [772, 90] on div "Test Organization - Grant Agreement - 2025-07-15.pdf Agreements Test Organizati…" at bounding box center [810, 97] width 438 height 23
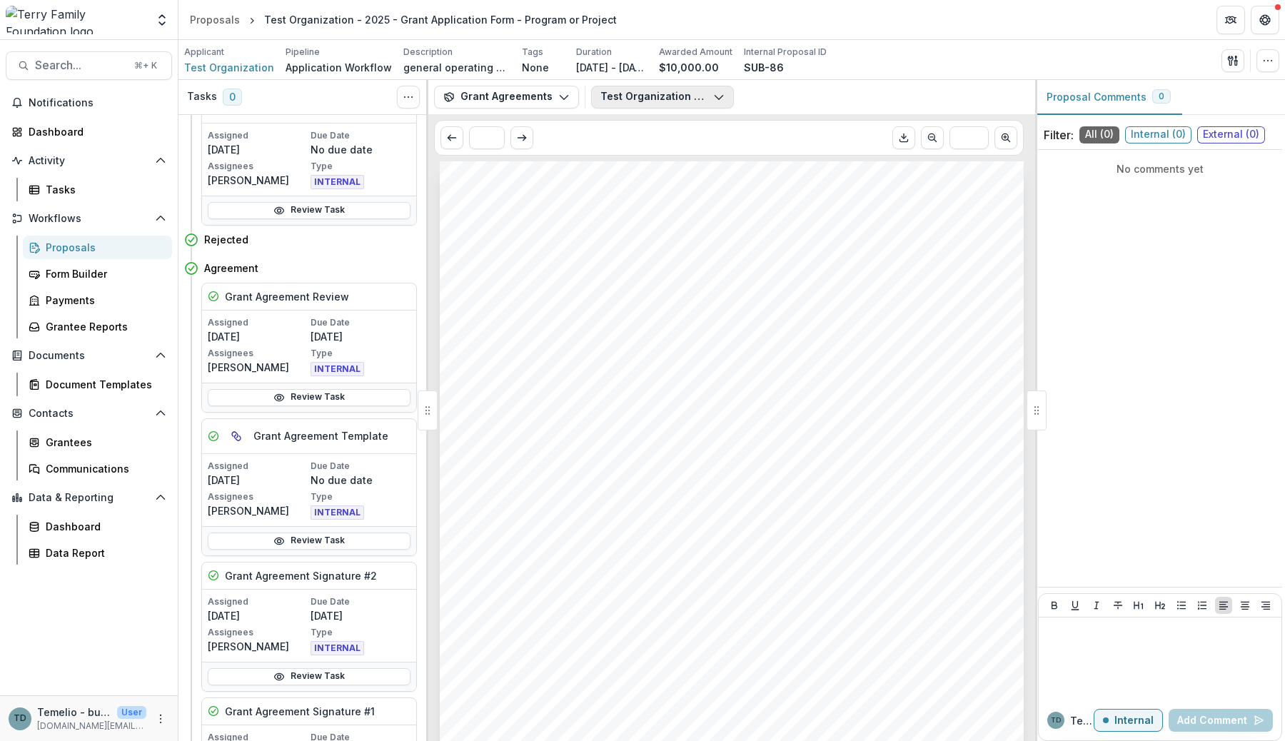
click at [704, 93] on button "Test Organization - Grant Agreement - 2025-07-15.pdf" at bounding box center [662, 97] width 143 height 23
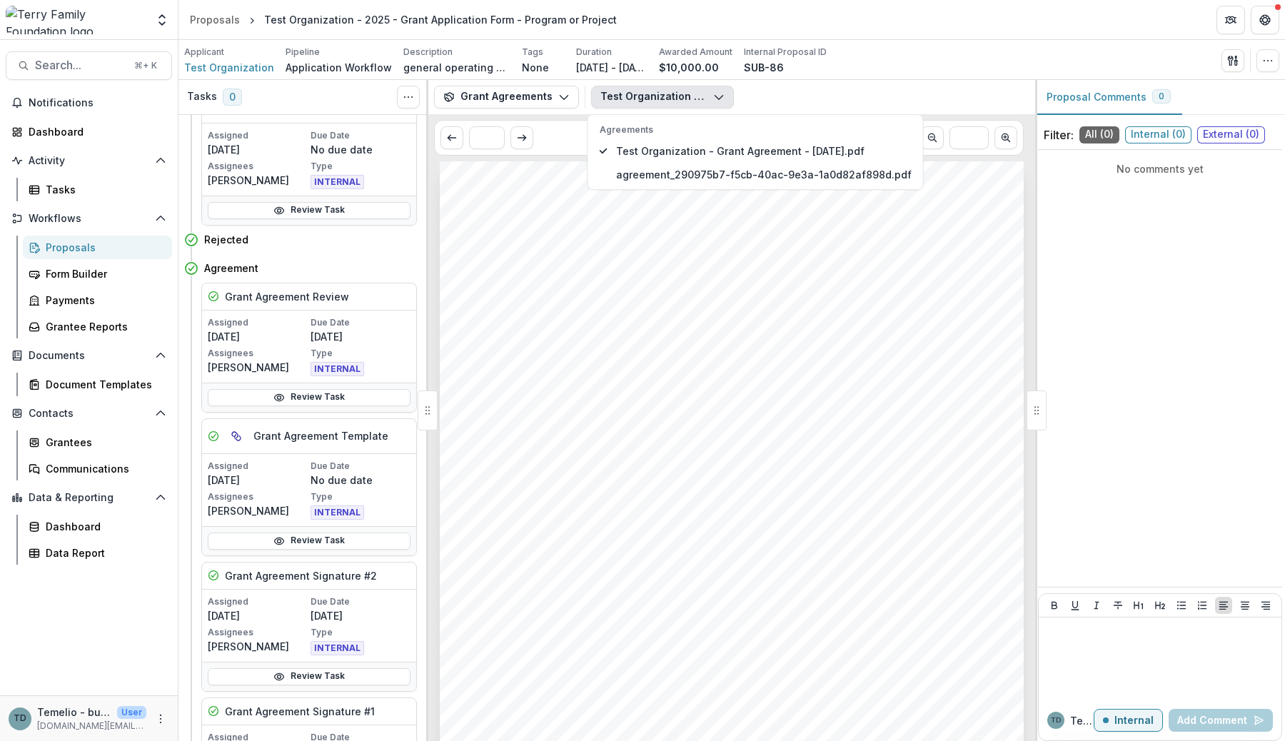
click at [768, 99] on div "Test Organization - Grant Agreement - 2025-07-15.pdf Agreements Test Organizati…" at bounding box center [810, 97] width 438 height 23
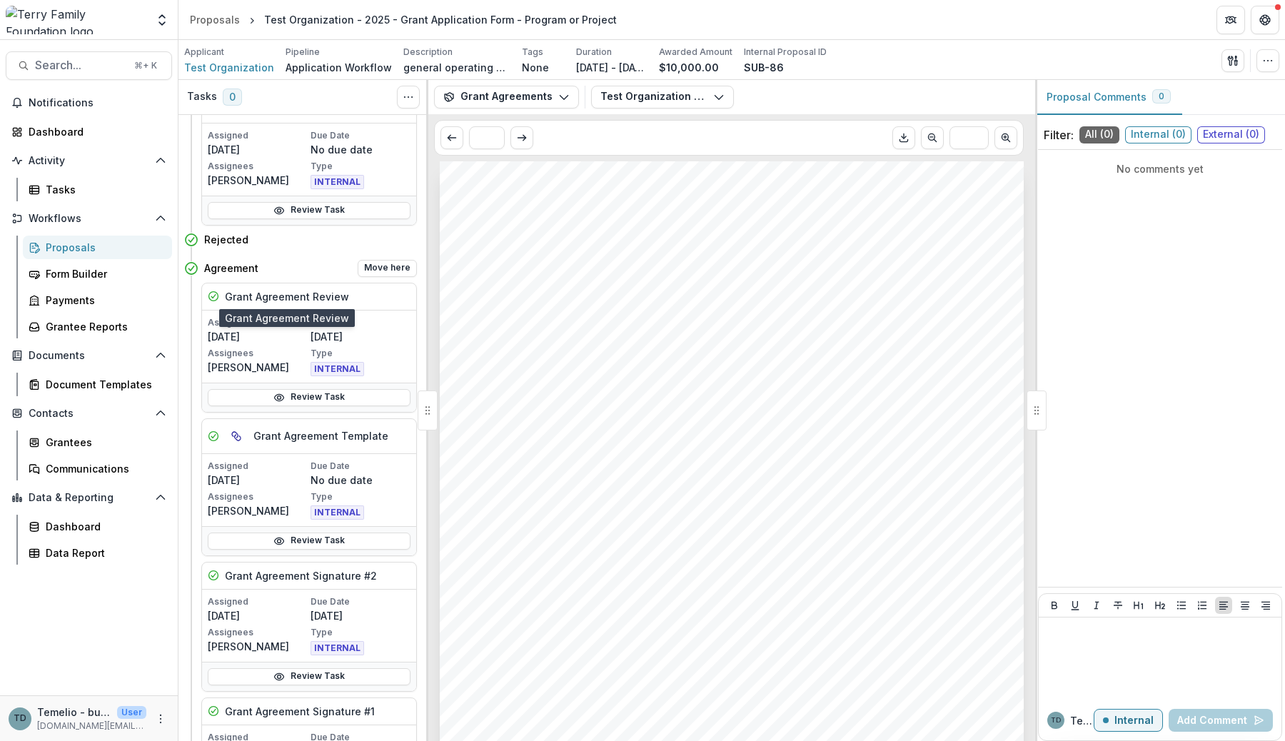
click at [319, 298] on h5 "Grant Agreement Review" at bounding box center [287, 296] width 124 height 15
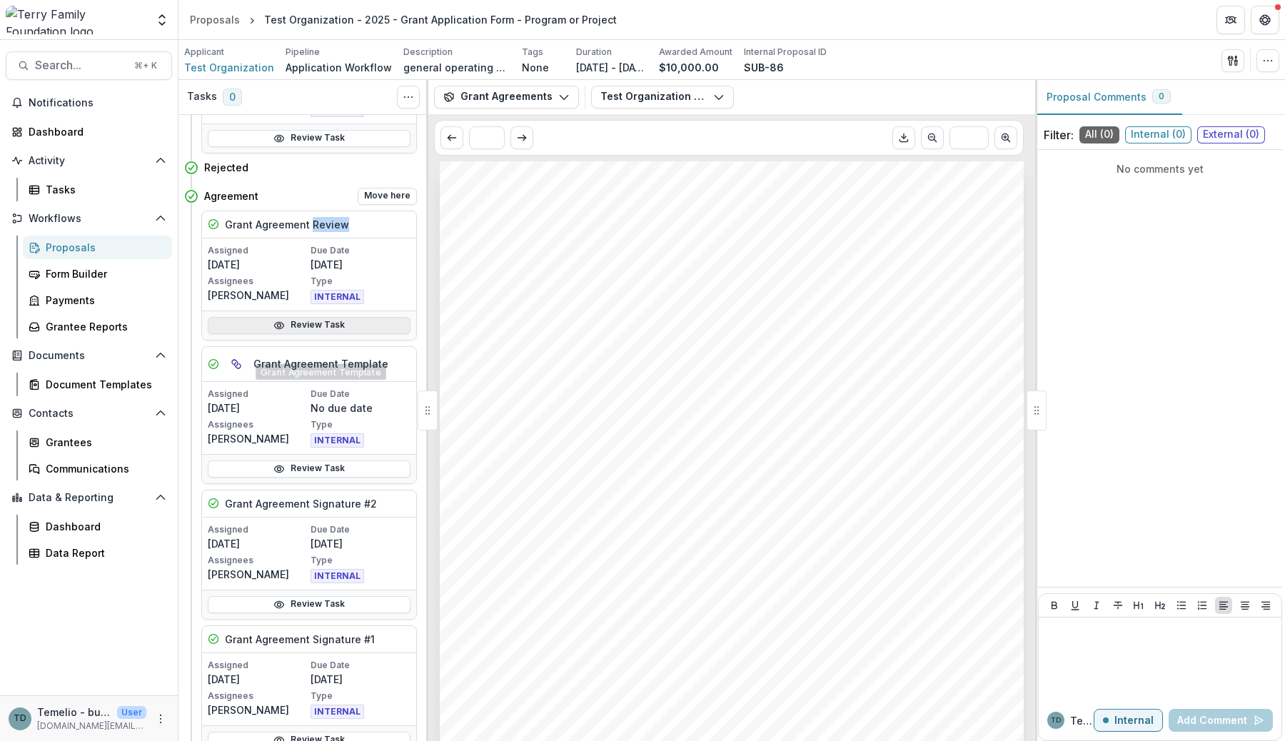
scroll to position [690, 0]
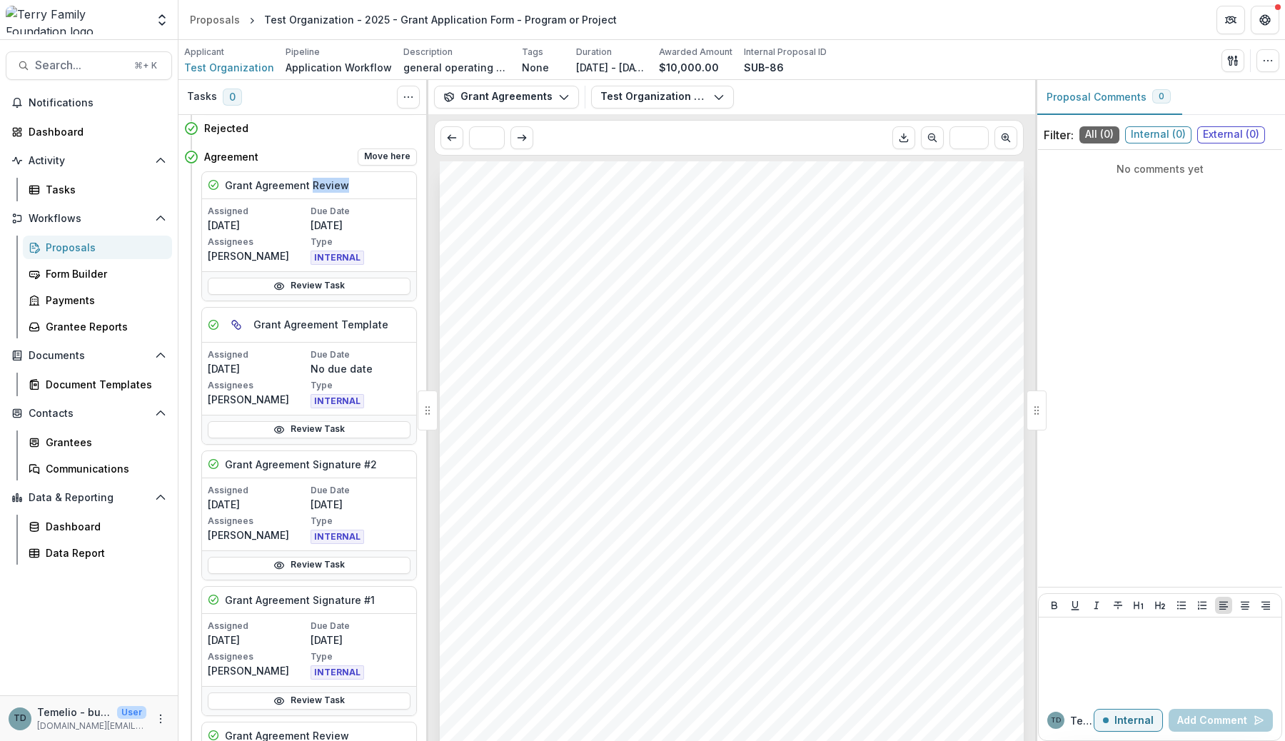
click at [276, 466] on h5 "Grant Agreement Signature #2" at bounding box center [301, 464] width 152 height 15
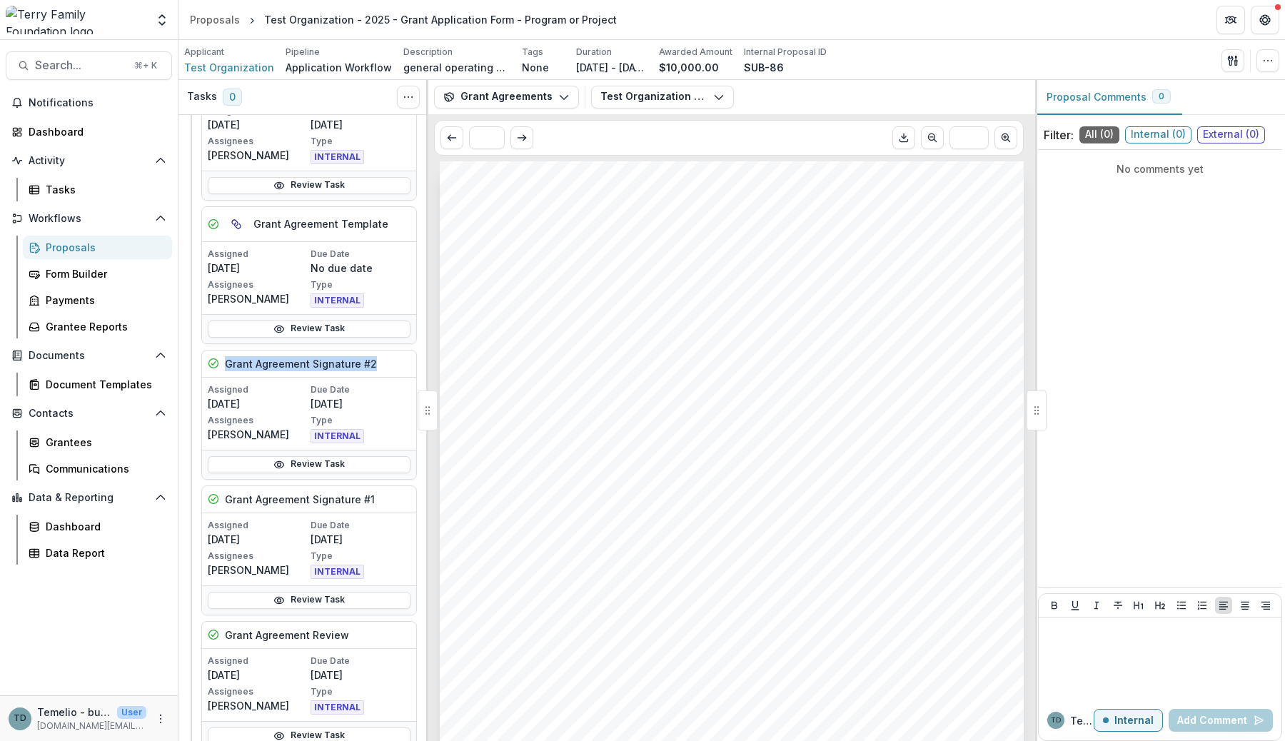
scroll to position [880, 0]
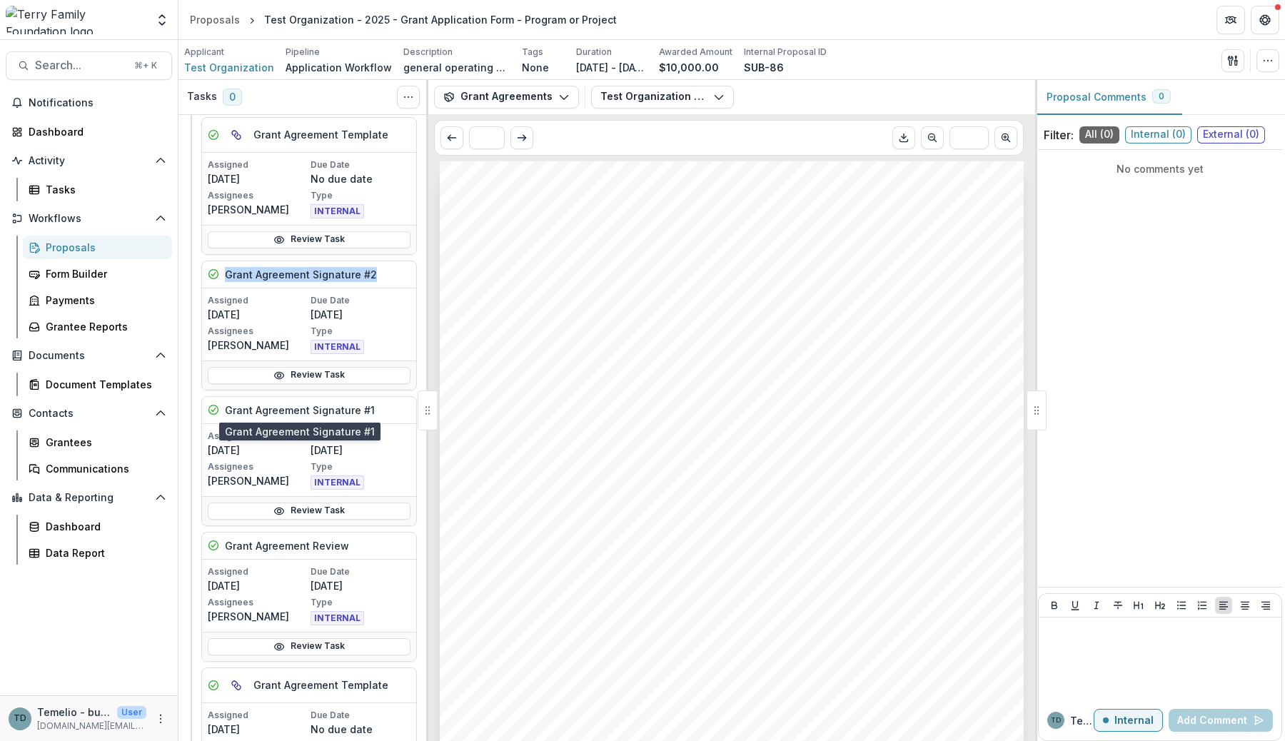
click at [278, 411] on h5 "Grant Agreement Signature #1" at bounding box center [300, 410] width 150 height 15
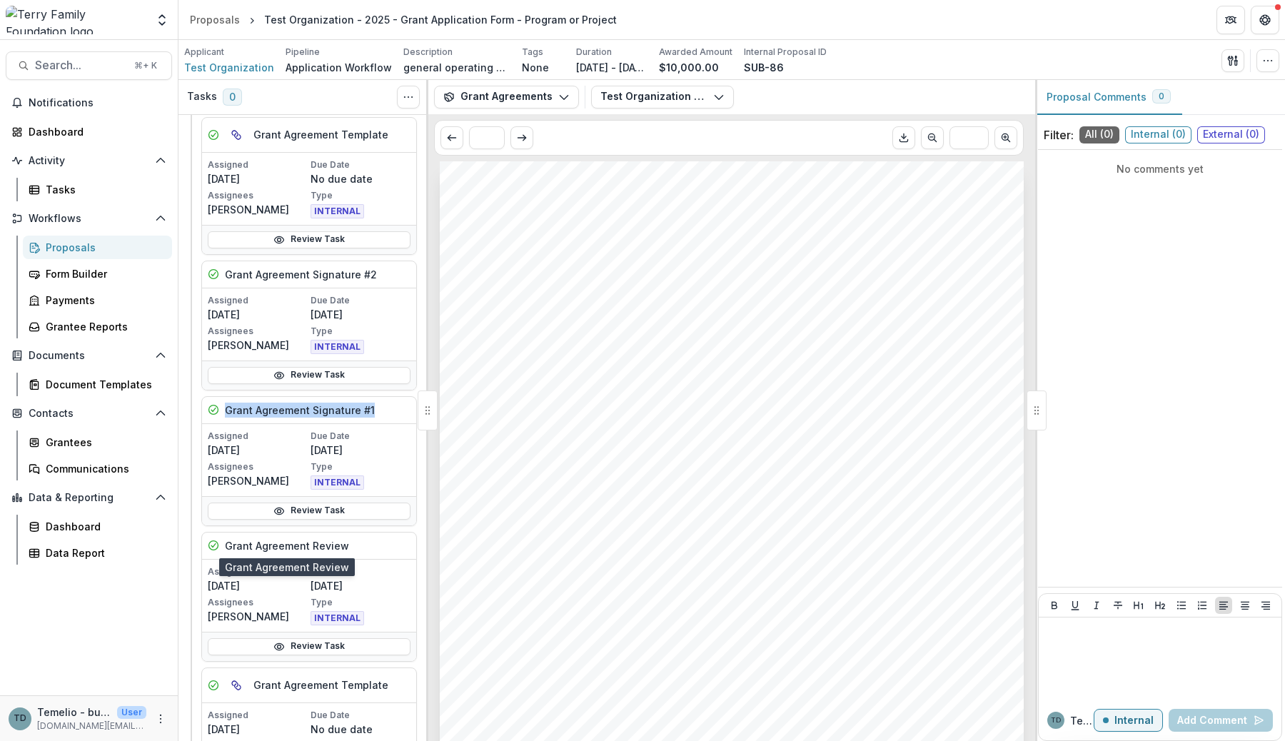
click at [291, 549] on h5 "Grant Agreement Review" at bounding box center [287, 545] width 124 height 15
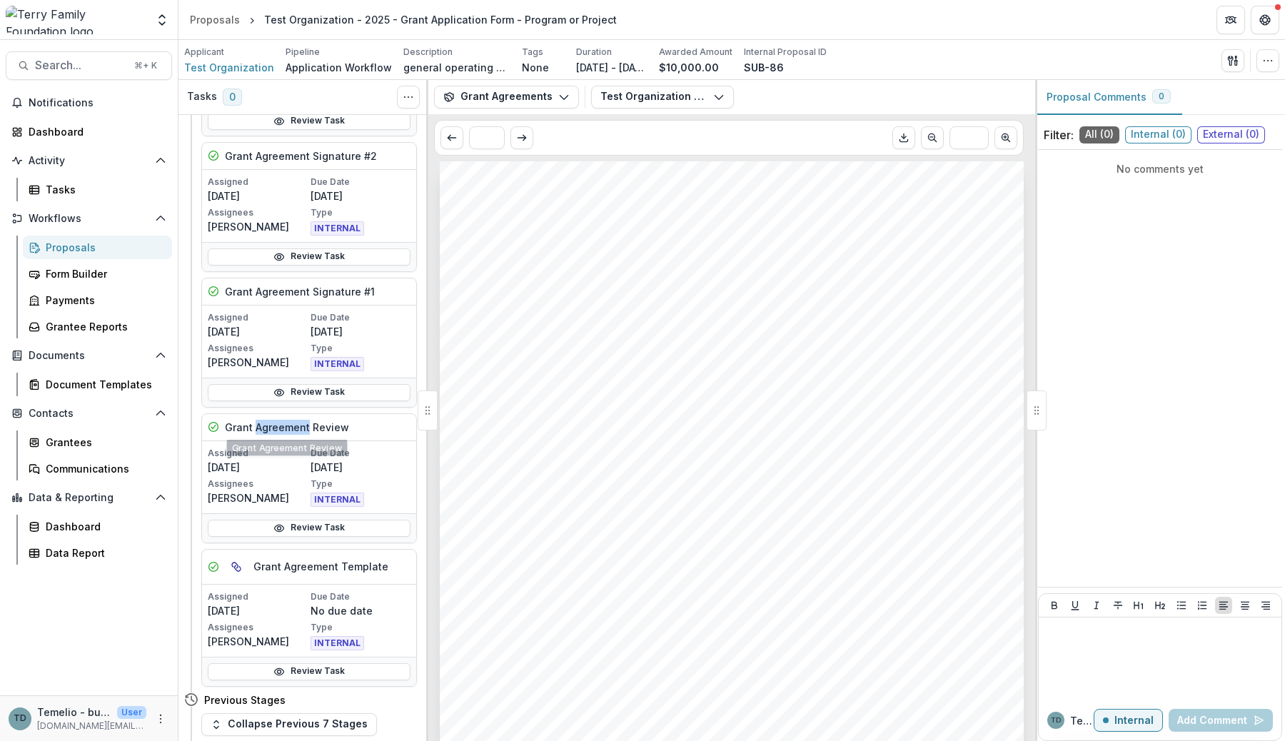
scroll to position [971, 0]
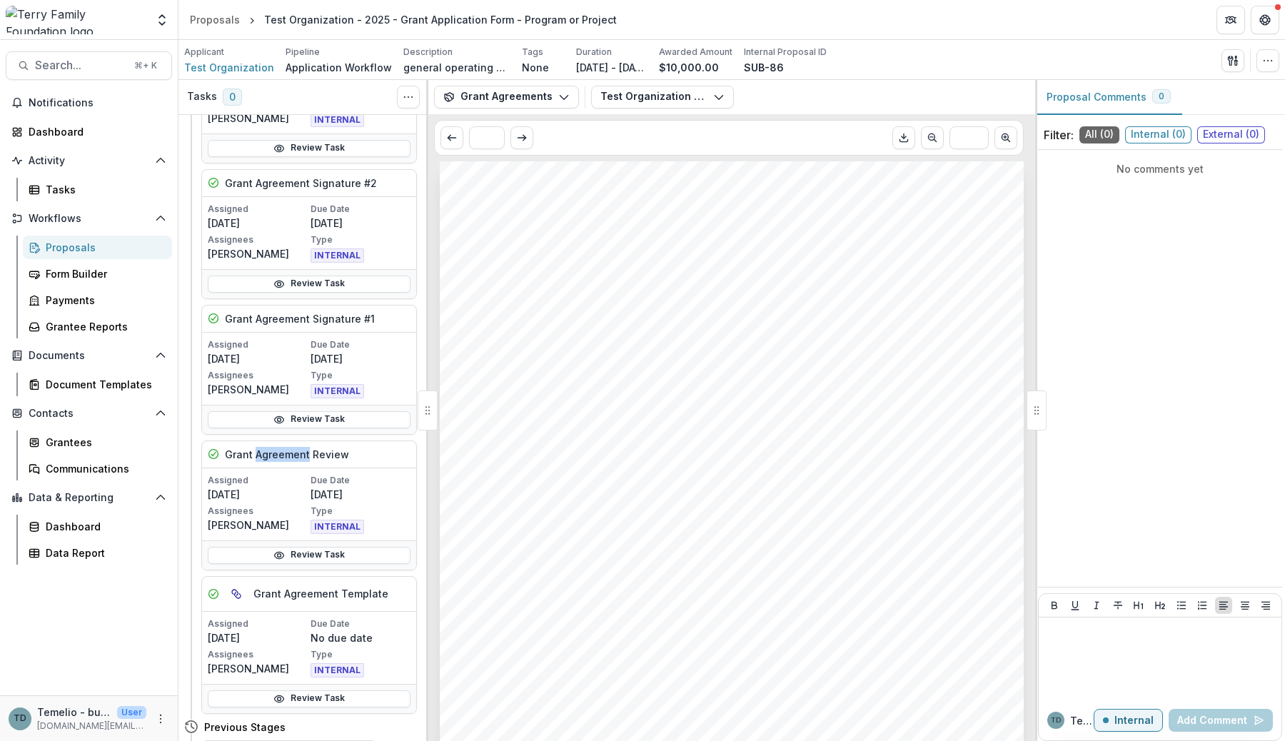
click at [285, 313] on h5 "Grant Agreement Signature #1" at bounding box center [300, 318] width 150 height 15
click at [268, 455] on h5 "Grant Agreement Review" at bounding box center [287, 454] width 124 height 15
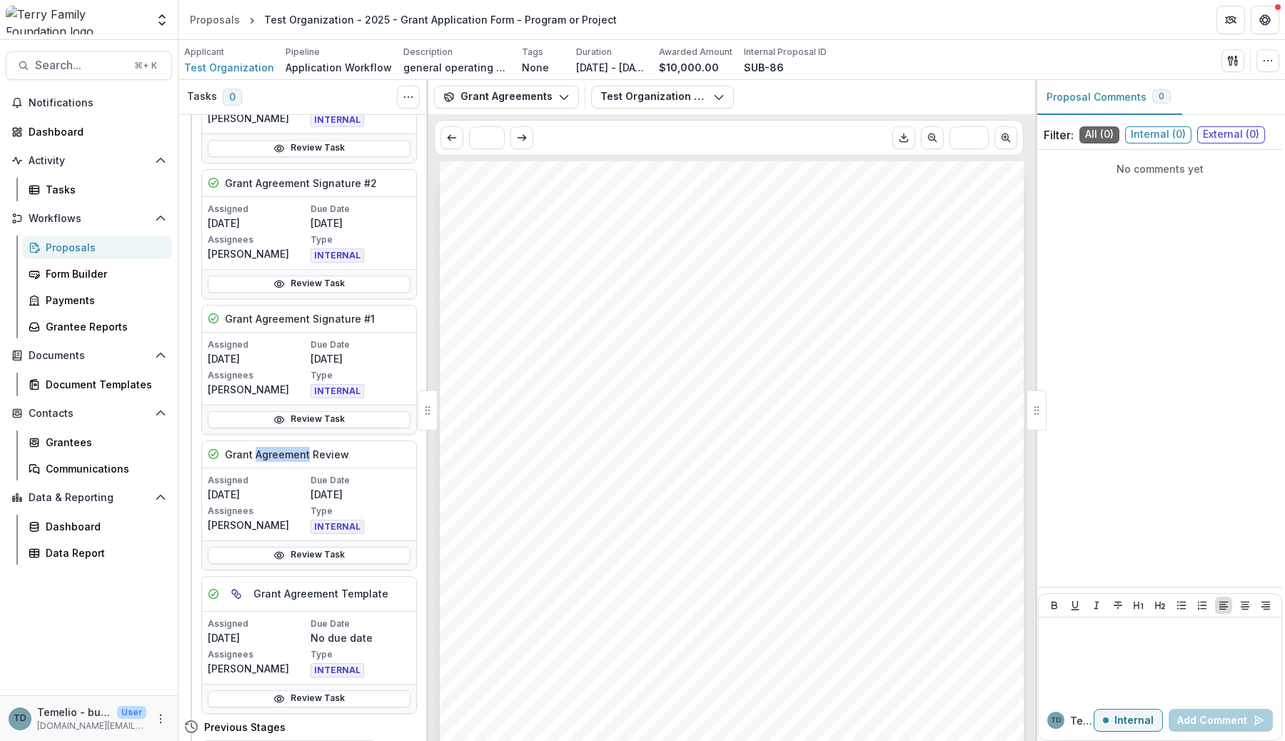
scroll to position [999, 0]
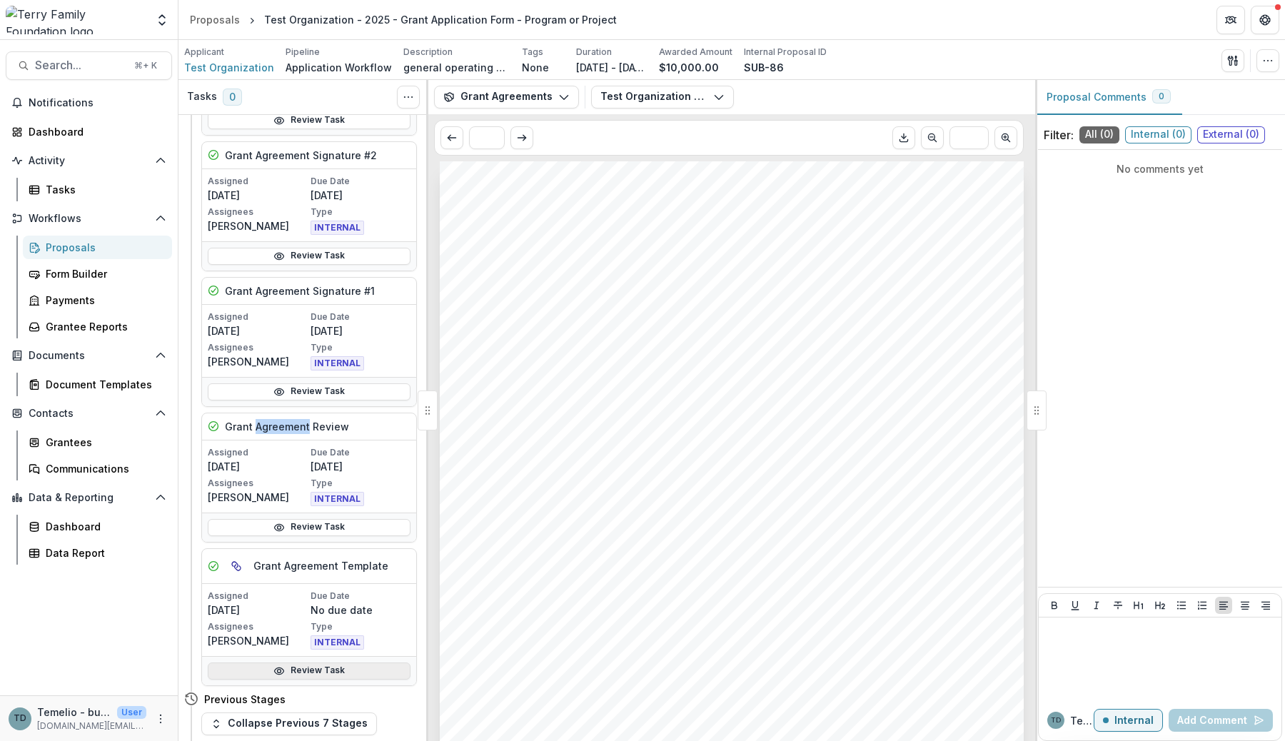
click at [301, 662] on link "Review Task" at bounding box center [309, 670] width 203 height 17
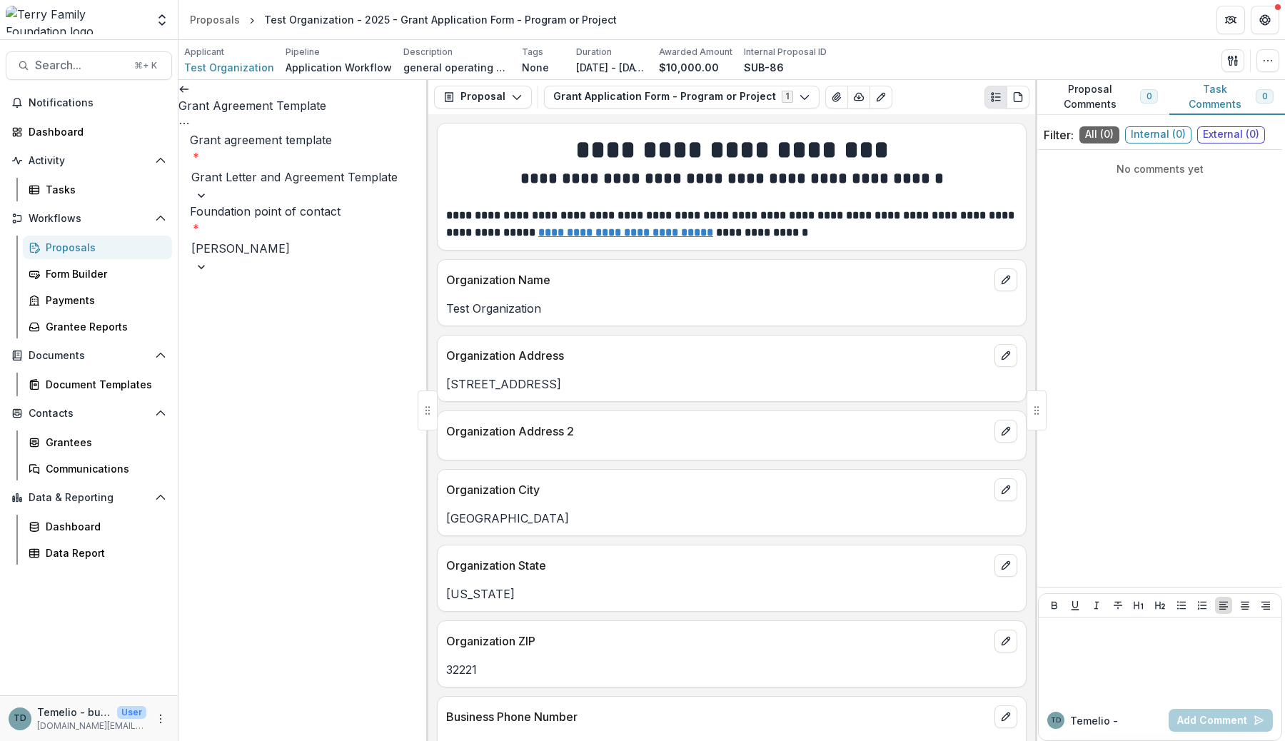
click at [190, 95] on icon at bounding box center [183, 89] width 11 height 11
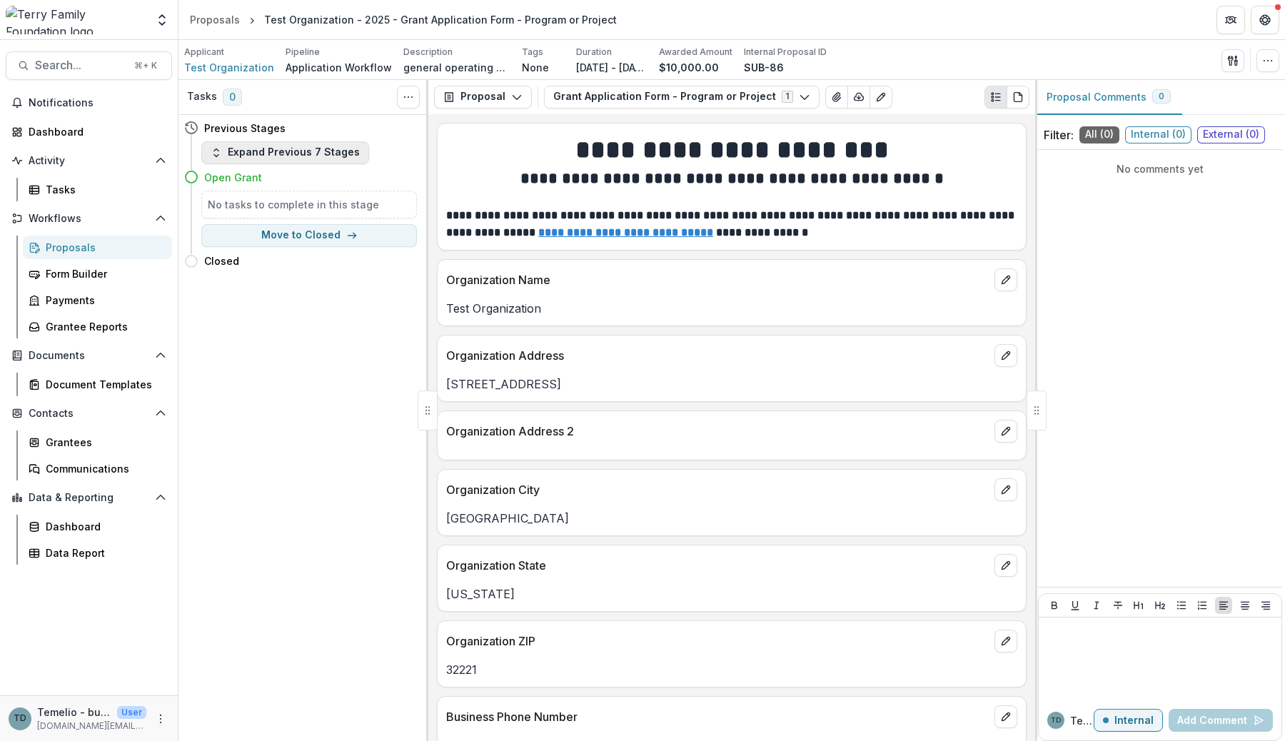
click at [289, 156] on button "Expand Previous 7 Stages" at bounding box center [285, 152] width 168 height 23
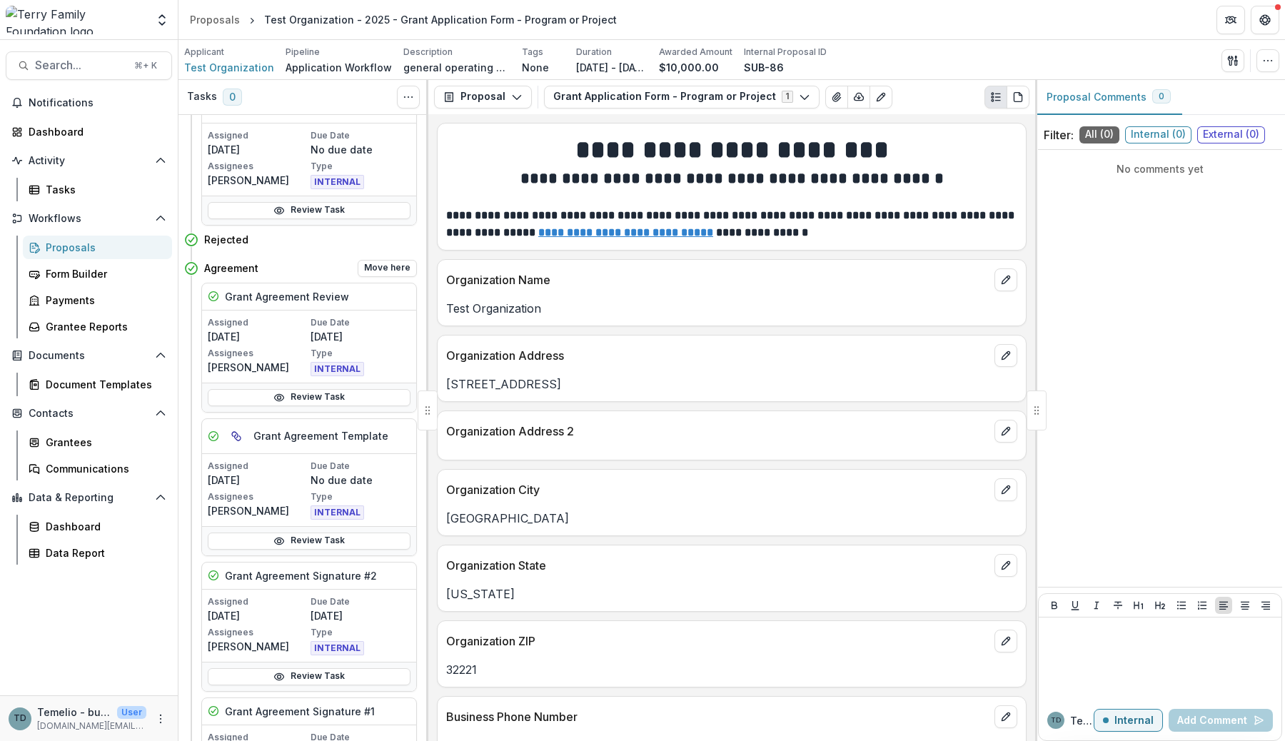
scroll to position [585, 0]
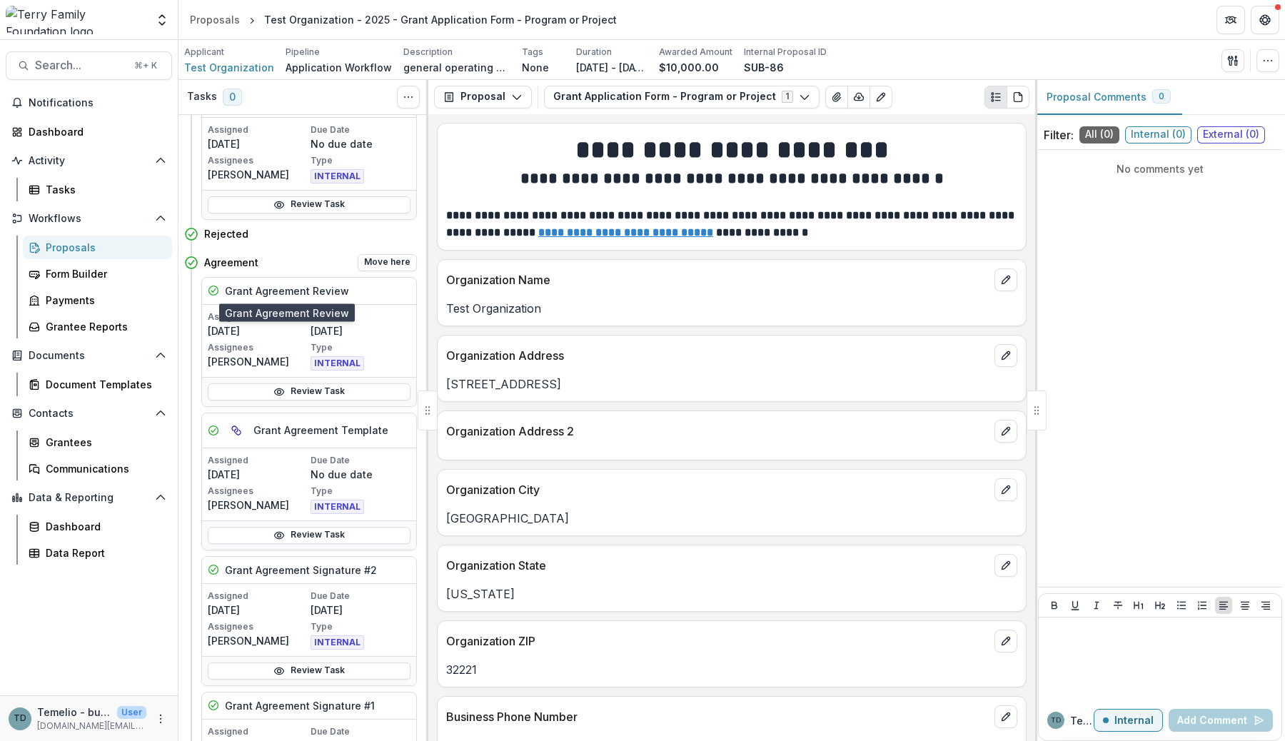
click at [269, 293] on h5 "Grant Agreement Review" at bounding box center [287, 290] width 124 height 15
click at [166, 717] on button "More" at bounding box center [160, 718] width 17 height 17
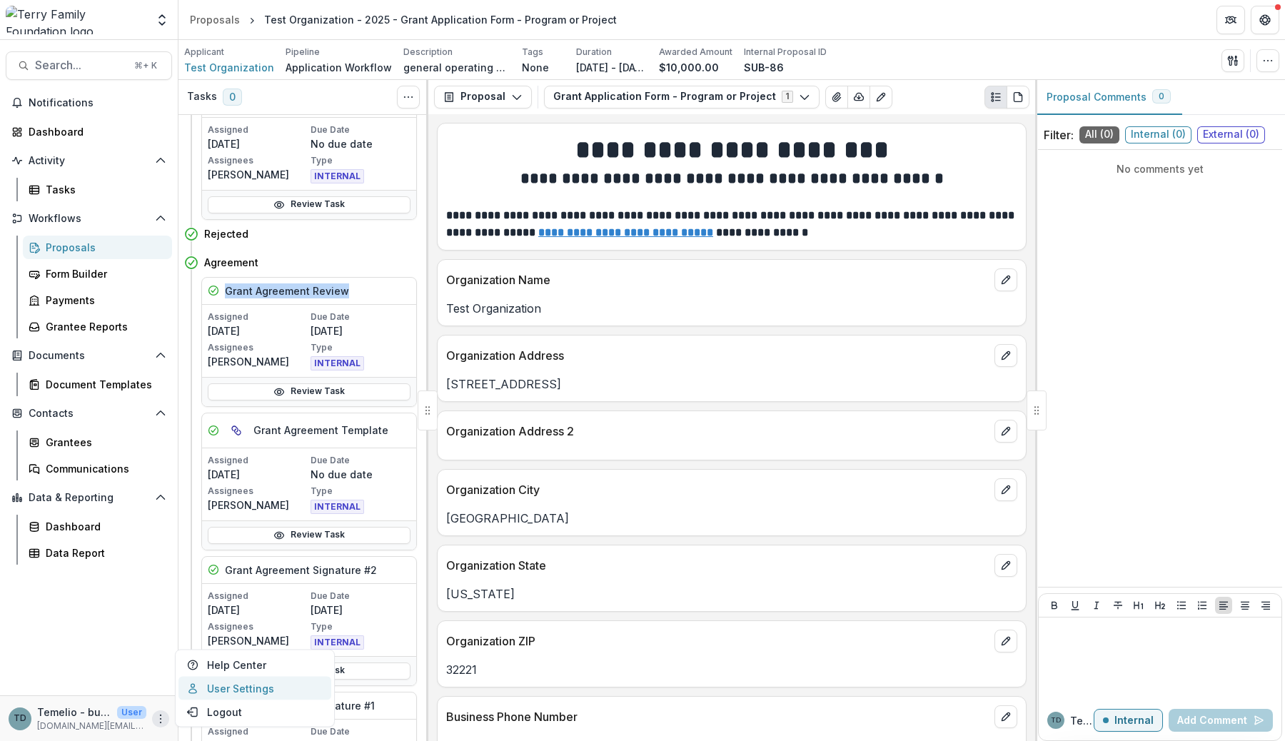
click at [242, 685] on link "User Settings" at bounding box center [254, 689] width 153 height 24
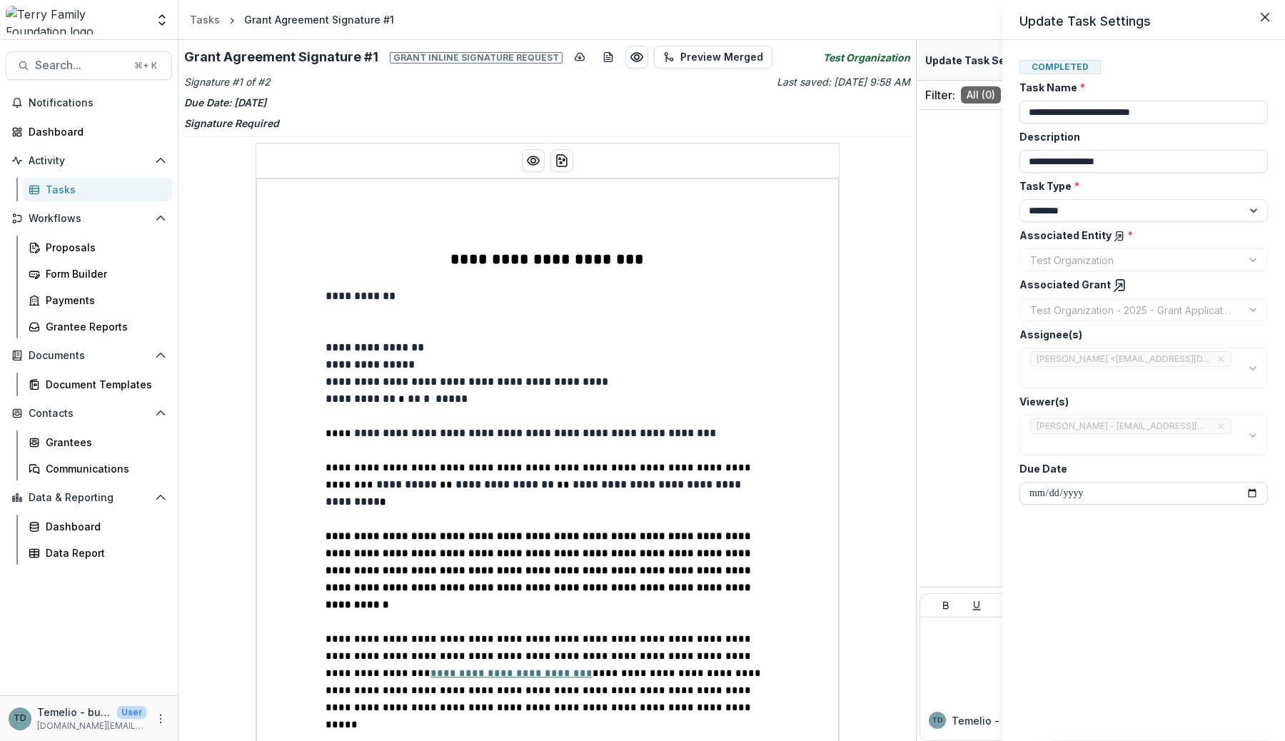
drag, startPoint x: 917, startPoint y: 217, endPoint x: 915, endPoint y: 307, distance: 90.0
click at [915, 307] on div "**********" at bounding box center [642, 370] width 1285 height 741
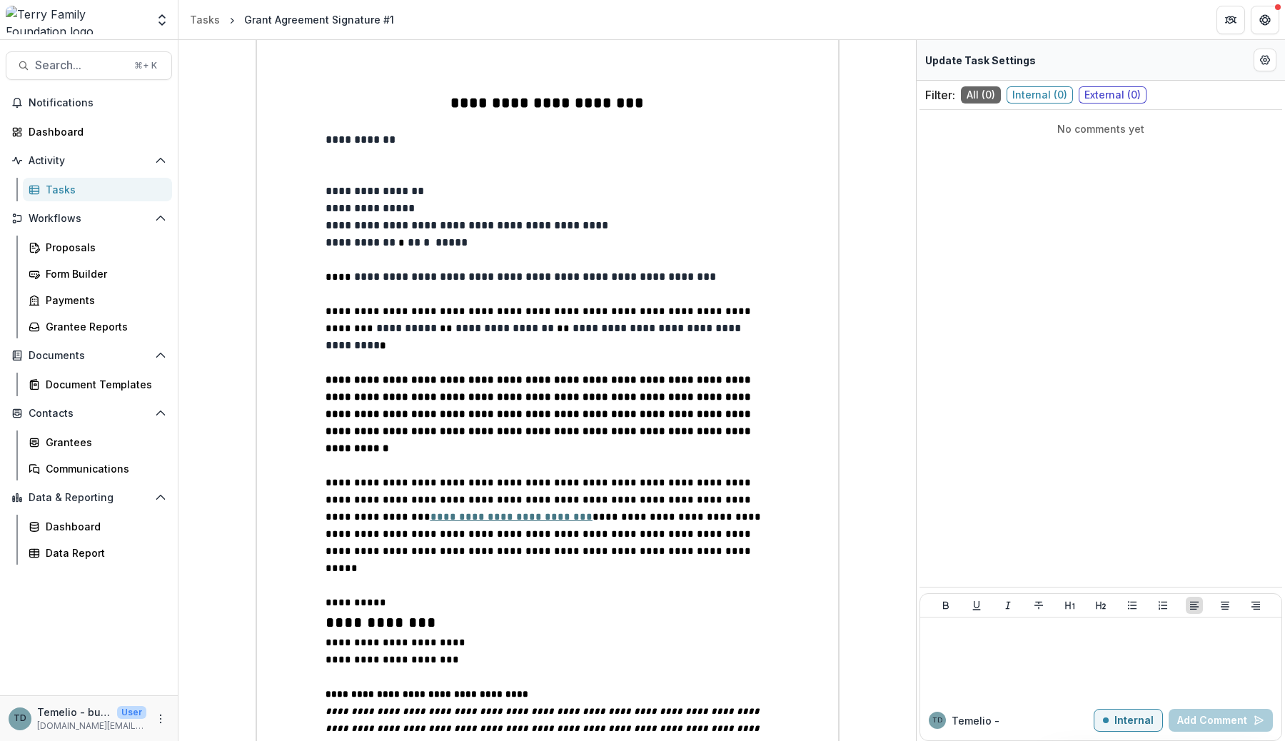
scroll to position [89, 0]
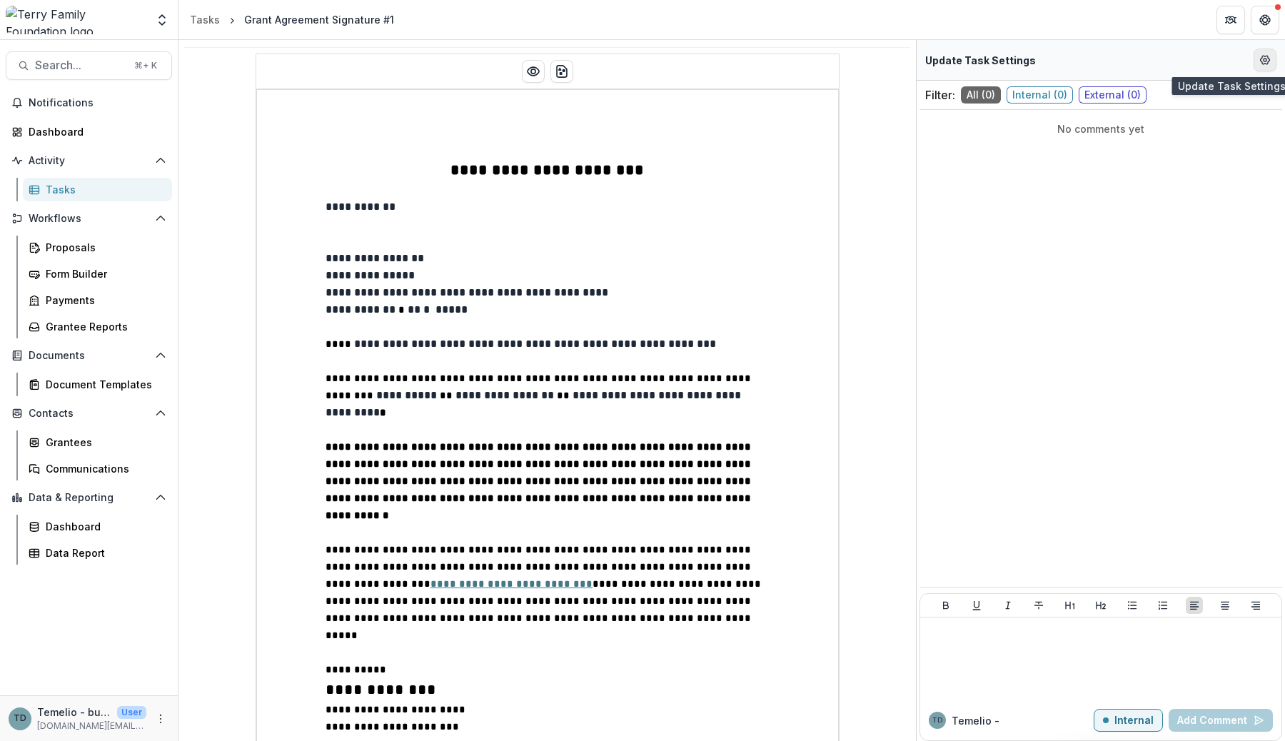
click at [1268, 58] on icon "Edit Form Settings" at bounding box center [1264, 59] width 11 height 11
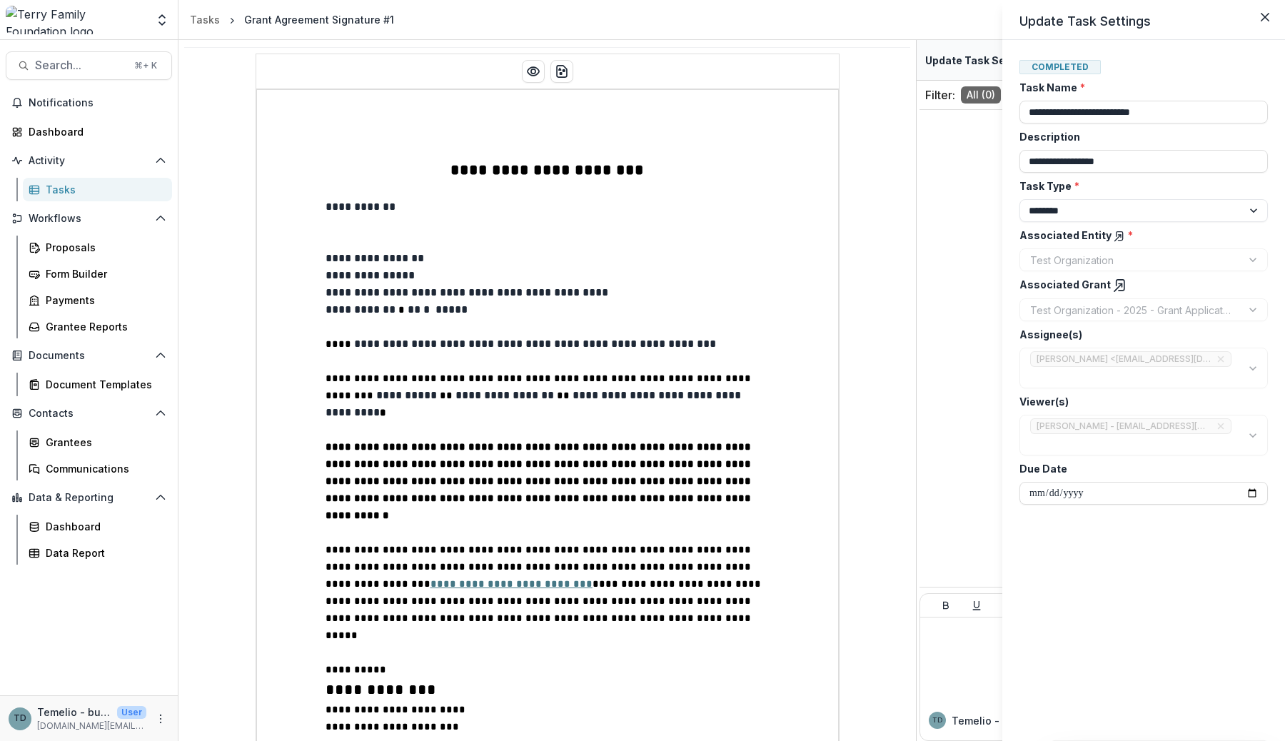
drag, startPoint x: 239, startPoint y: 18, endPoint x: 393, endPoint y: 20, distance: 153.5
click at [393, 19] on div "**********" at bounding box center [642, 370] width 1285 height 741
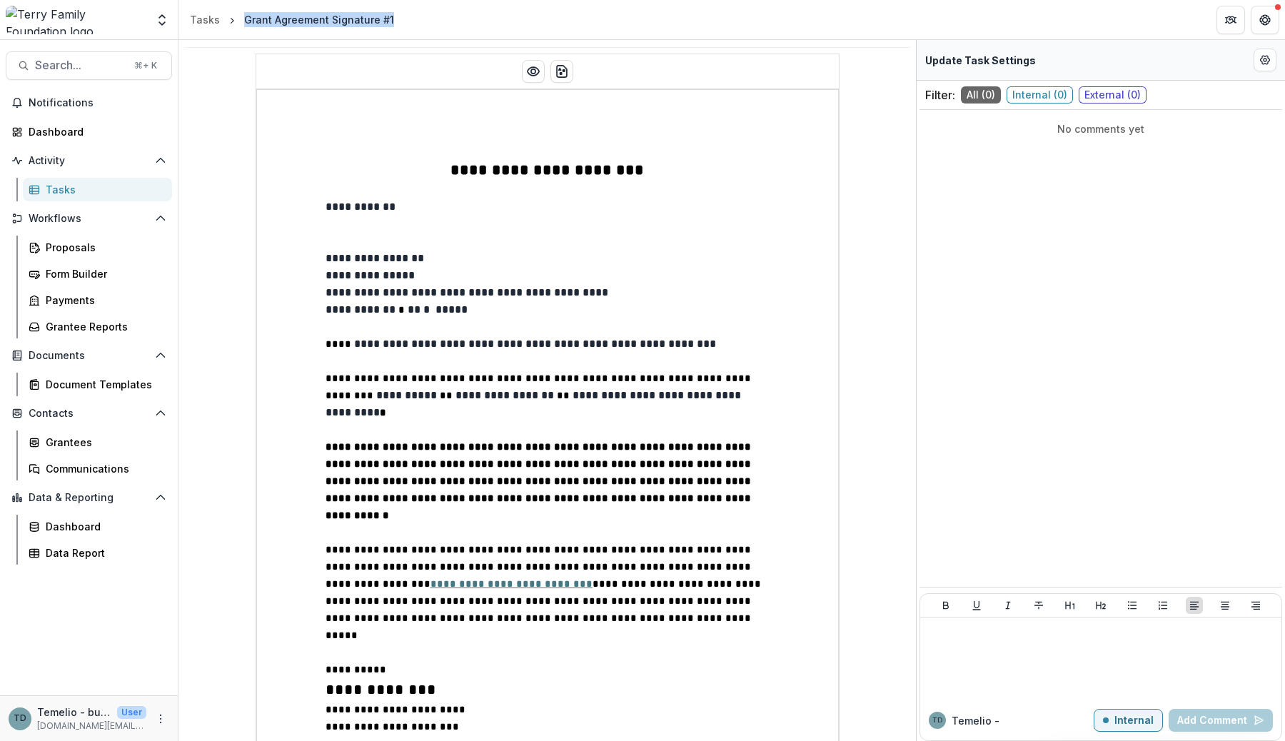
drag, startPoint x: 393, startPoint y: 20, endPoint x: 230, endPoint y: 30, distance: 163.1
click at [230, 30] on header "Tasks Grant Agreement Signature #1" at bounding box center [731, 19] width 1106 height 39
copy div "Grant Agreement Signature #1"
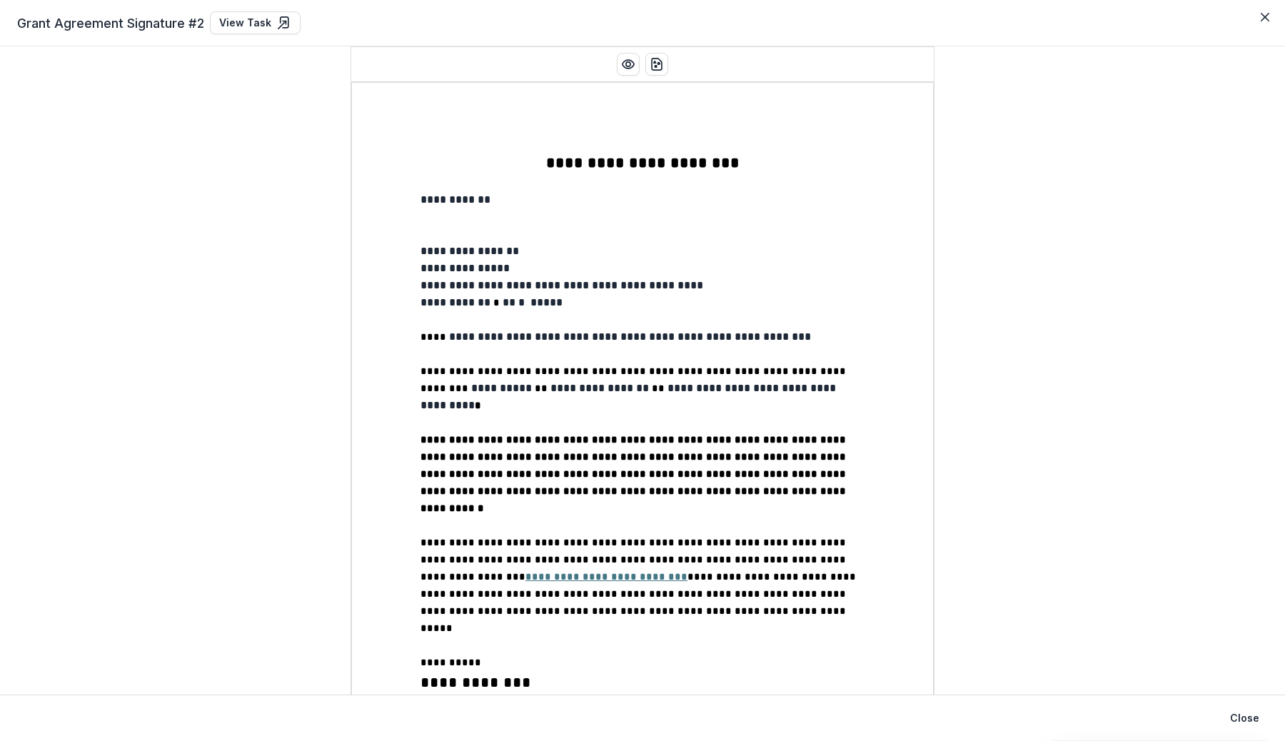
scroll to position [1777, 0]
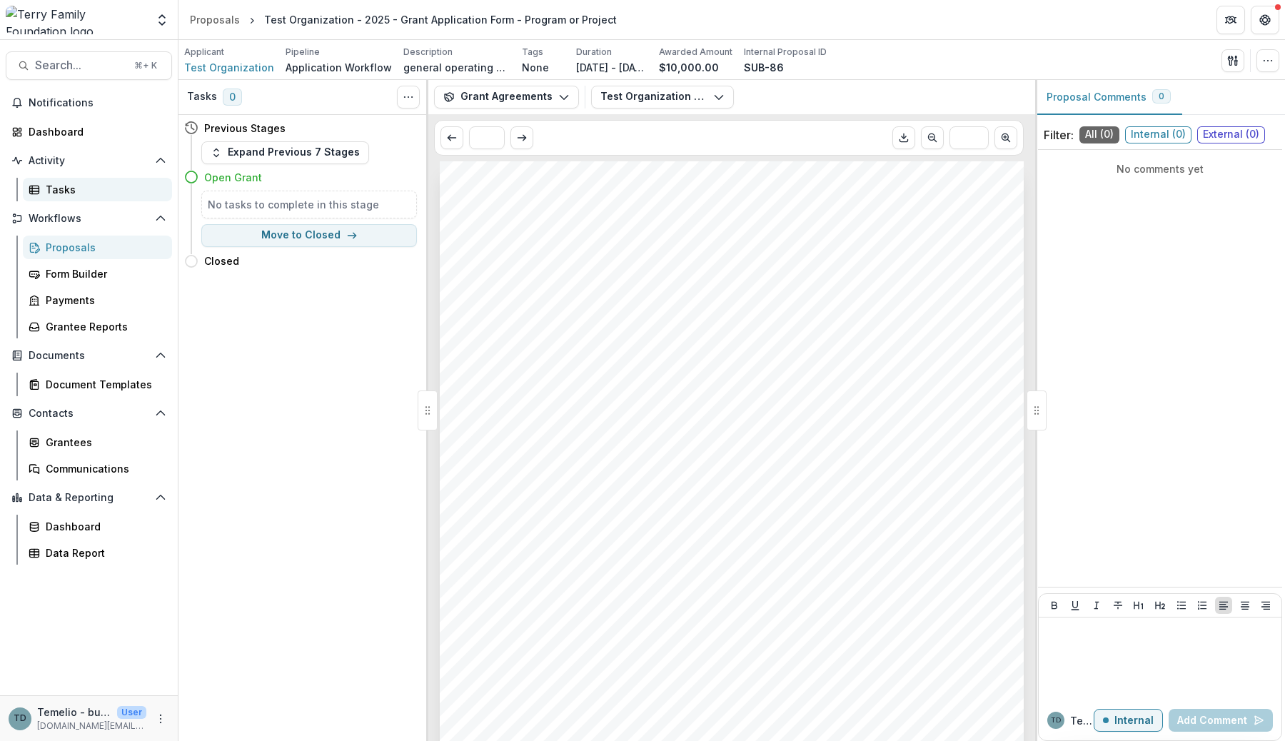
click at [55, 191] on div "Tasks" at bounding box center [103, 189] width 115 height 15
click at [295, 156] on button "Expand Previous 7 Stages" at bounding box center [285, 152] width 168 height 23
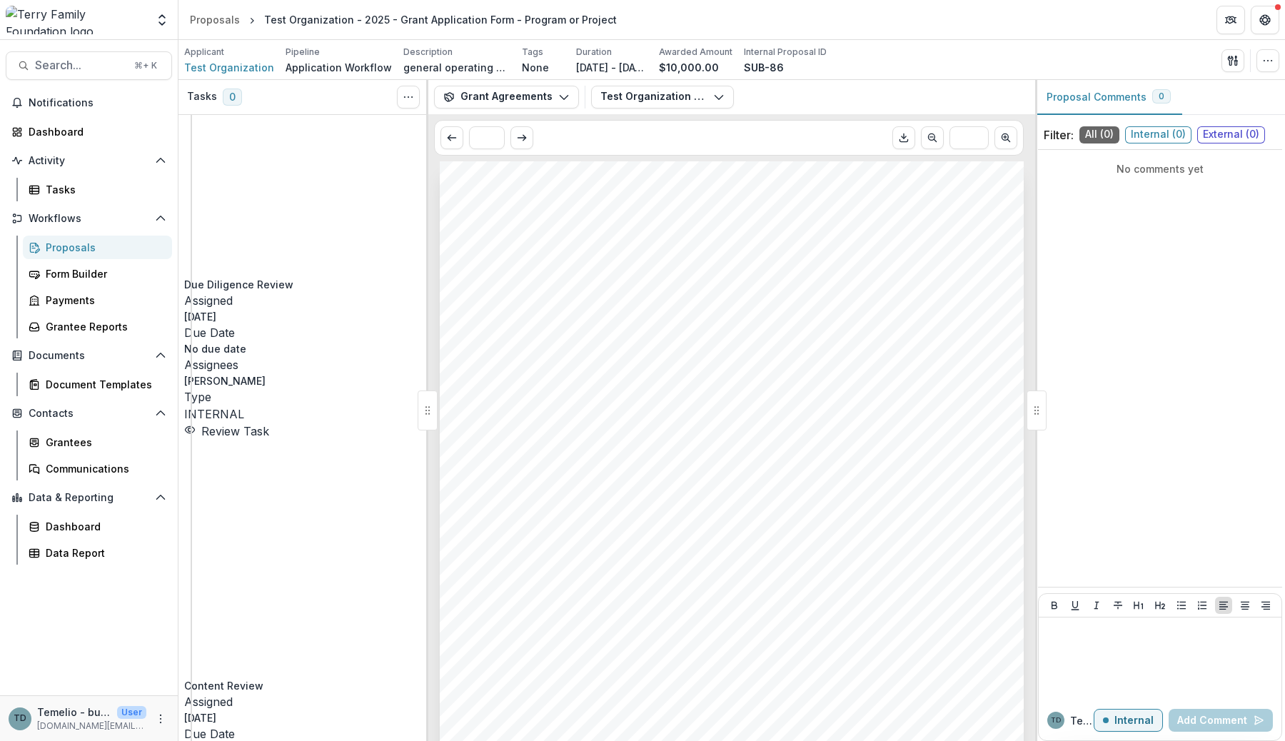
scroll to position [488, 0]
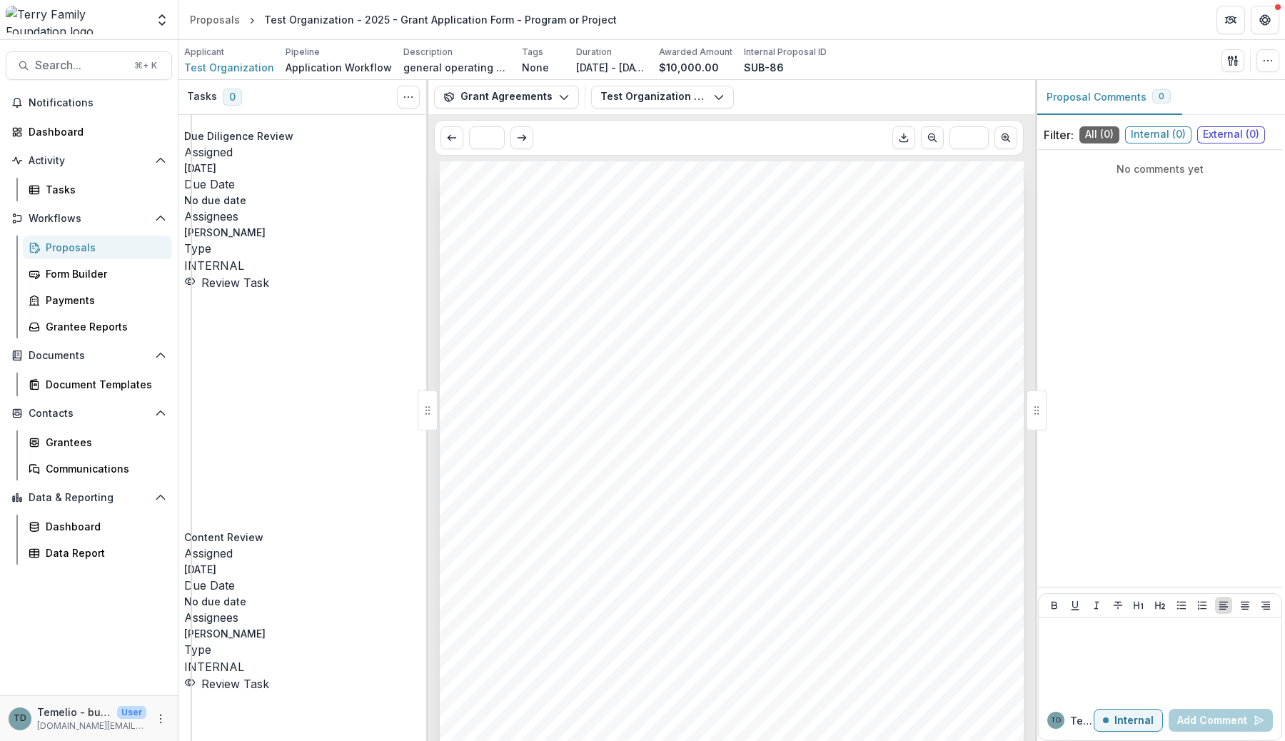
scroll to position [632, 0]
copy h5 "Grant Agreement Review"
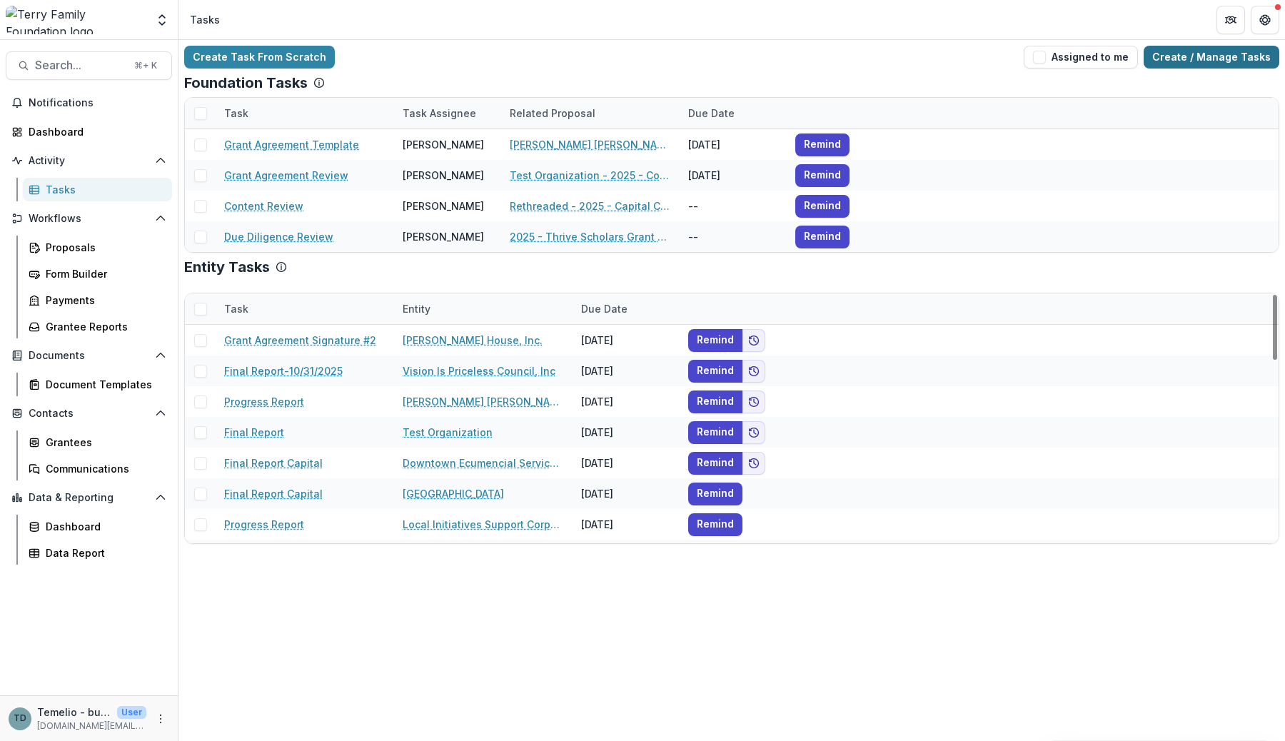
click at [1251, 61] on link "Create / Manage Tasks" at bounding box center [1212, 57] width 136 height 23
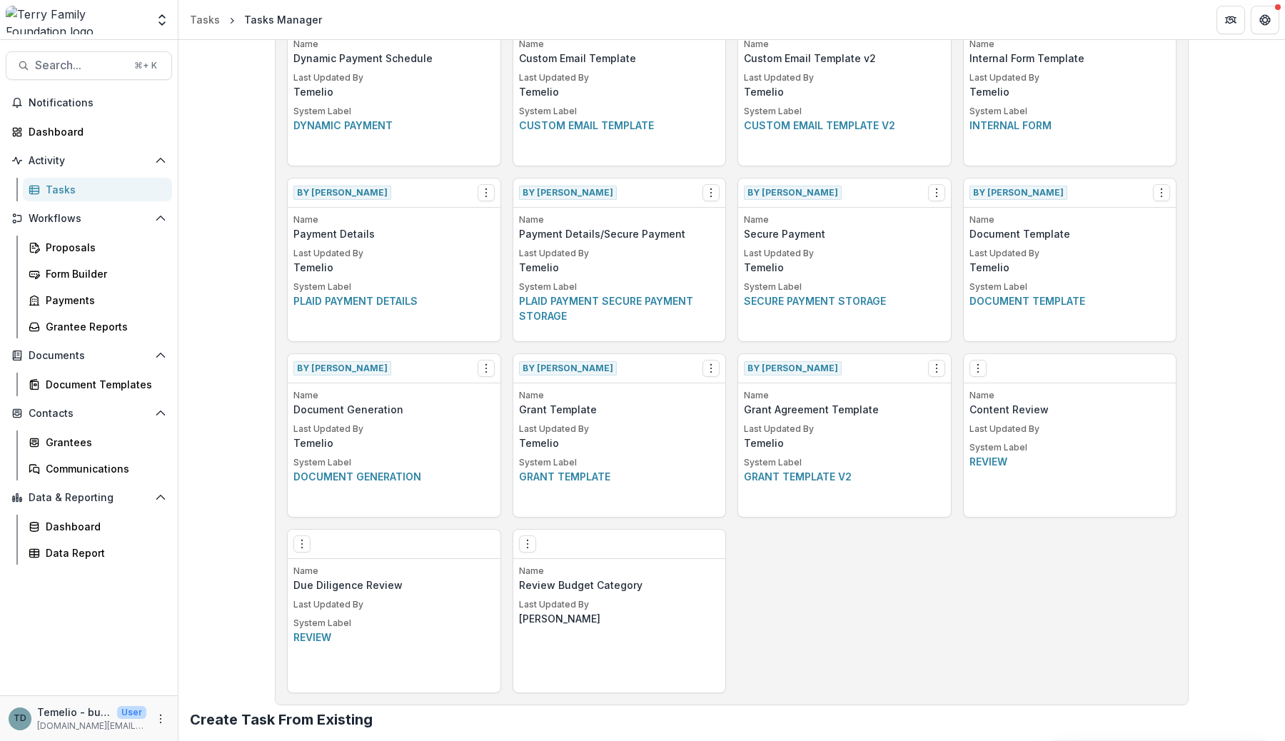
scroll to position [637, 0]
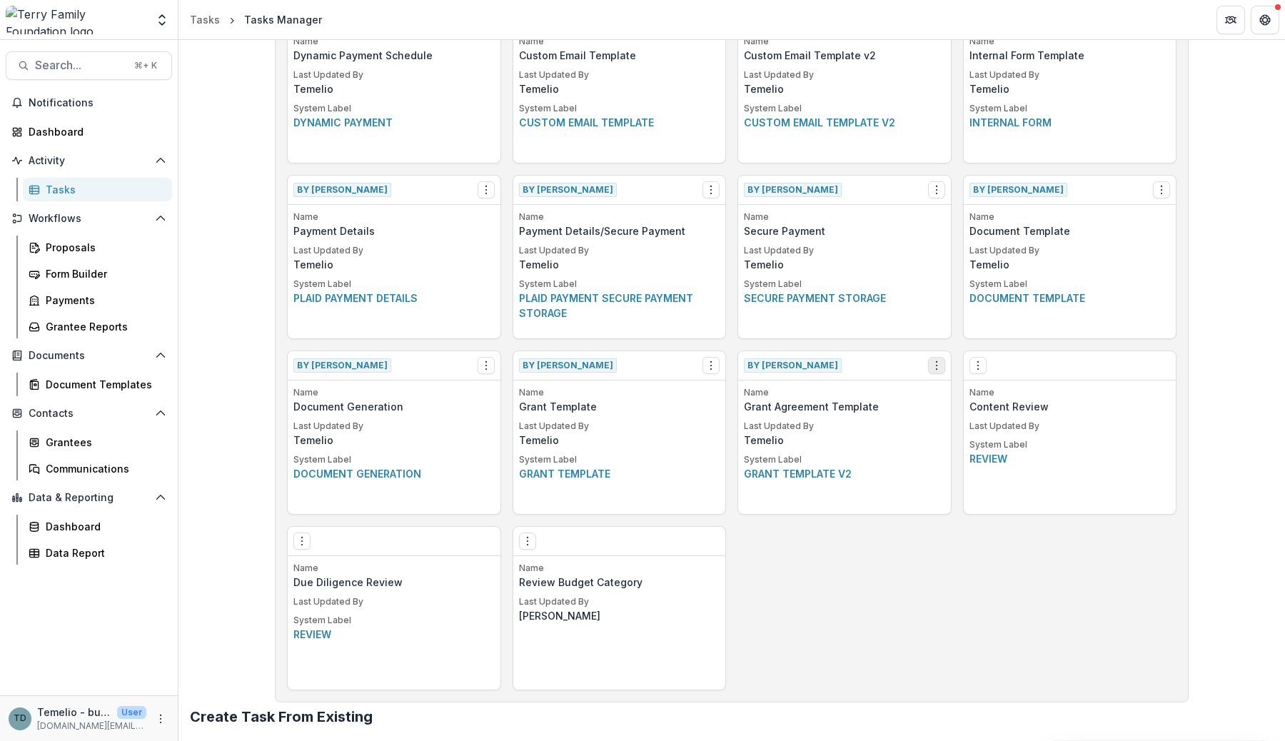
click at [934, 363] on icon "Options" at bounding box center [936, 365] width 11 height 11
click at [969, 395] on link "View" at bounding box center [1016, 395] width 175 height 24
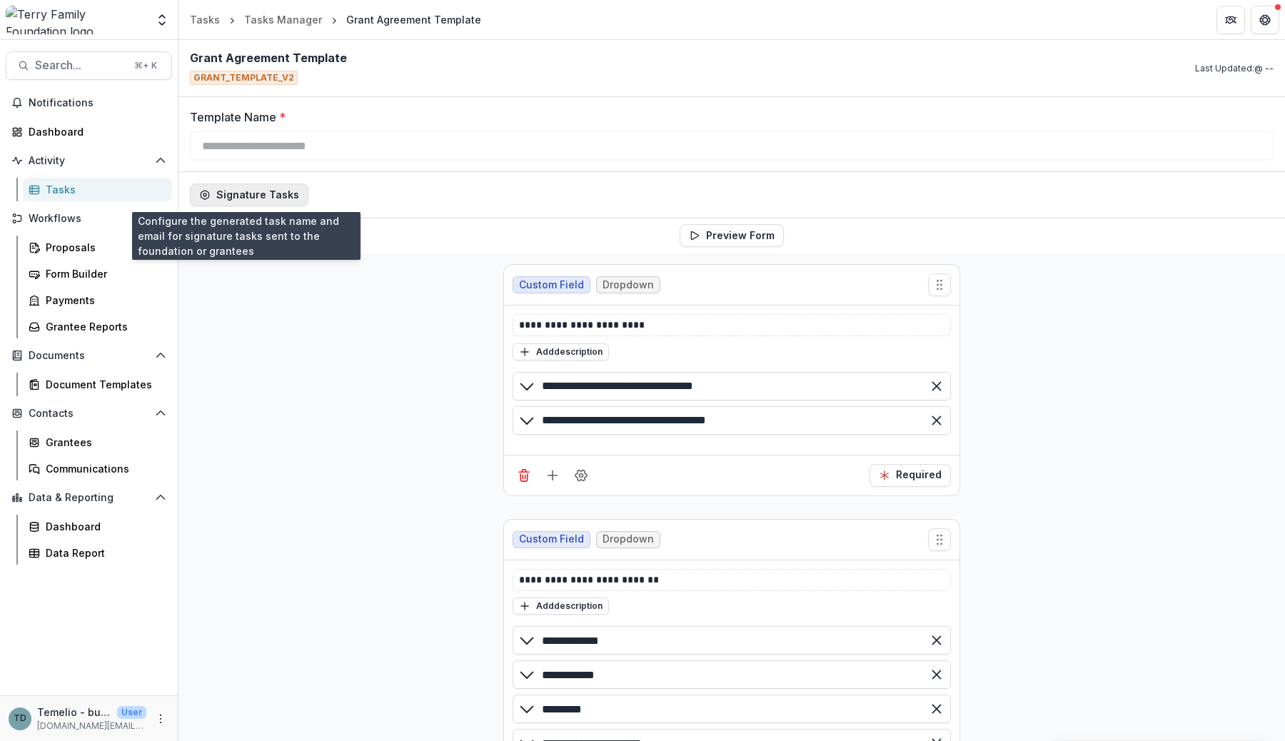
click at [238, 196] on button "Signature Tasks" at bounding box center [249, 194] width 118 height 23
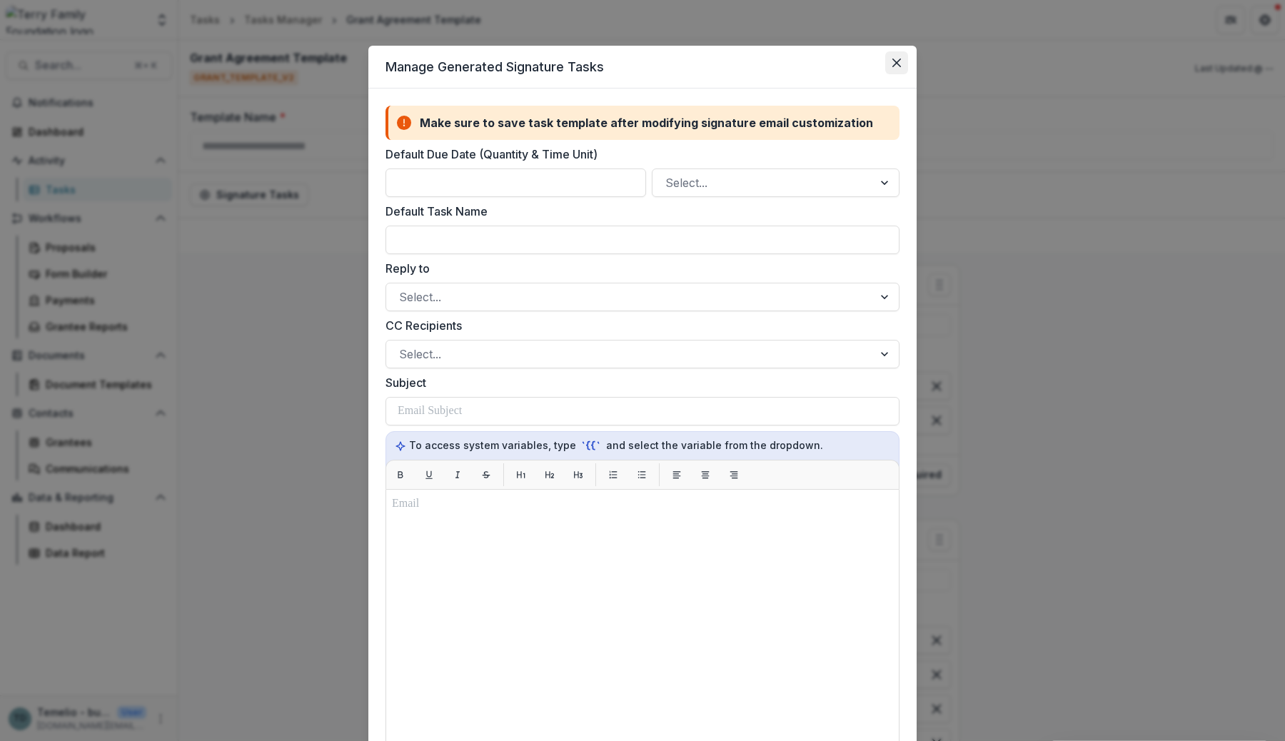
click at [892, 65] on icon "Close" at bounding box center [896, 63] width 9 height 9
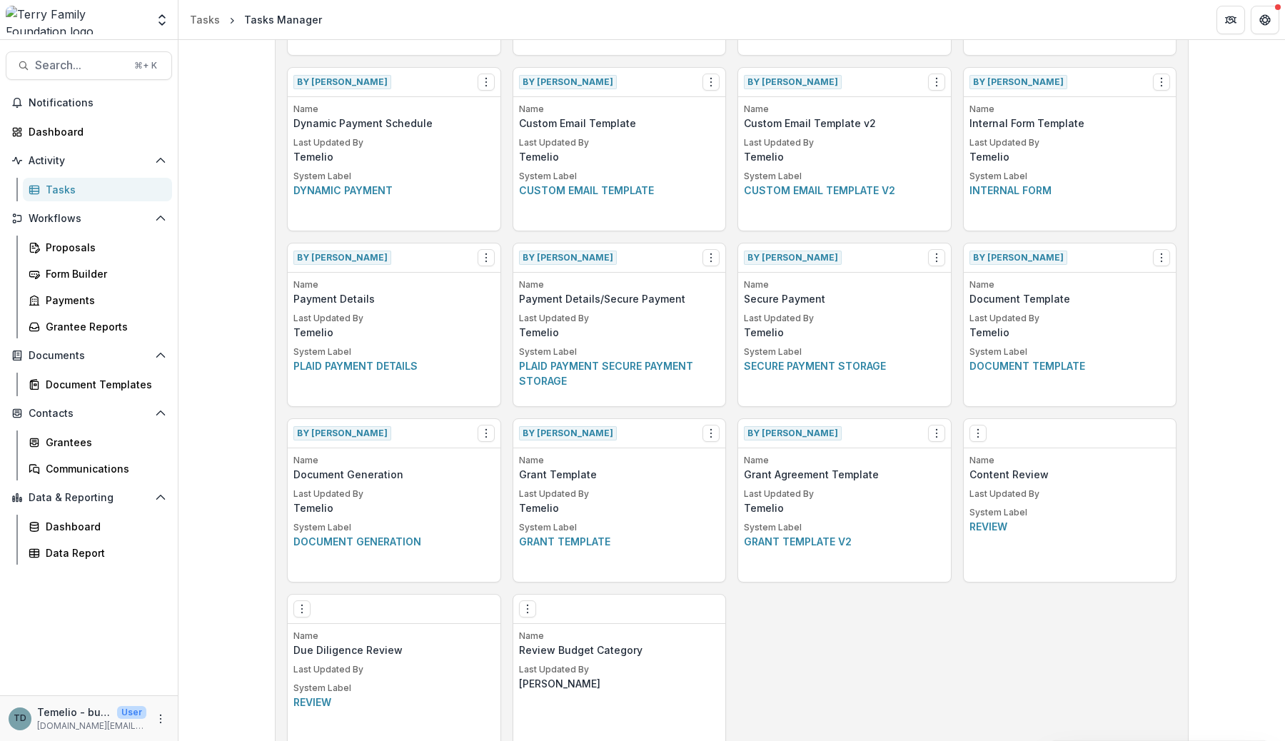
scroll to position [571, 0]
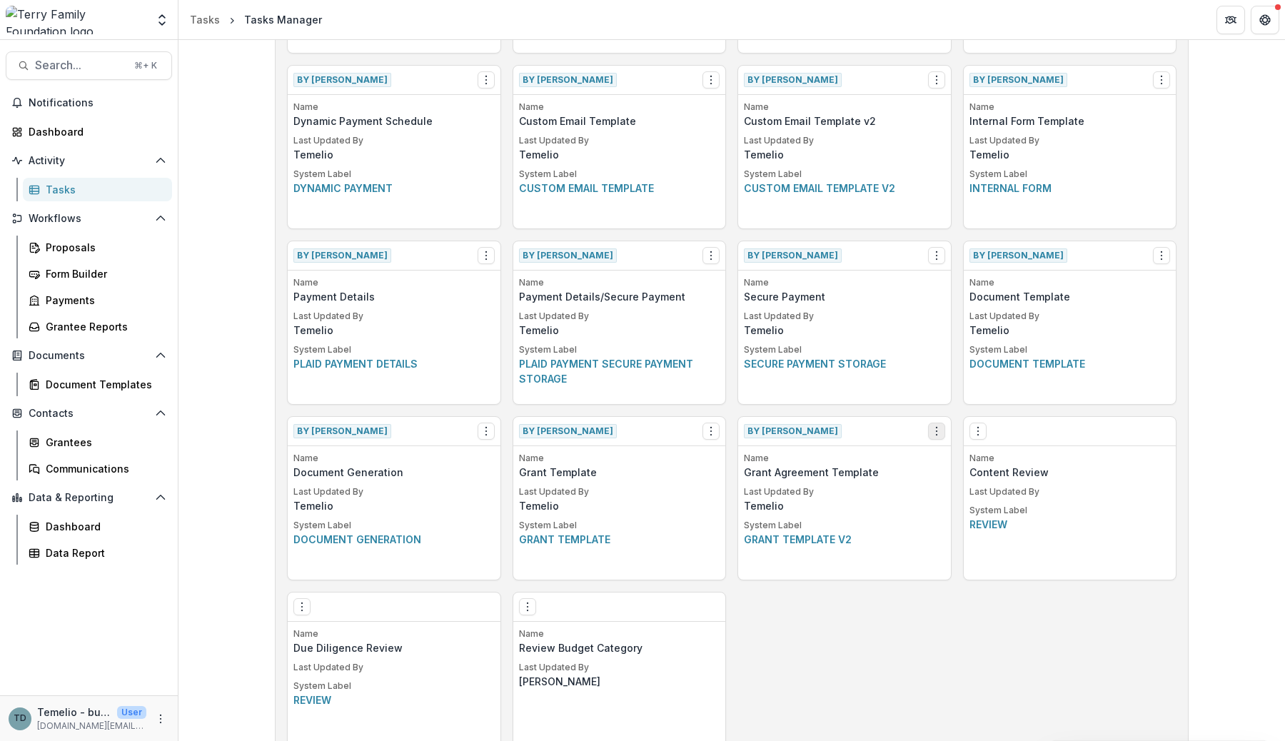
click at [932, 433] on icon "Options" at bounding box center [936, 430] width 11 height 11
click at [969, 458] on link "View" at bounding box center [1016, 461] width 175 height 24
click at [769, 652] on div "Create Task Template By Temelio View Make a Copy Create Task From Template Name…" at bounding box center [731, 147] width 889 height 1218
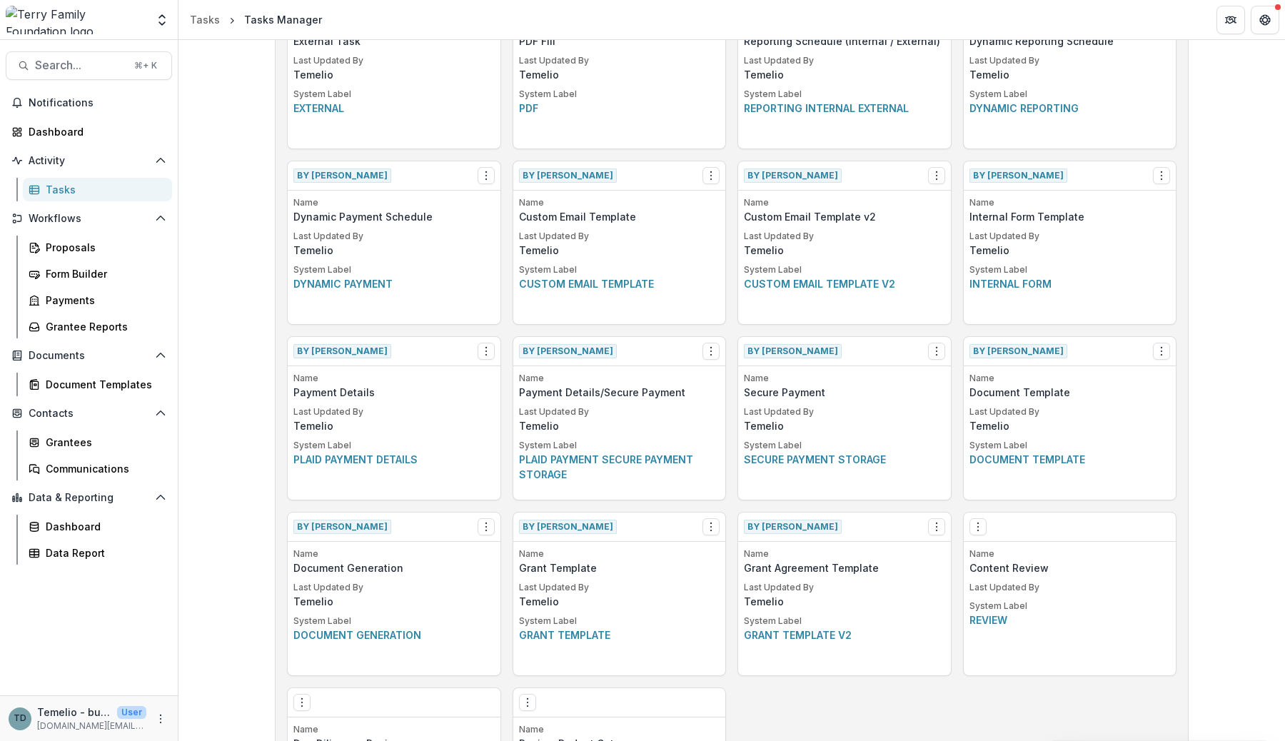
scroll to position [498, 0]
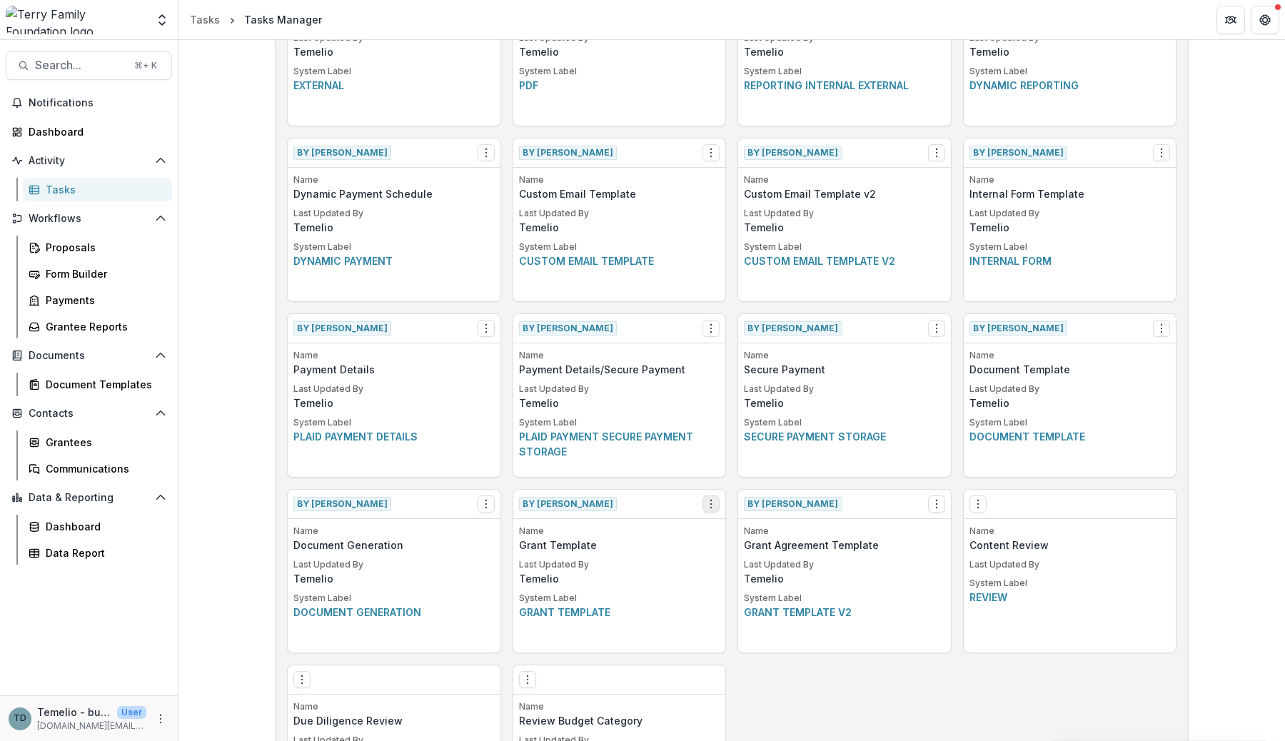
click at [712, 503] on icon "Options" at bounding box center [710, 503] width 11 height 11
click at [759, 531] on link "View" at bounding box center [791, 534] width 175 height 24
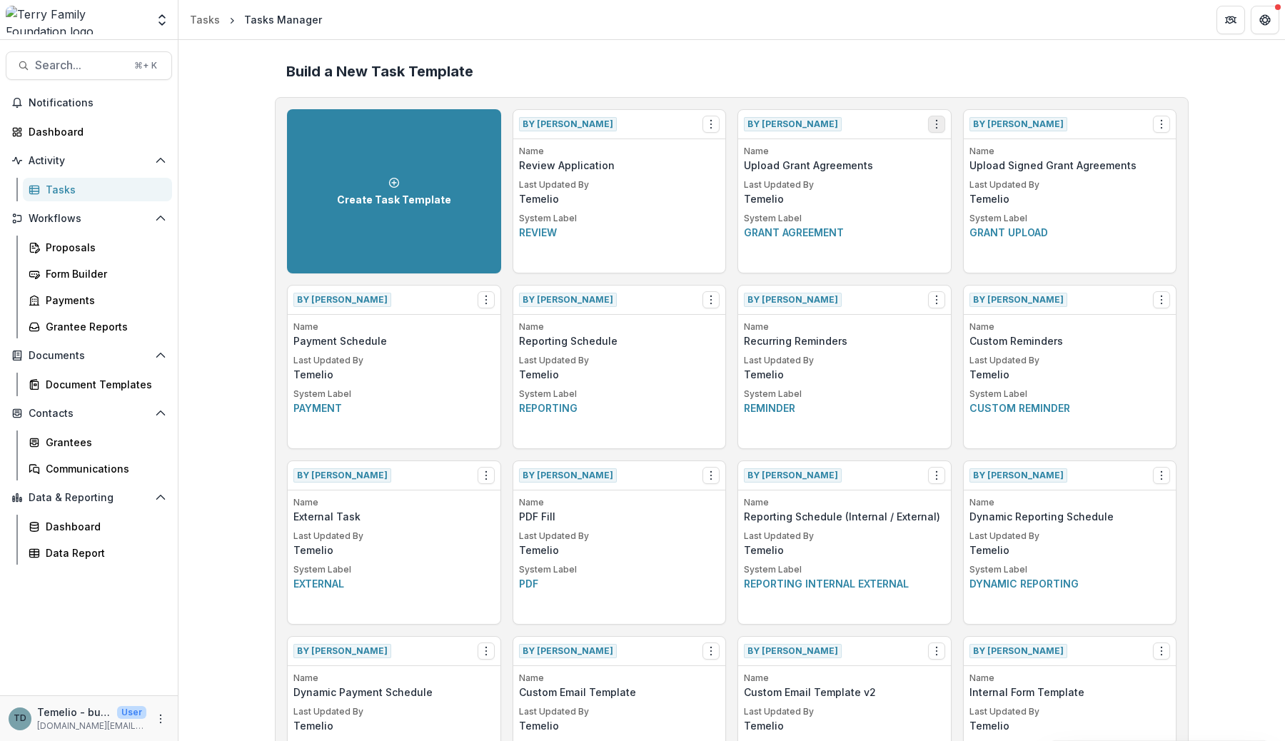
click at [933, 123] on icon "Options" at bounding box center [936, 123] width 11 height 11
click at [978, 156] on link "View" at bounding box center [1016, 154] width 175 height 24
click at [1161, 128] on icon "Options" at bounding box center [1161, 123] width 11 height 11
click at [1111, 151] on link "View" at bounding box center [1076, 154] width 175 height 24
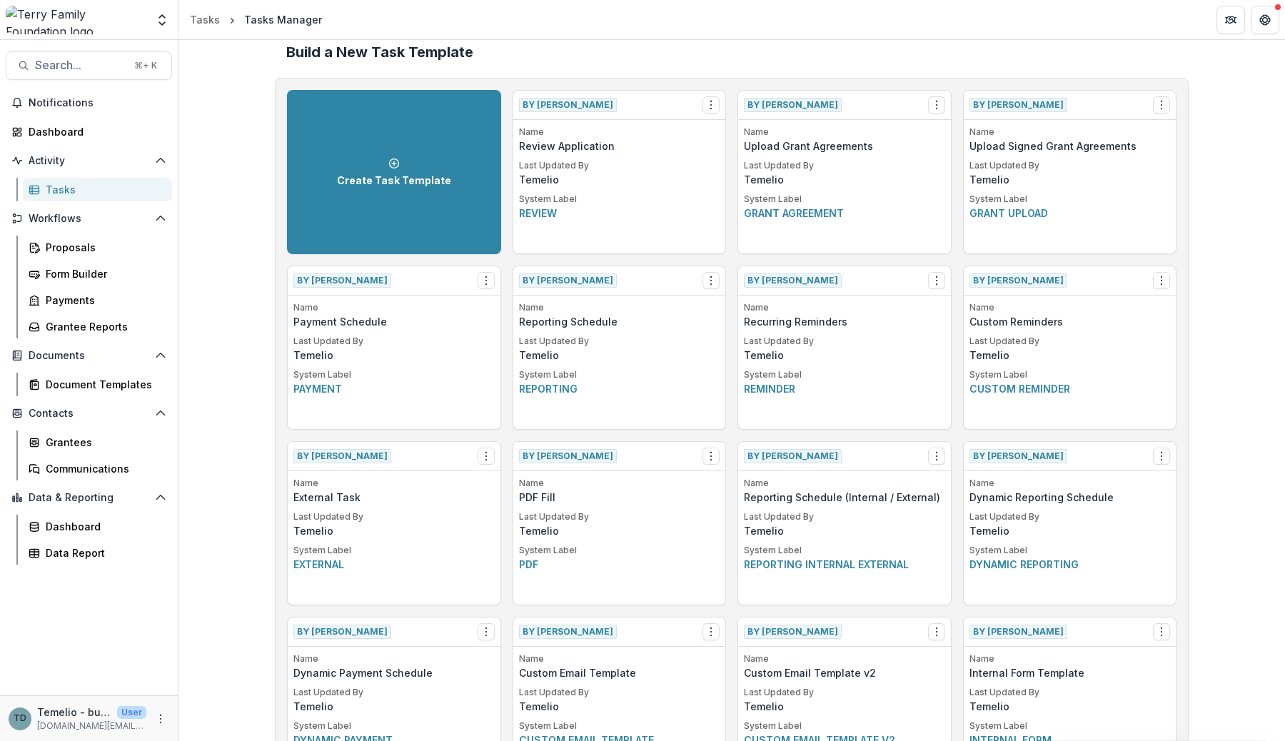
scroll to position [19, 0]
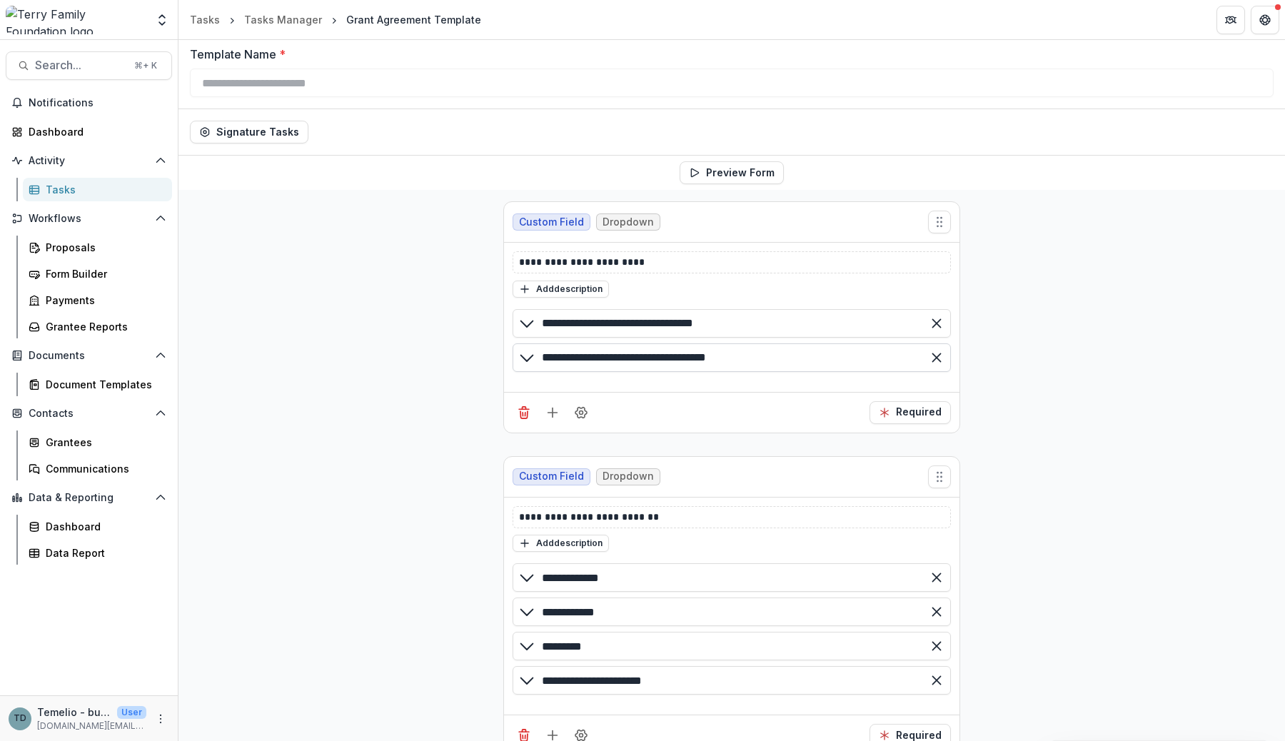
scroll to position [89, 0]
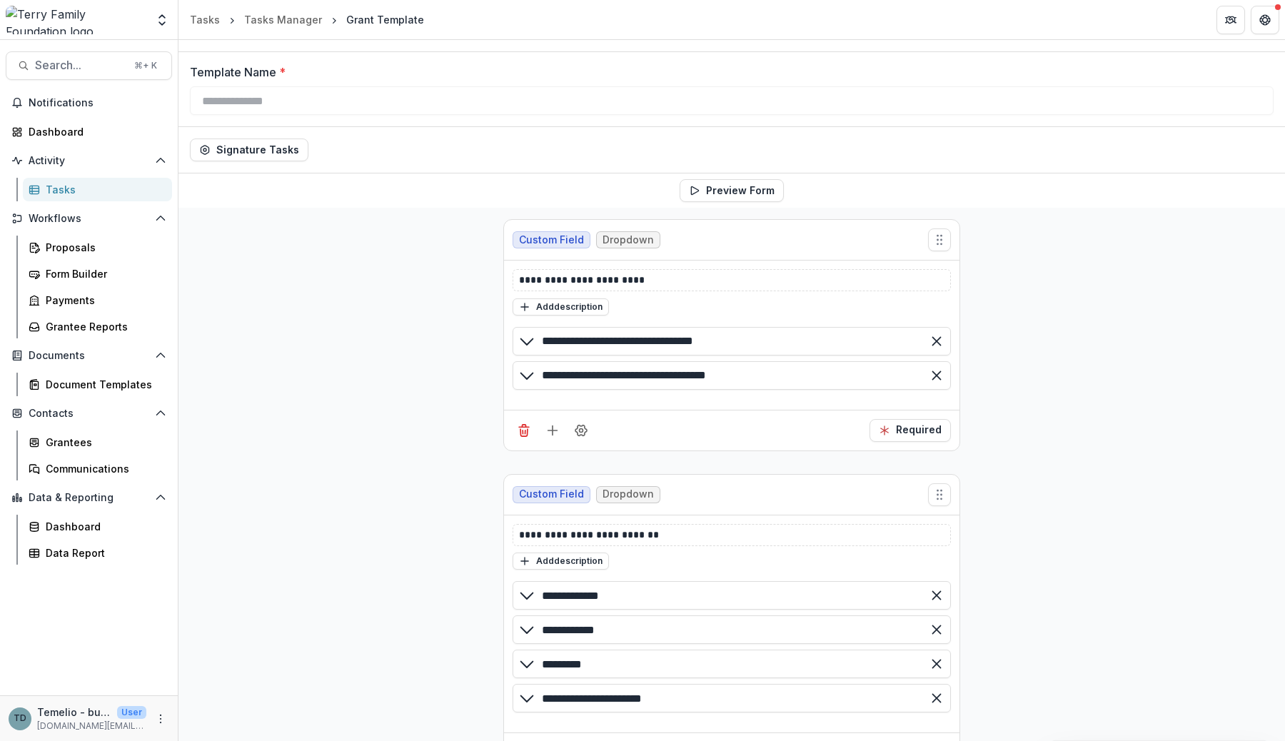
scroll to position [46, 0]
click at [707, 343] on input "**********" at bounding box center [732, 339] width 438 height 29
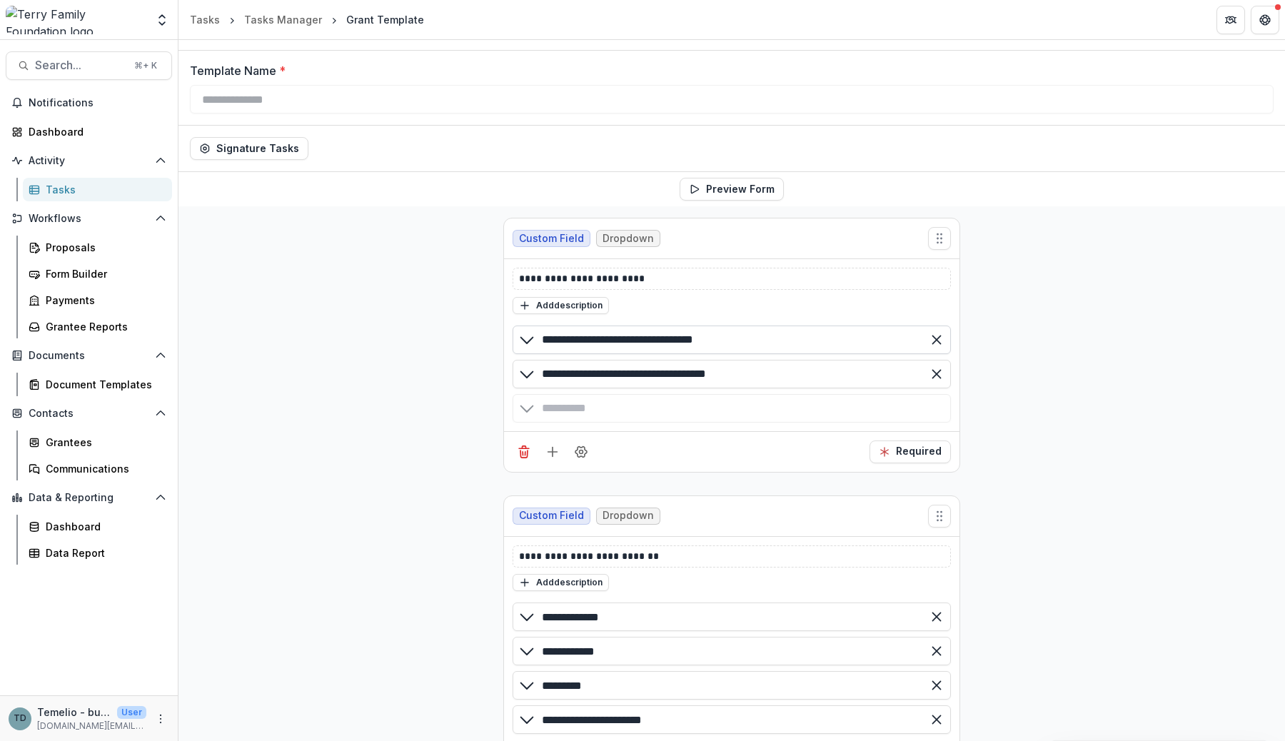
click at [707, 343] on input "**********" at bounding box center [732, 339] width 438 height 29
click at [1070, 364] on div "**********" at bounding box center [731, 506] width 1106 height 600
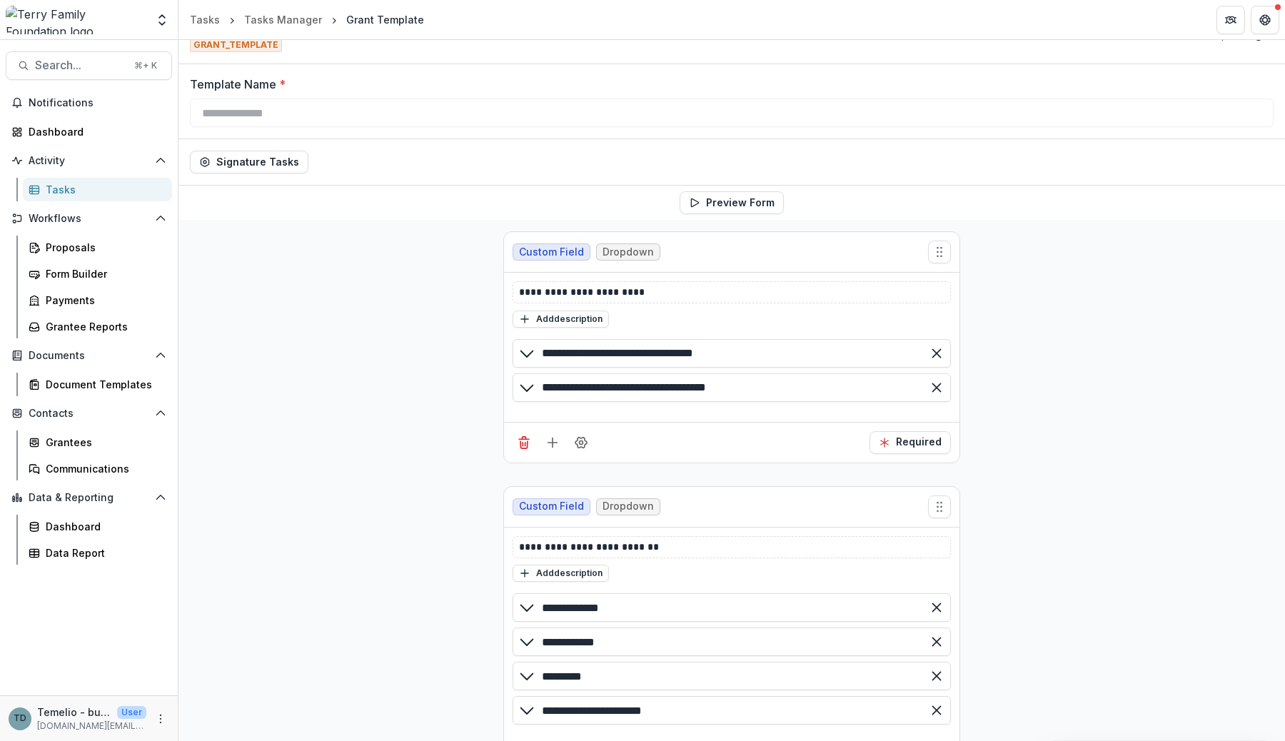
scroll to position [89, 0]
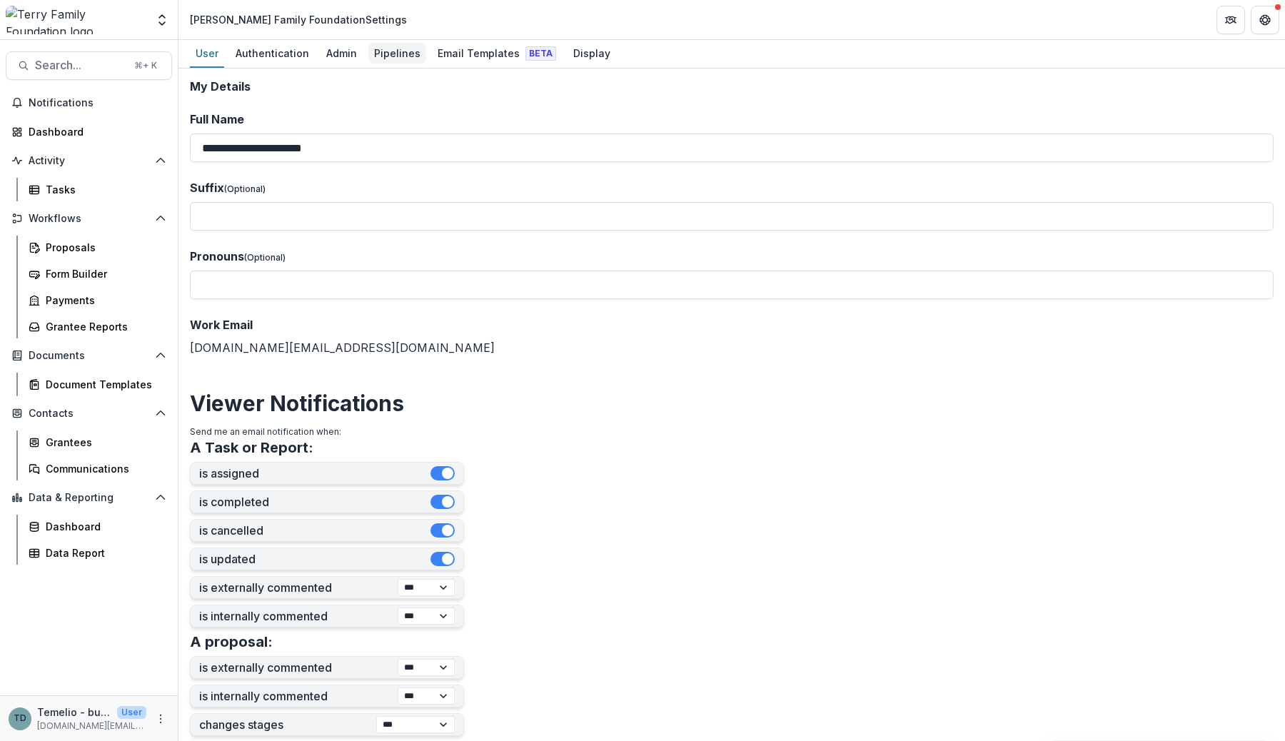
click at [385, 49] on div "Pipelines" at bounding box center [397, 53] width 58 height 21
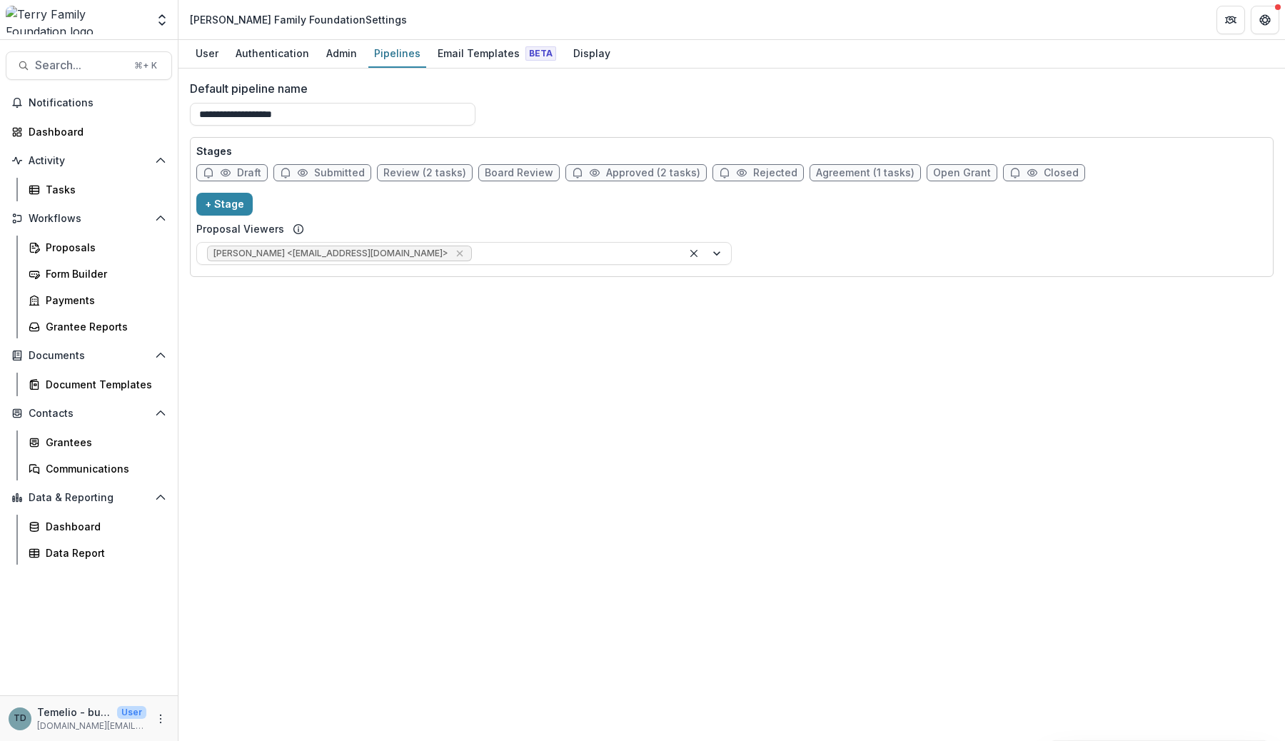
click at [826, 172] on span "Agreement (1 tasks)" at bounding box center [865, 173] width 99 height 12
select select "********"
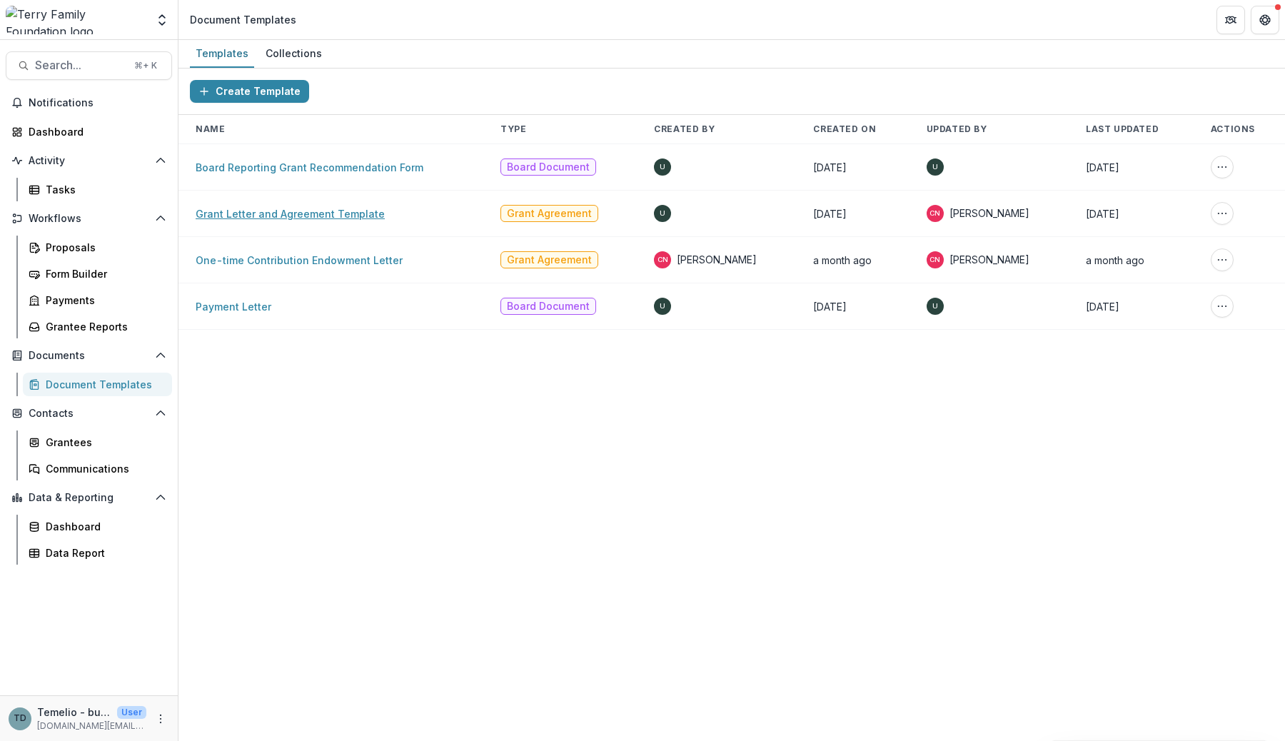
click at [340, 216] on link "Grant Letter and Agreement Template" at bounding box center [290, 214] width 189 height 12
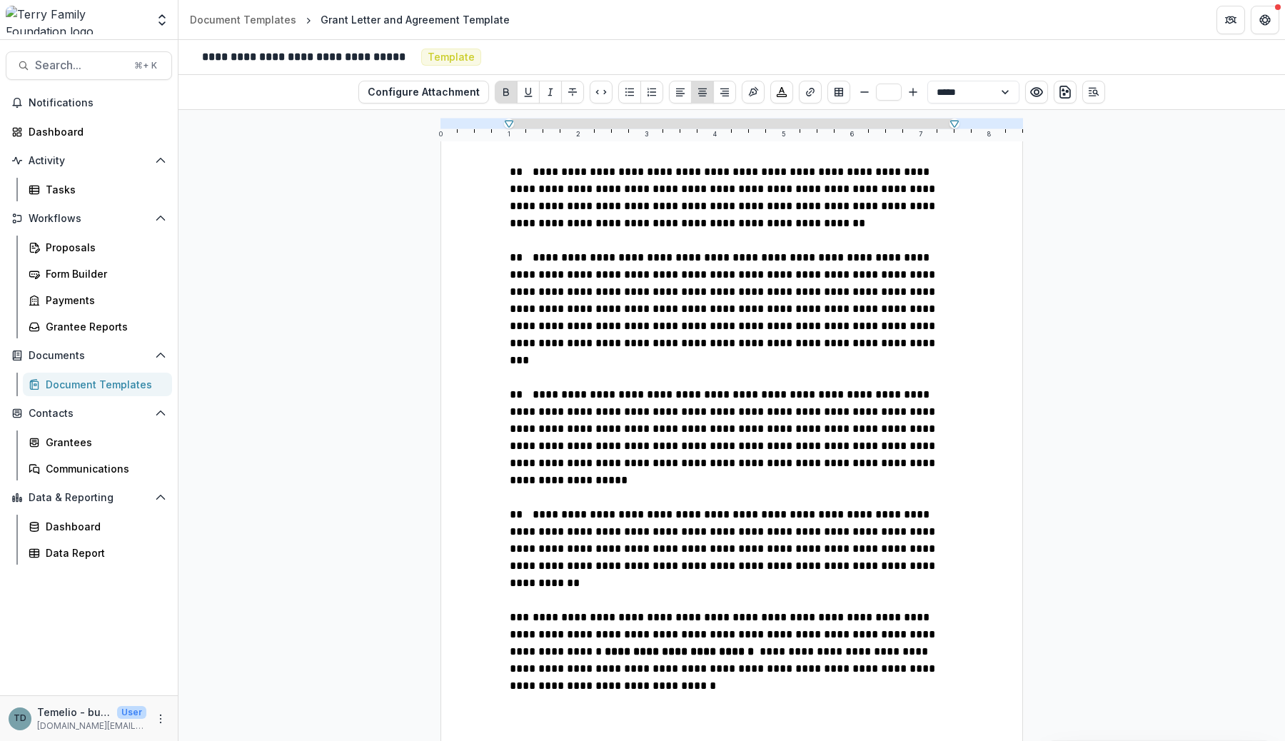
scroll to position [1727, 0]
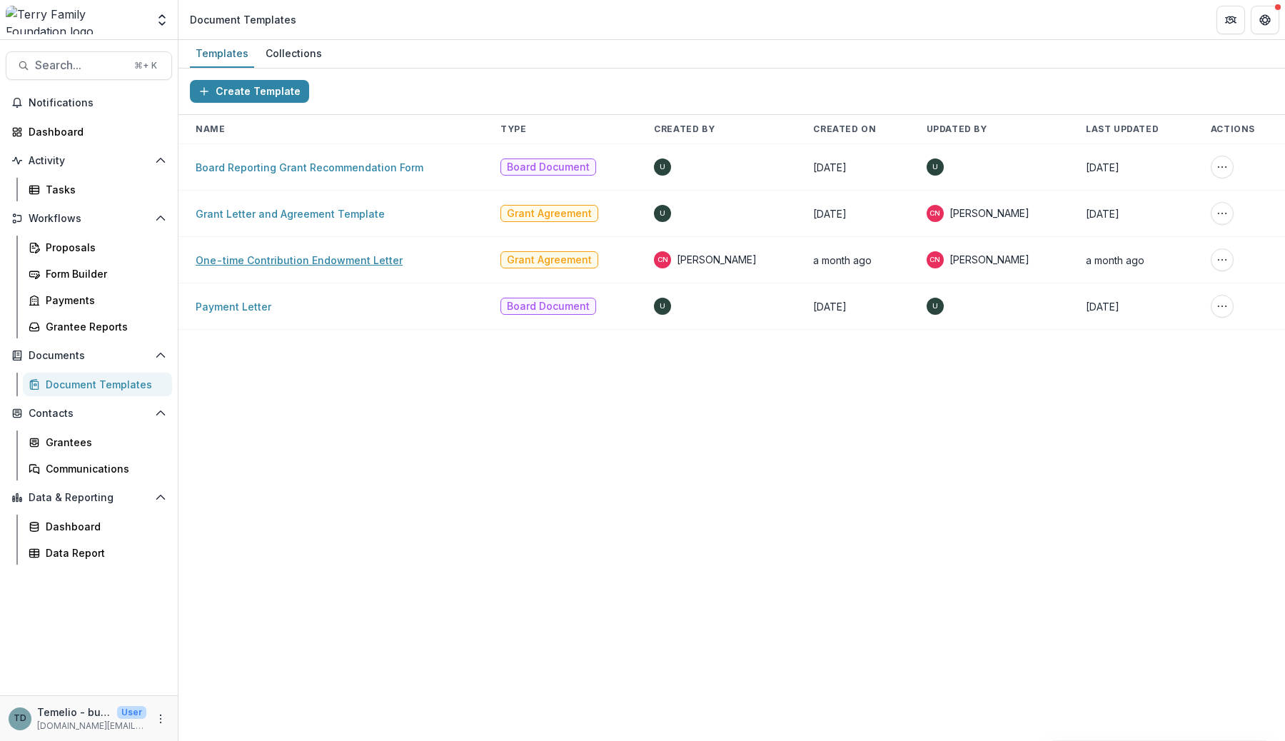
click at [345, 263] on link "One-time Contribution Endowment Letter" at bounding box center [299, 260] width 207 height 12
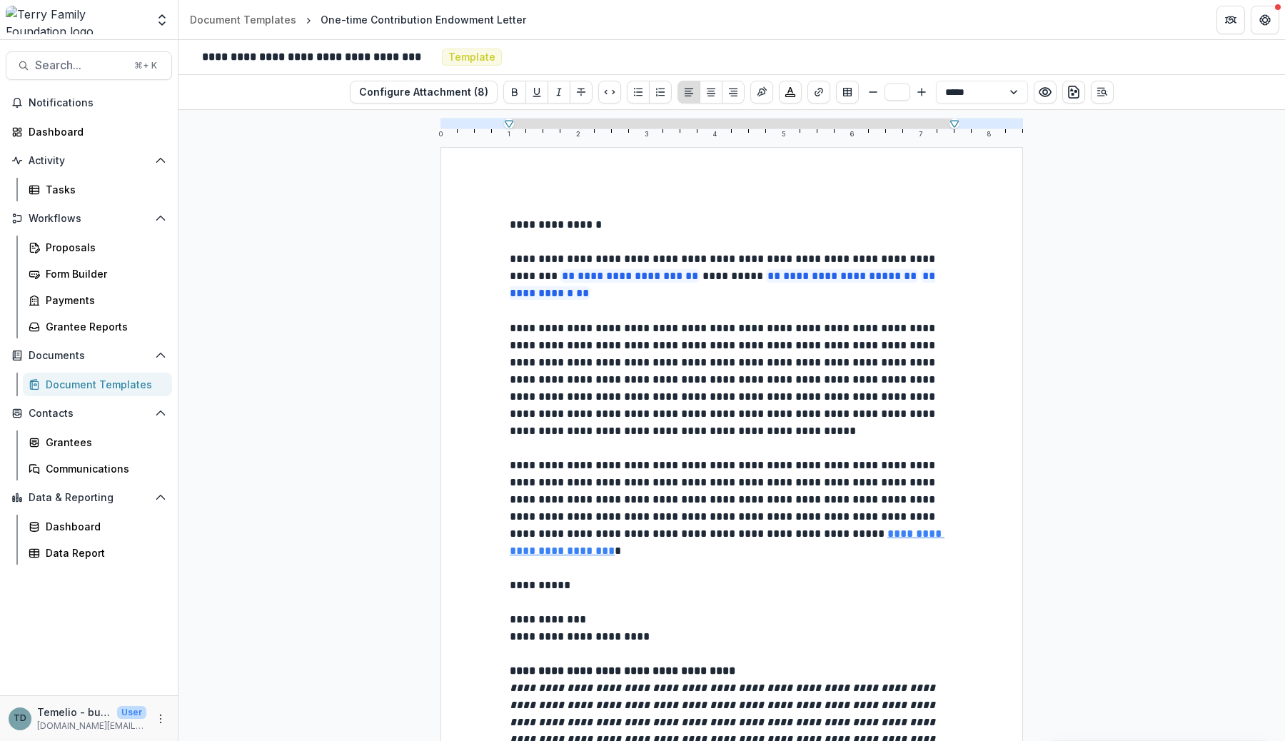
scroll to position [168, 0]
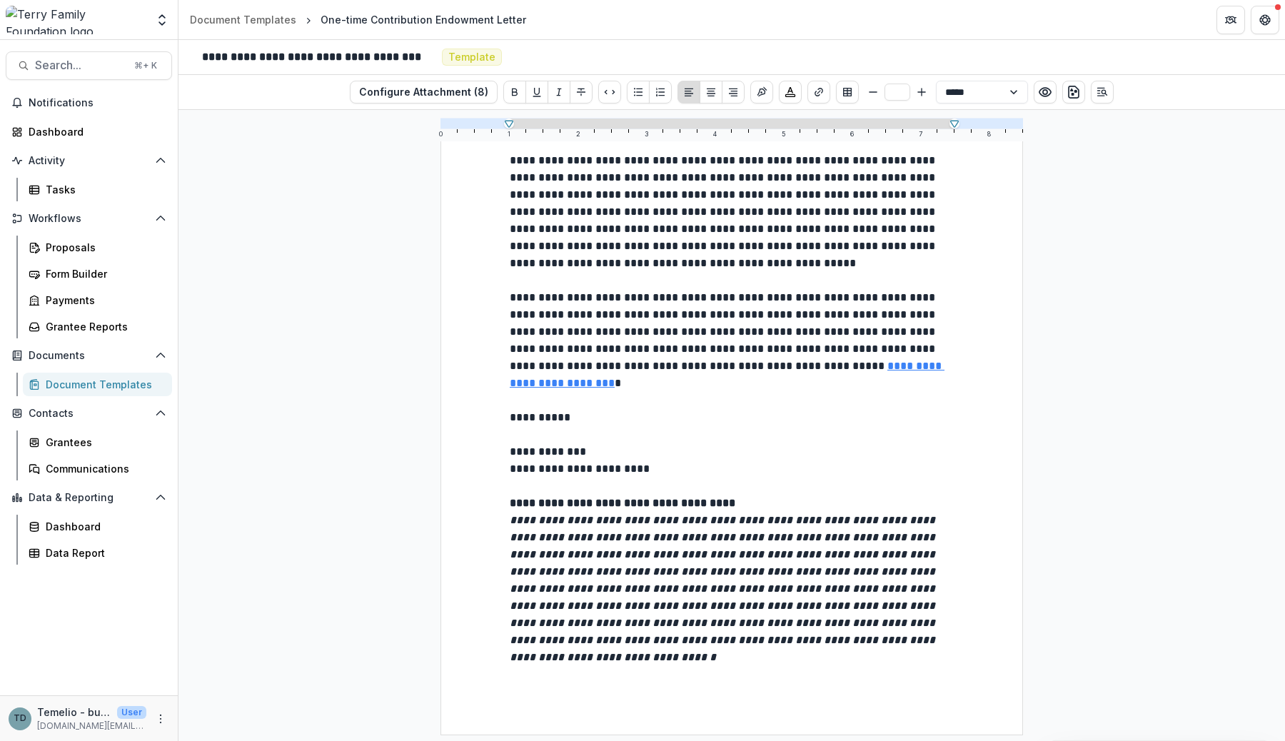
click at [420, 21] on div "One-time Contribution Endowment Letter" at bounding box center [423, 19] width 206 height 15
copy header "One-time Contribution Endowment Letter"
